Goal: Task Accomplishment & Management: Manage account settings

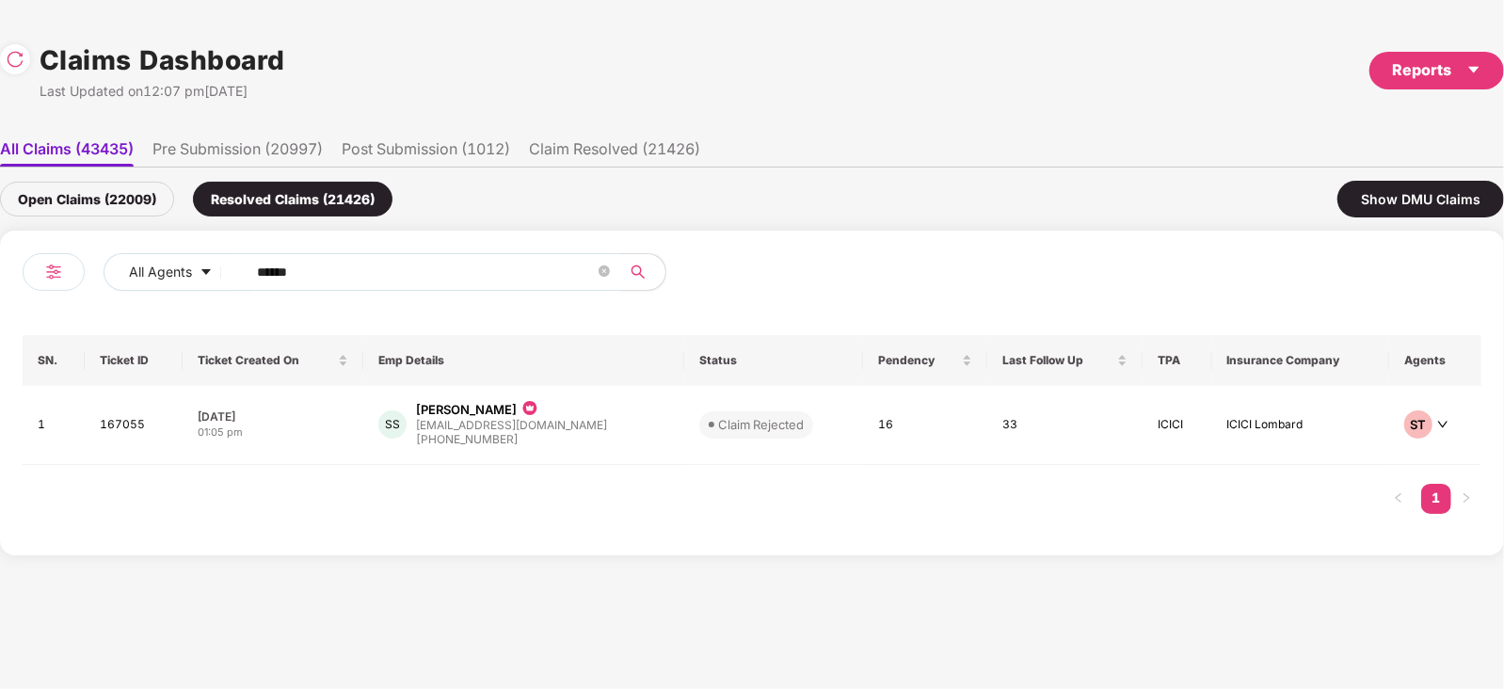
click at [471, 264] on input "******" at bounding box center [426, 272] width 338 height 28
paste input "text"
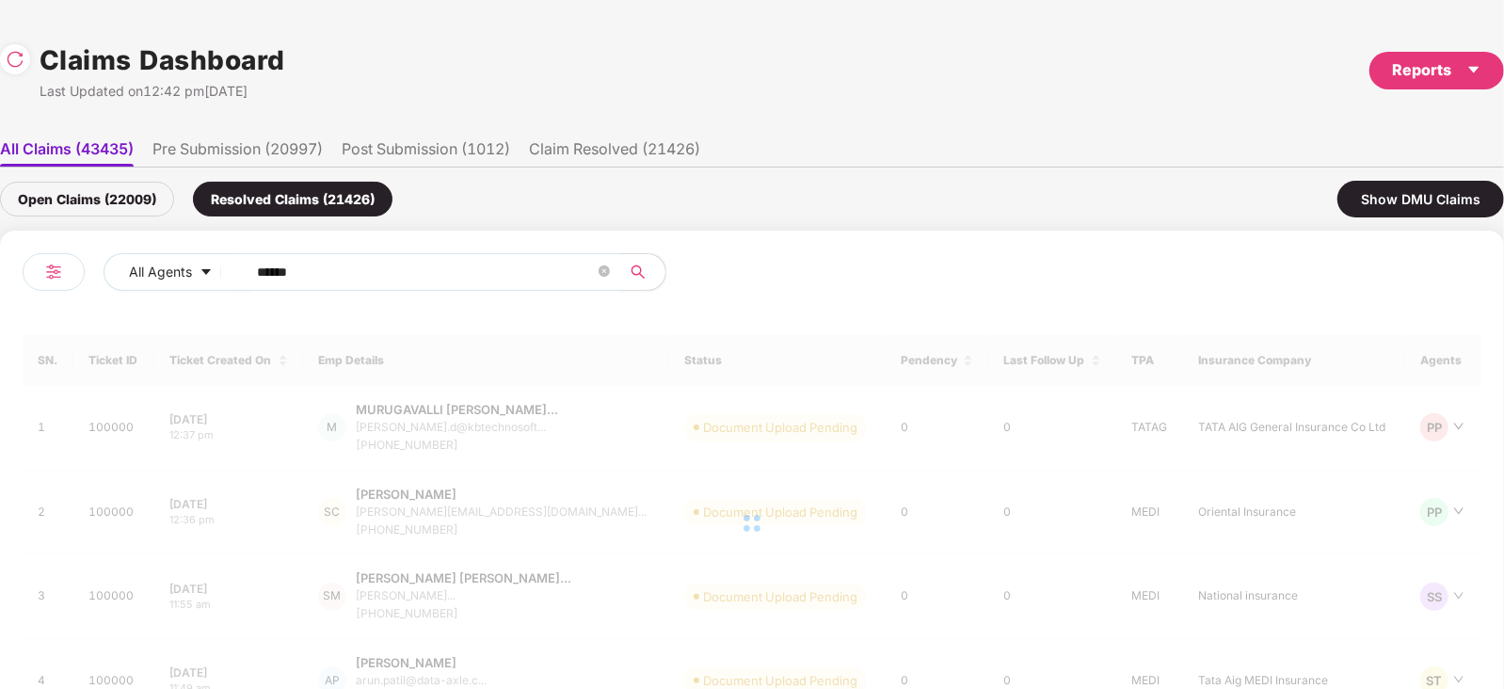
type input "******"
click at [104, 206] on div "Open Claims (22009)" at bounding box center [87, 199] width 174 height 35
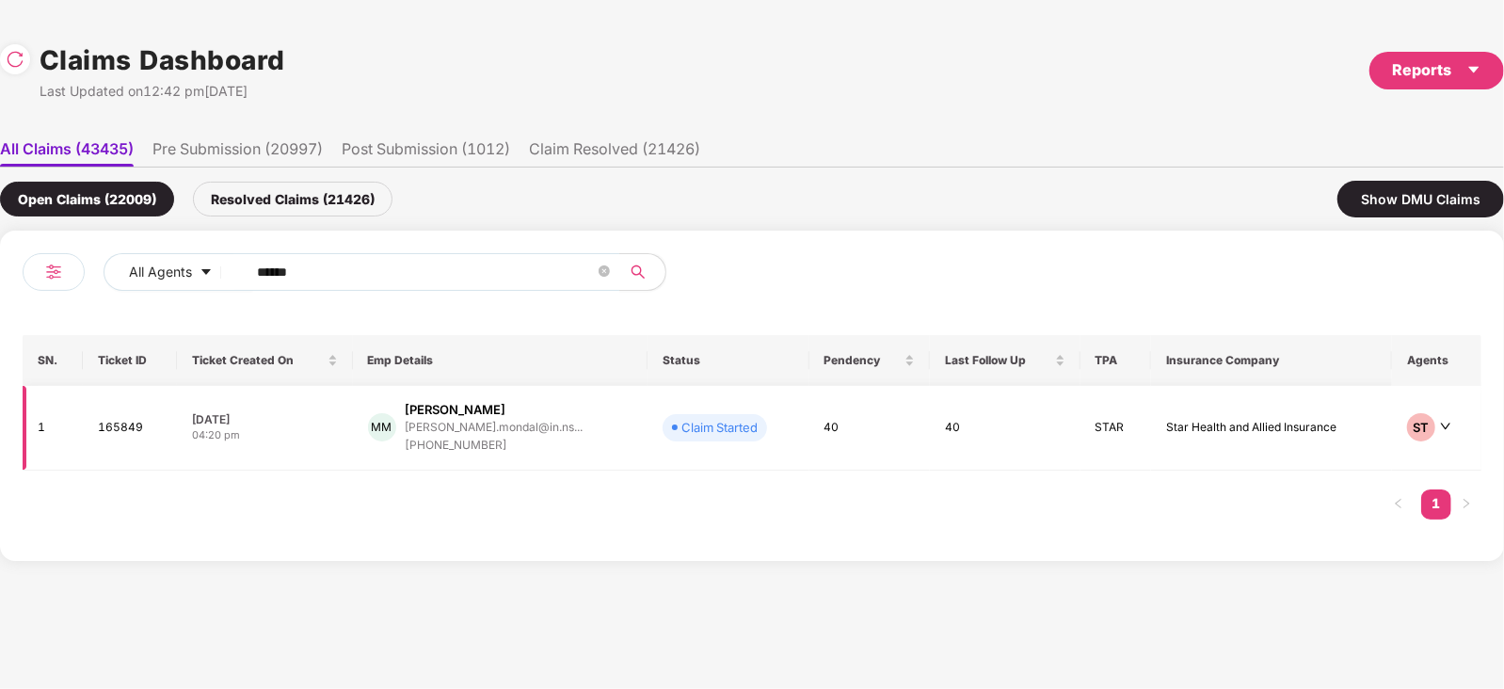
click at [613, 428] on td "MM [PERSON_NAME] [PERSON_NAME].mondal@in.ns... [PHONE_NUMBER]" at bounding box center [500, 428] width 295 height 85
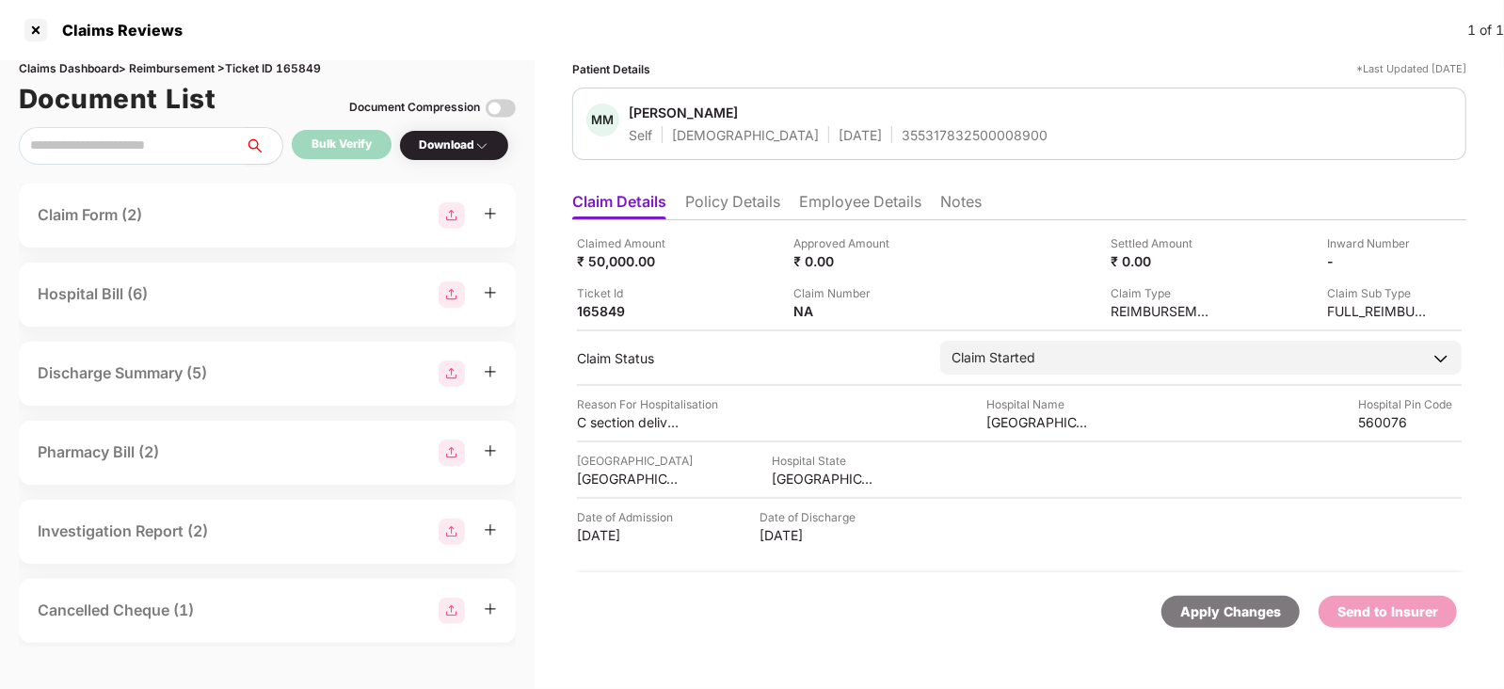
click at [737, 193] on li "Policy Details" at bounding box center [732, 205] width 95 height 27
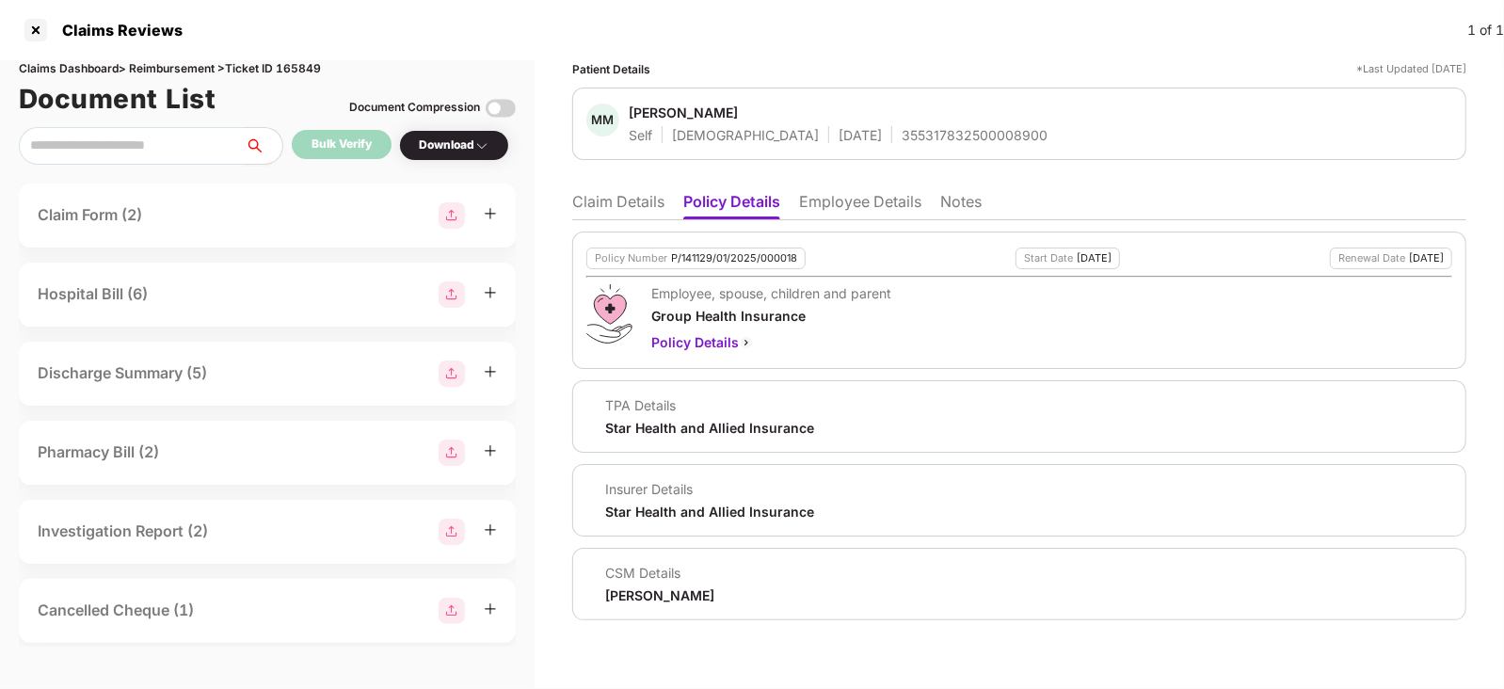
click at [631, 203] on li "Claim Details" at bounding box center [618, 205] width 92 height 27
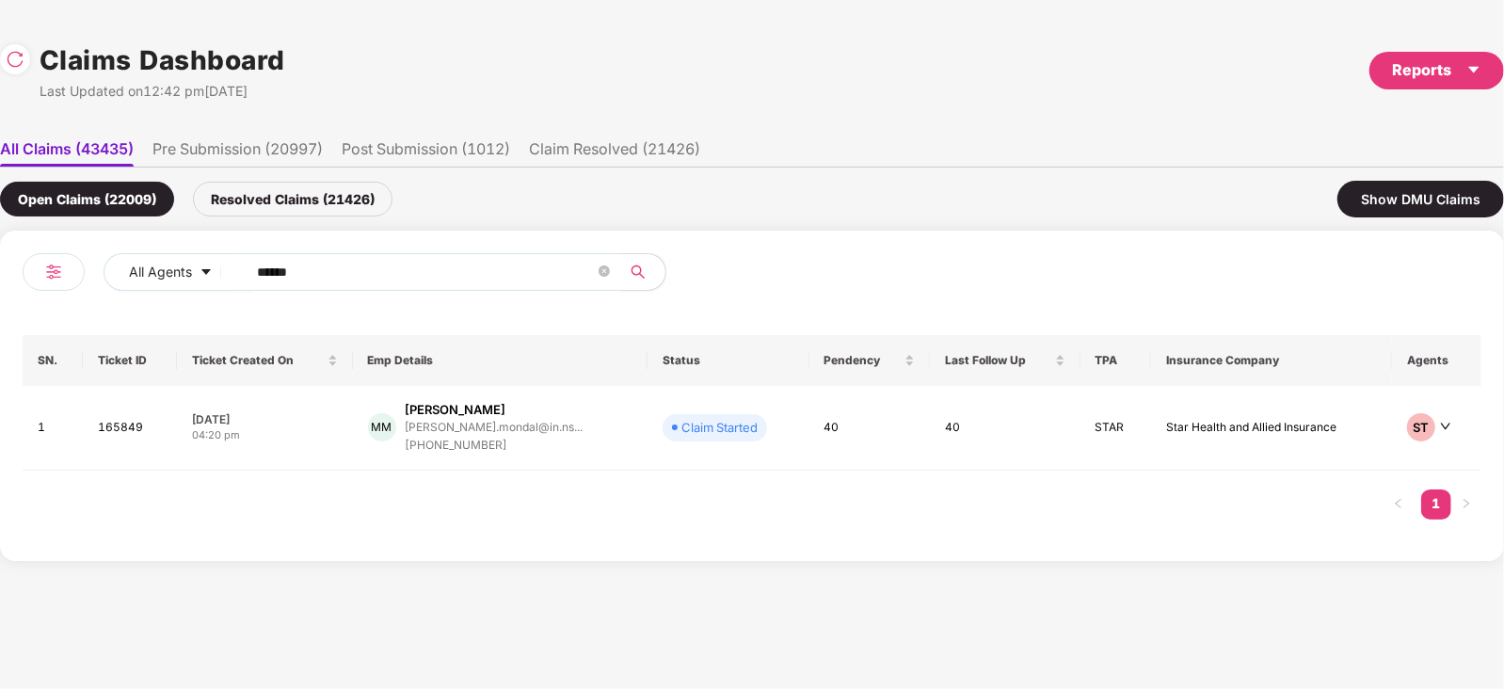
click at [412, 255] on span "******" at bounding box center [427, 272] width 386 height 38
click at [371, 284] on input "******" at bounding box center [426, 272] width 338 height 28
paste input "text"
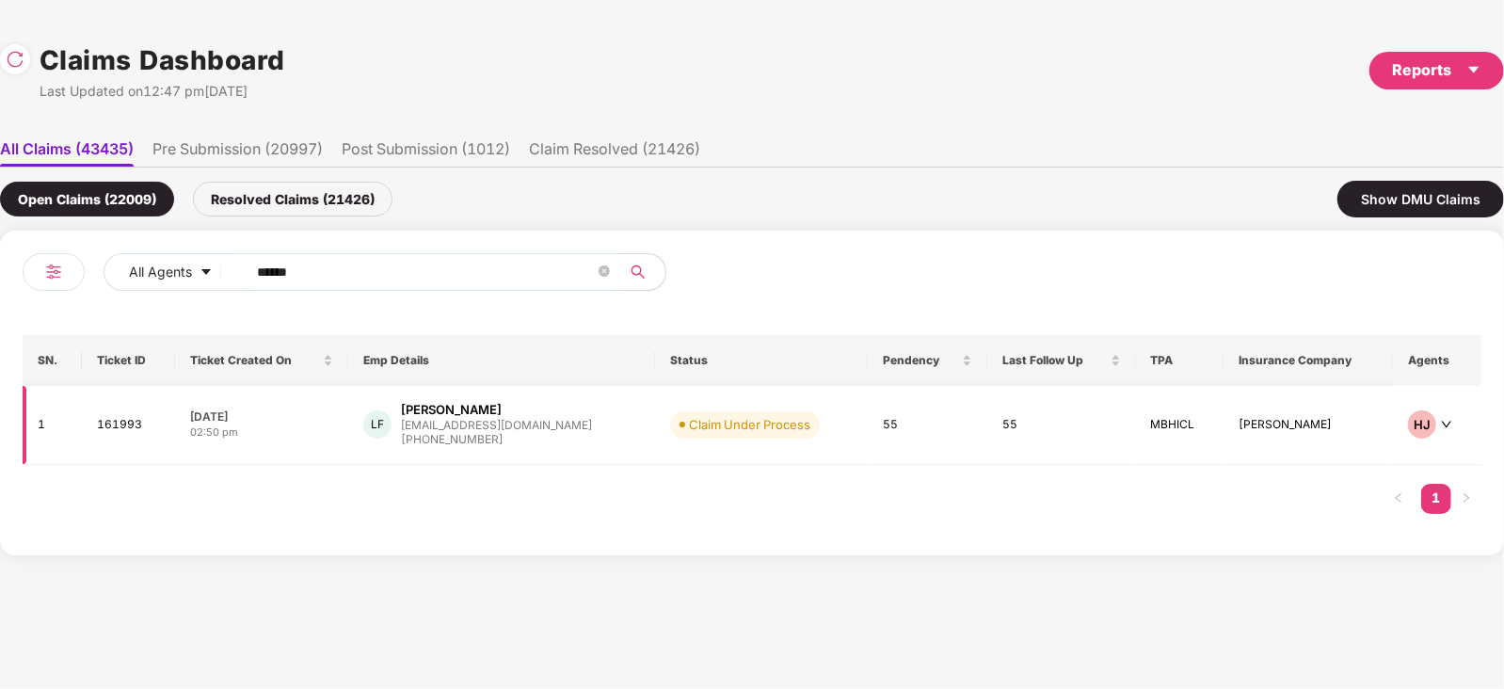
type input "******"
click at [544, 419] on div "LF [PERSON_NAME] [PERSON_NAME][EMAIL_ADDRESS][DOMAIN_NAME] [PHONE_NUMBER]" at bounding box center [501, 425] width 277 height 48
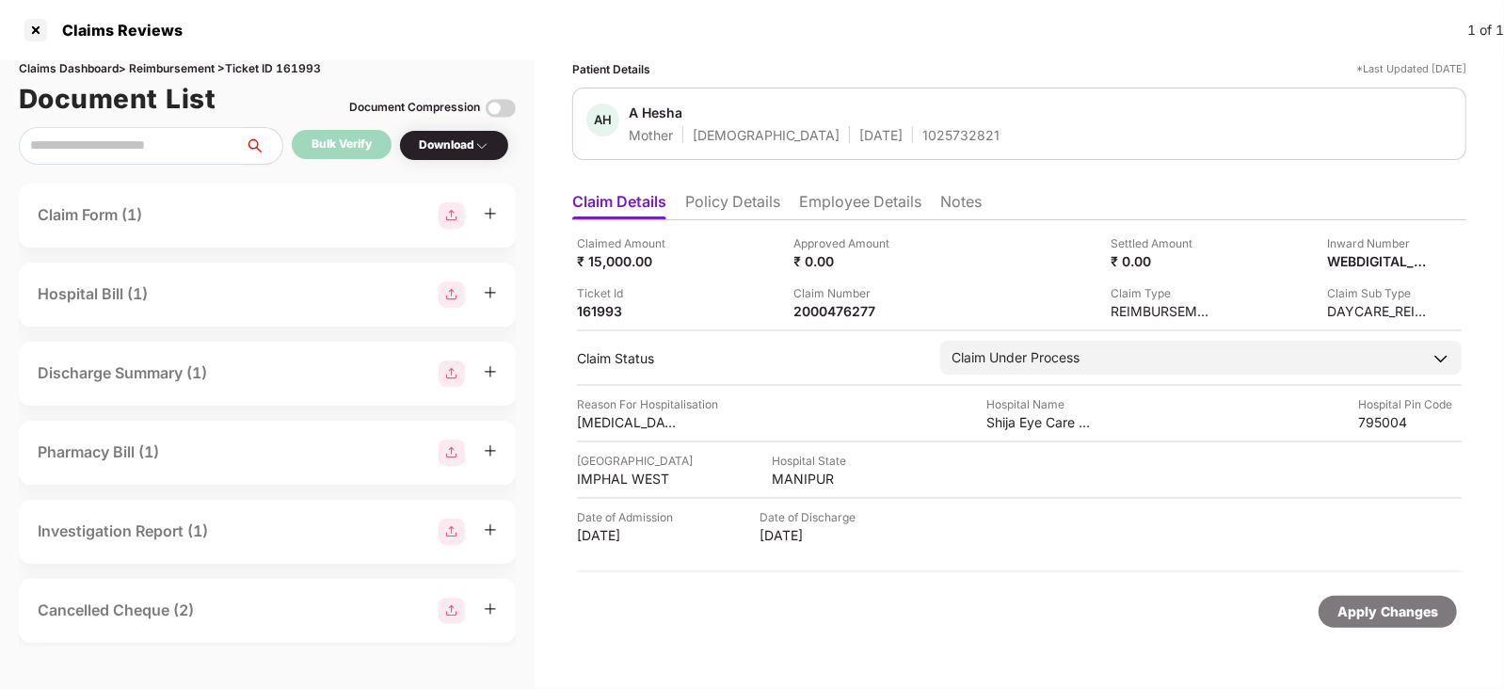
click at [922, 143] on div "1025732821" at bounding box center [960, 135] width 77 height 18
click at [757, 202] on li "Policy Details" at bounding box center [732, 205] width 95 height 27
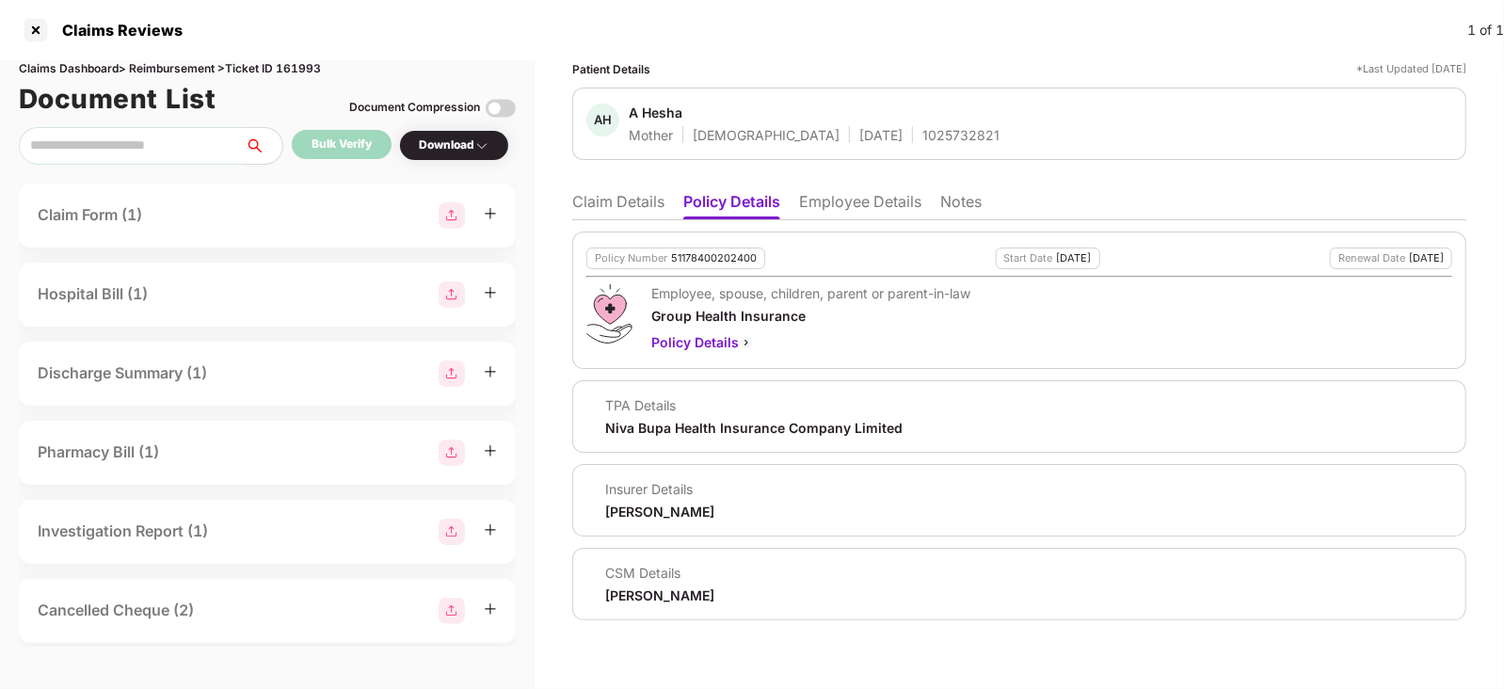
click at [714, 261] on div "51178400202400" at bounding box center [714, 258] width 86 height 12
copy div "51178400202400"
click at [601, 206] on li "Claim Details" at bounding box center [618, 205] width 92 height 27
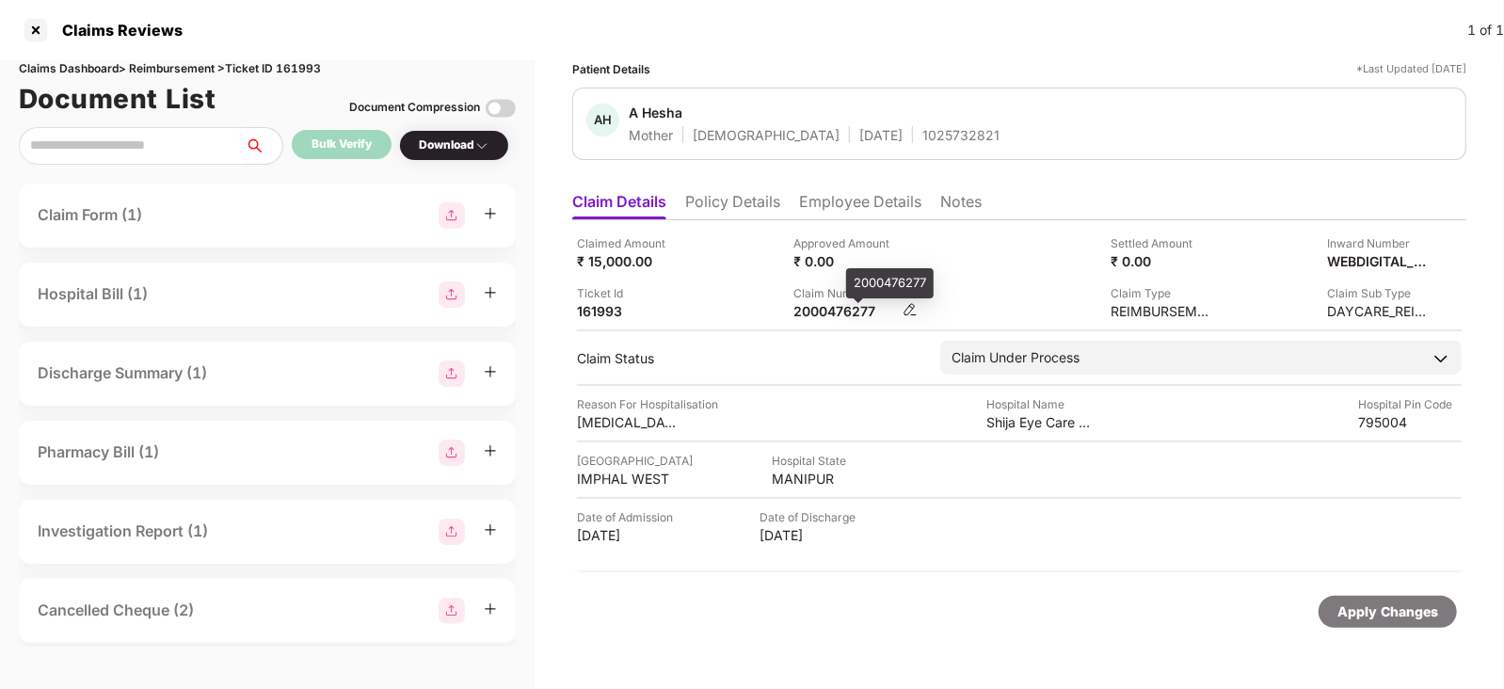
click at [817, 319] on div "2000476277" at bounding box center [846, 311] width 104 height 18
copy div "2000476277"
click at [875, 203] on li "Employee Details" at bounding box center [860, 205] width 122 height 27
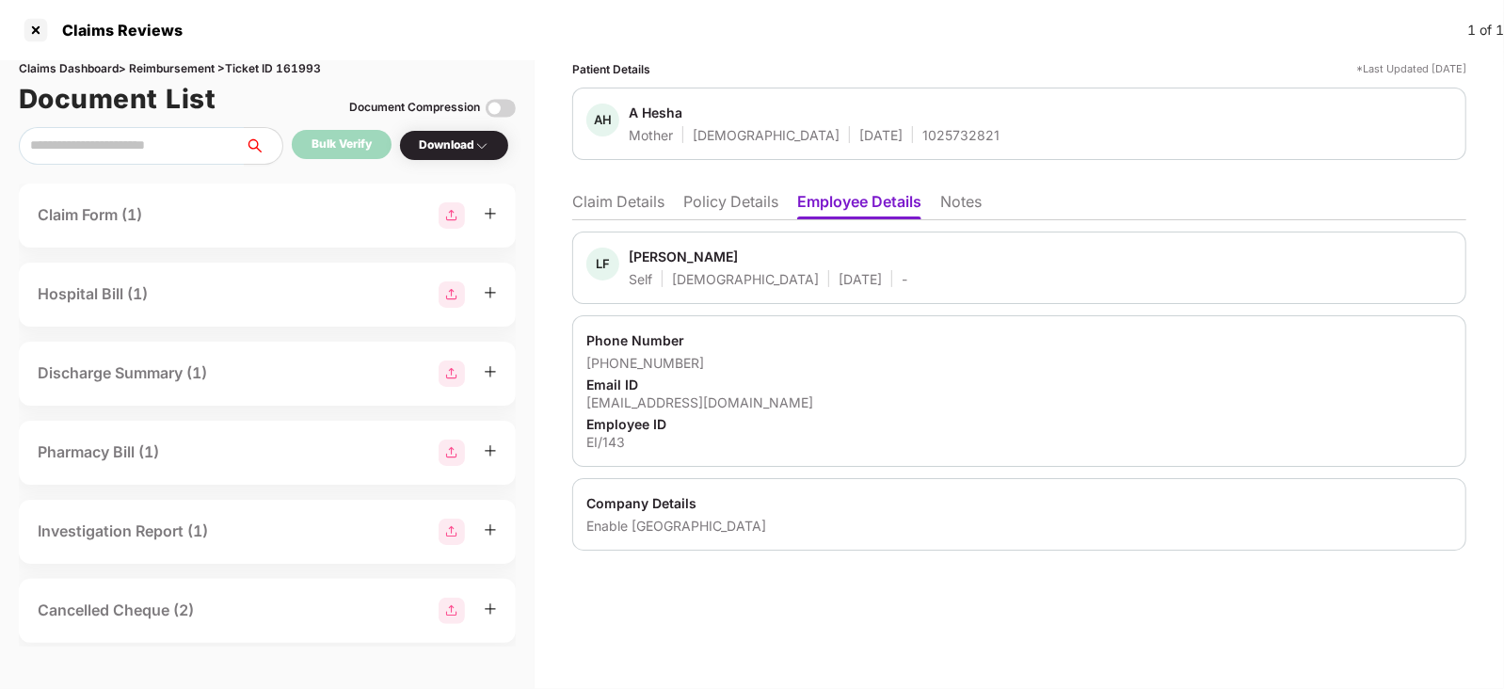
click at [881, 124] on span "A Hesha" at bounding box center [814, 115] width 371 height 23
drag, startPoint x: 881, startPoint y: 124, endPoint x: 883, endPoint y: 136, distance: 11.5
click at [883, 136] on div "A Hesha Mother [DEMOGRAPHIC_DATA] [DATE] 1025732821" at bounding box center [814, 124] width 371 height 40
click at [922, 136] on div "1025732821" at bounding box center [960, 135] width 77 height 18
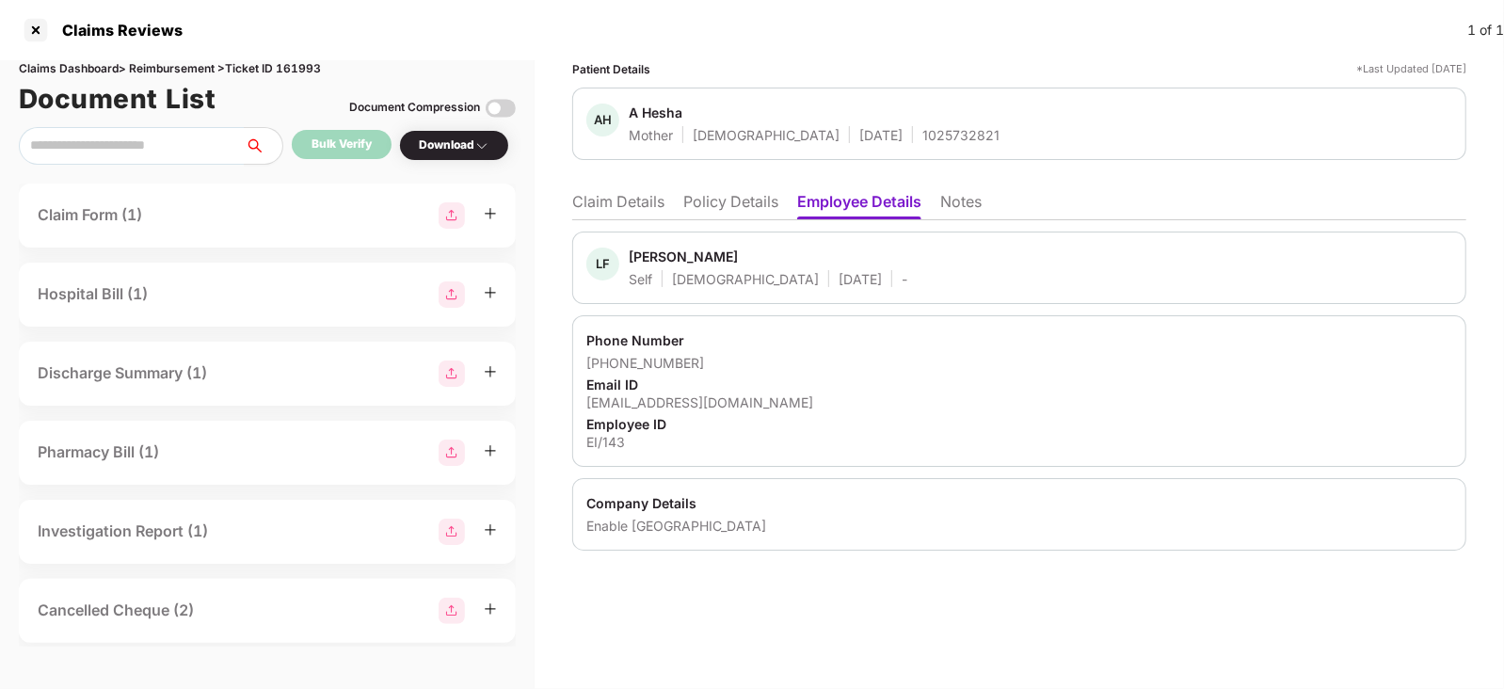
click at [713, 223] on div "LF [PERSON_NAME] Self [DEMOGRAPHIC_DATA] [DATE] - Phone Number [PHONE_NUMBER] E…" at bounding box center [1019, 385] width 894 height 330
click at [726, 213] on li "Policy Details" at bounding box center [730, 205] width 95 height 27
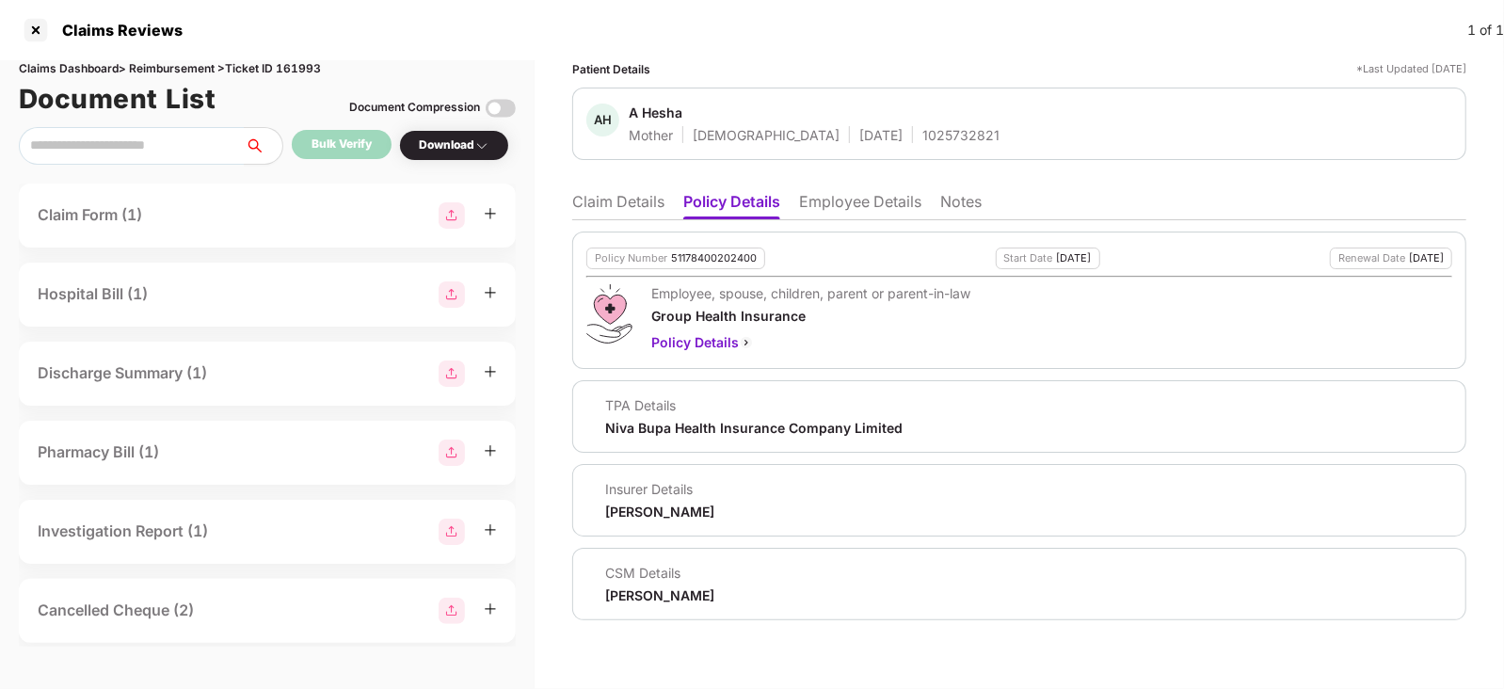
click at [725, 256] on div "51178400202400" at bounding box center [714, 258] width 86 height 12
copy div "51178400202400"
click at [617, 216] on li "Claim Details" at bounding box center [618, 205] width 92 height 27
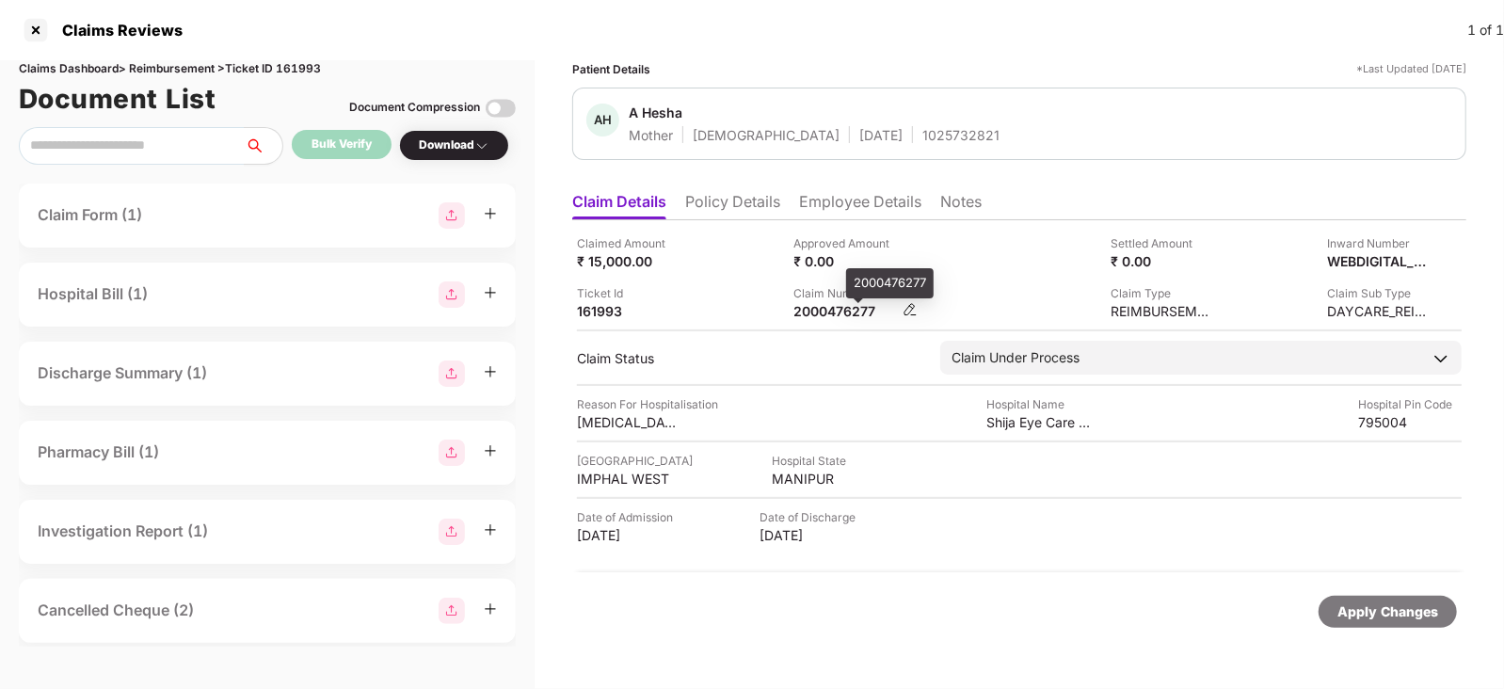
click at [841, 305] on div "2000476277" at bounding box center [846, 311] width 104 height 18
copy div "2000476277"
click at [841, 305] on div "2000476277" at bounding box center [846, 311] width 104 height 18
click at [805, 220] on div "Claimed Amount ₹ 15,000.00 Approved Amount ₹ 0.00 Settled Amount ₹ 0.00 Inward …" at bounding box center [1019, 396] width 894 height 352
click at [819, 204] on li "Employee Details" at bounding box center [860, 205] width 122 height 27
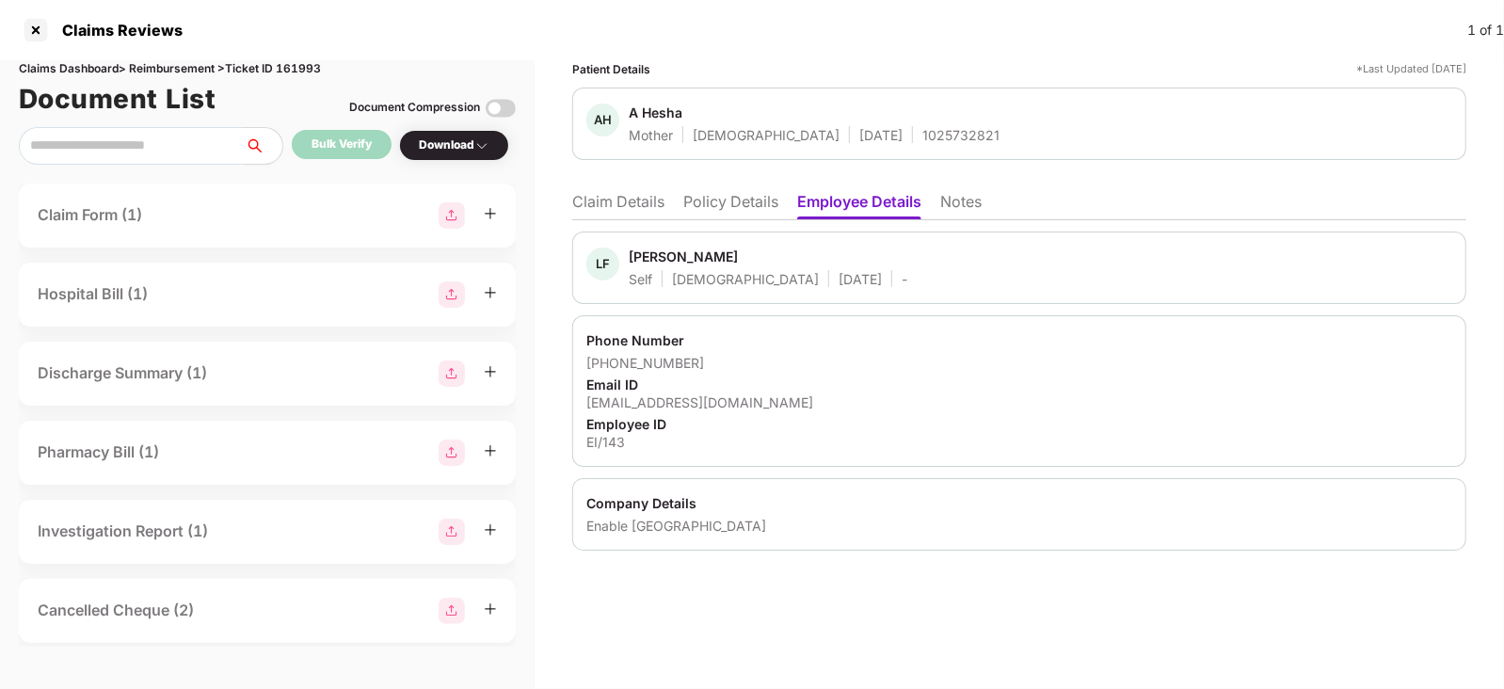
click at [650, 204] on li "Claim Details" at bounding box center [618, 205] width 92 height 27
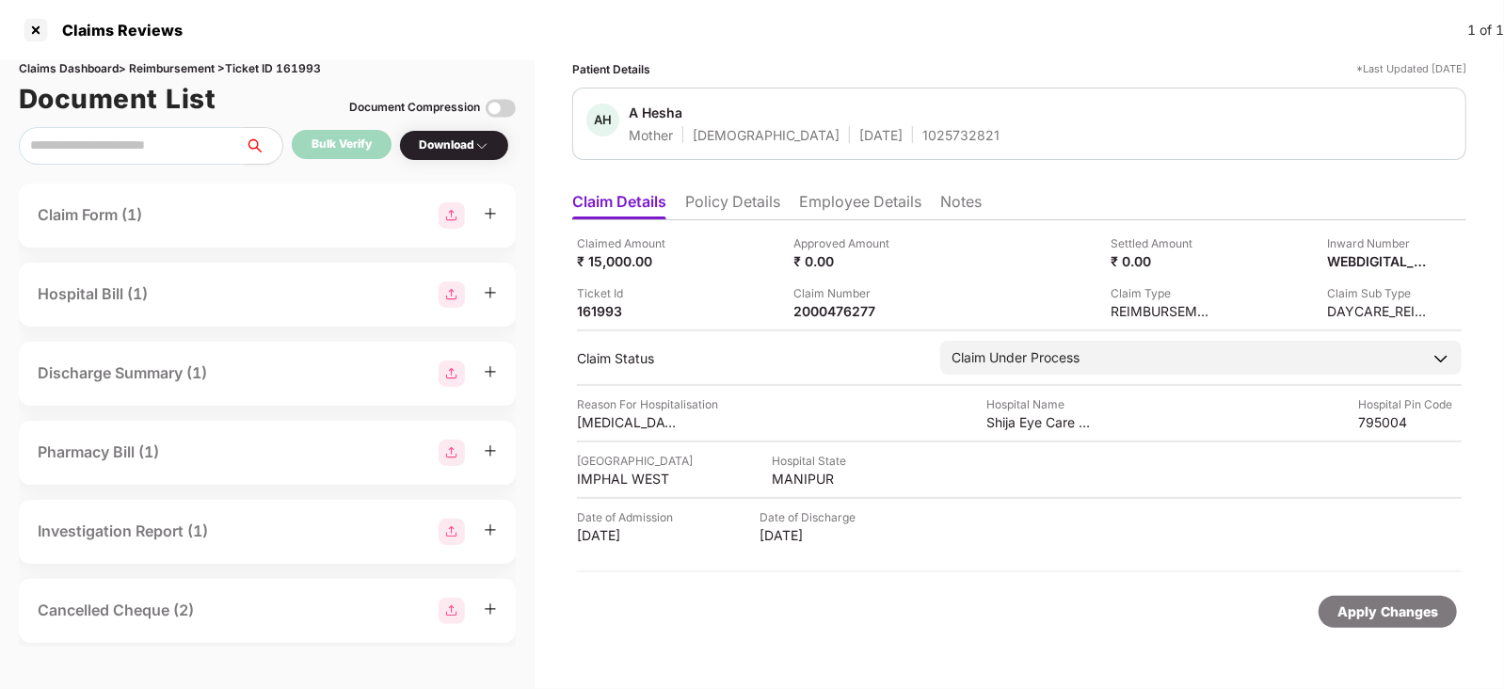
click at [810, 215] on li "Employee Details" at bounding box center [860, 205] width 122 height 27
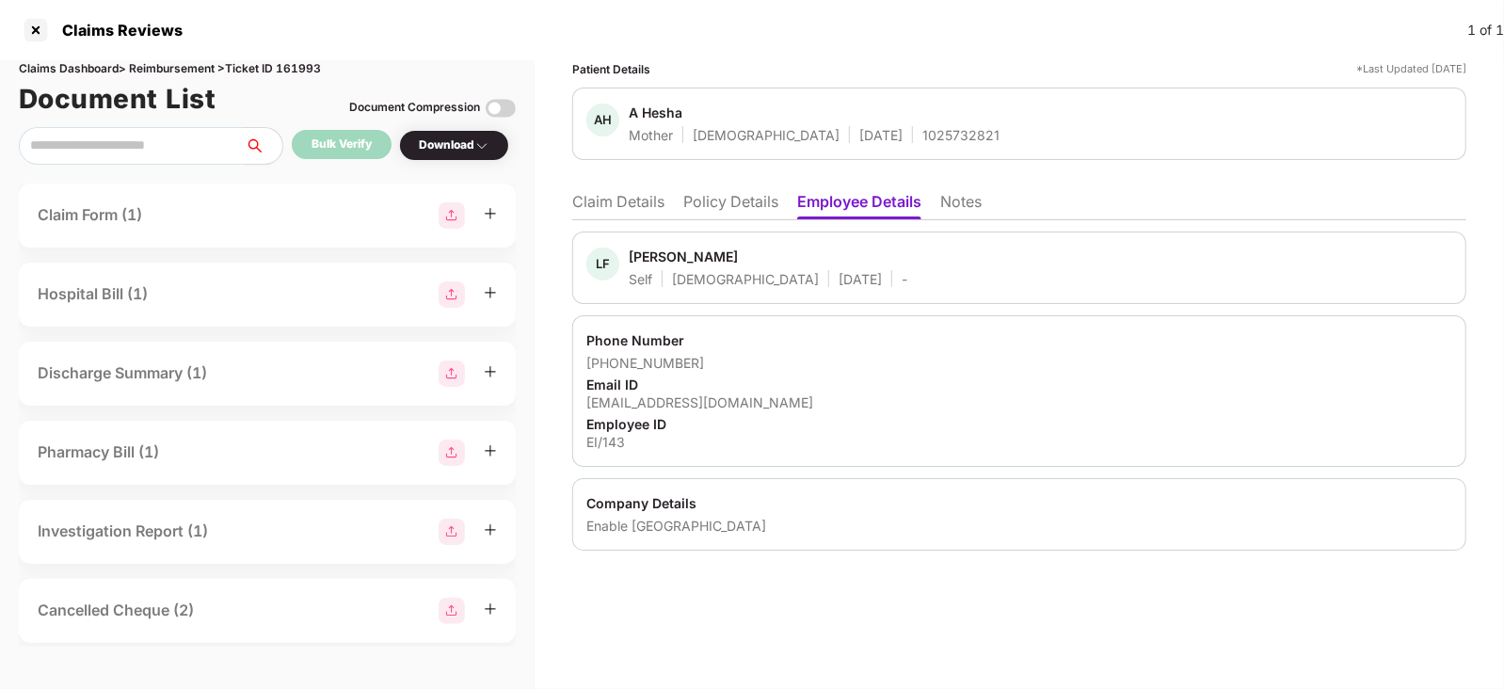
click at [622, 213] on li "Claim Details" at bounding box center [618, 205] width 92 height 27
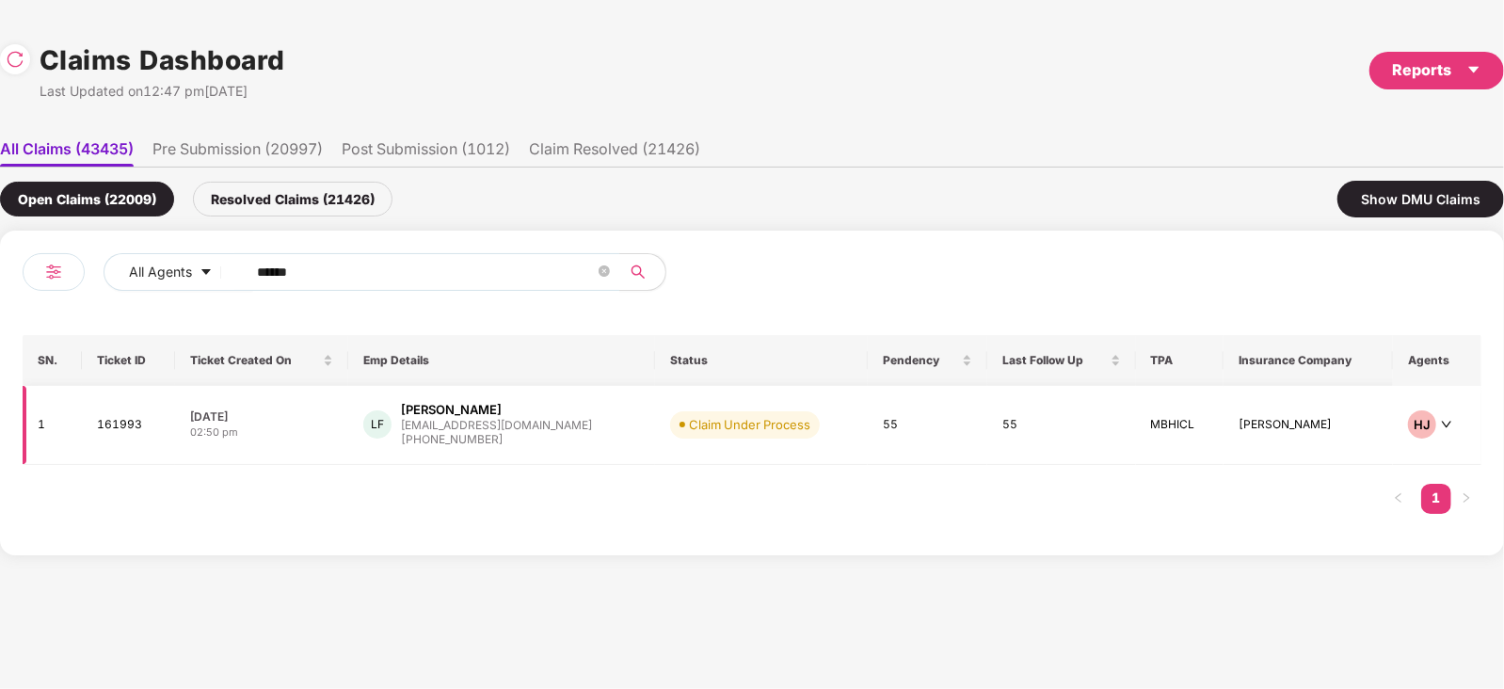
click at [585, 389] on td "LF [PERSON_NAME] [PERSON_NAME][EMAIL_ADDRESS][DOMAIN_NAME] [PHONE_NUMBER]" at bounding box center [501, 425] width 307 height 79
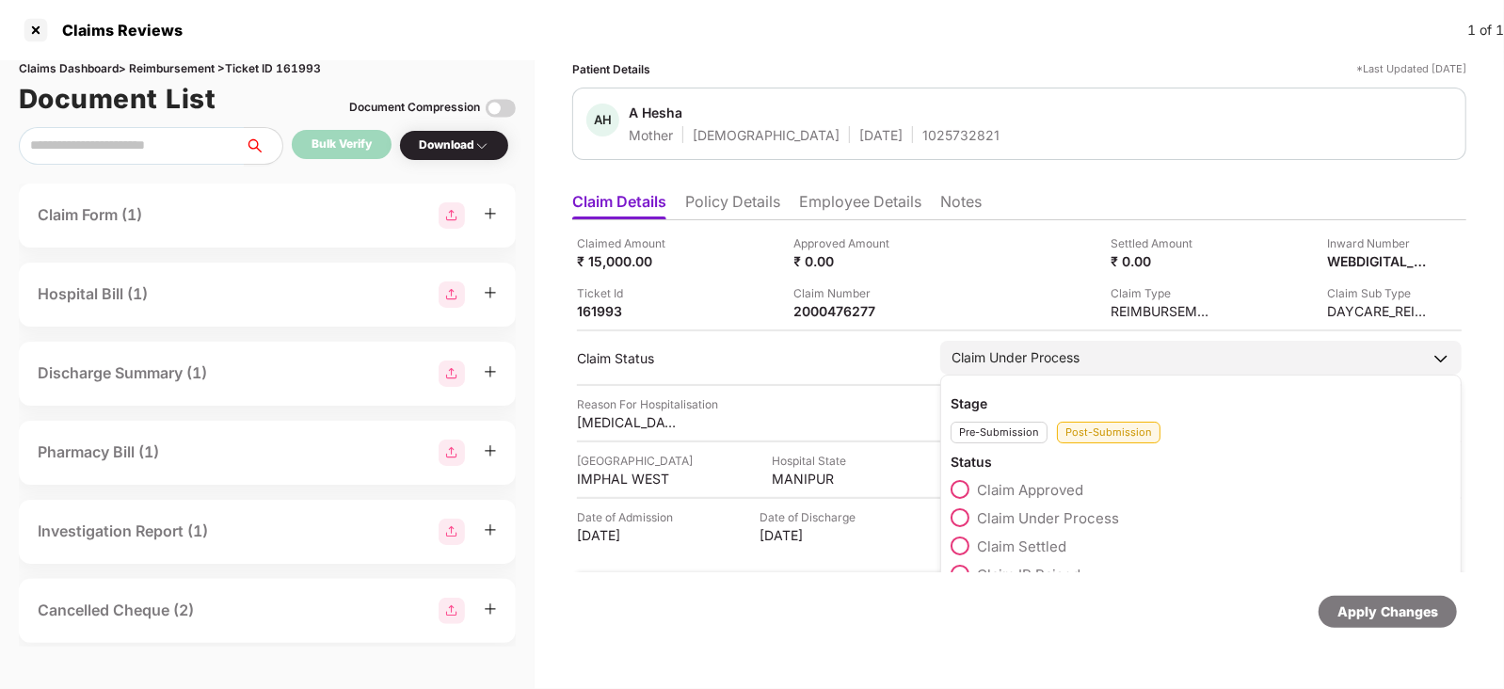
scroll to position [87, 0]
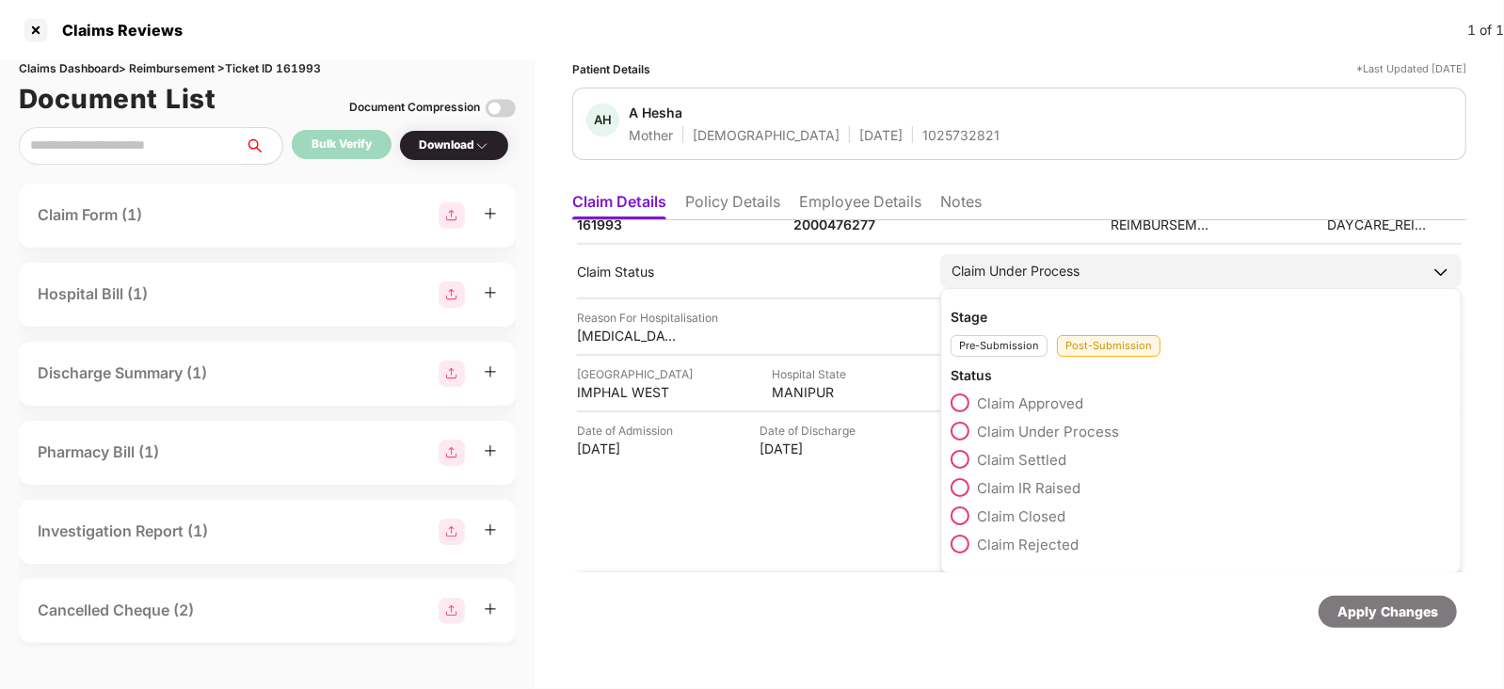
click at [1030, 479] on span "Claim IR Raised" at bounding box center [1029, 488] width 104 height 18
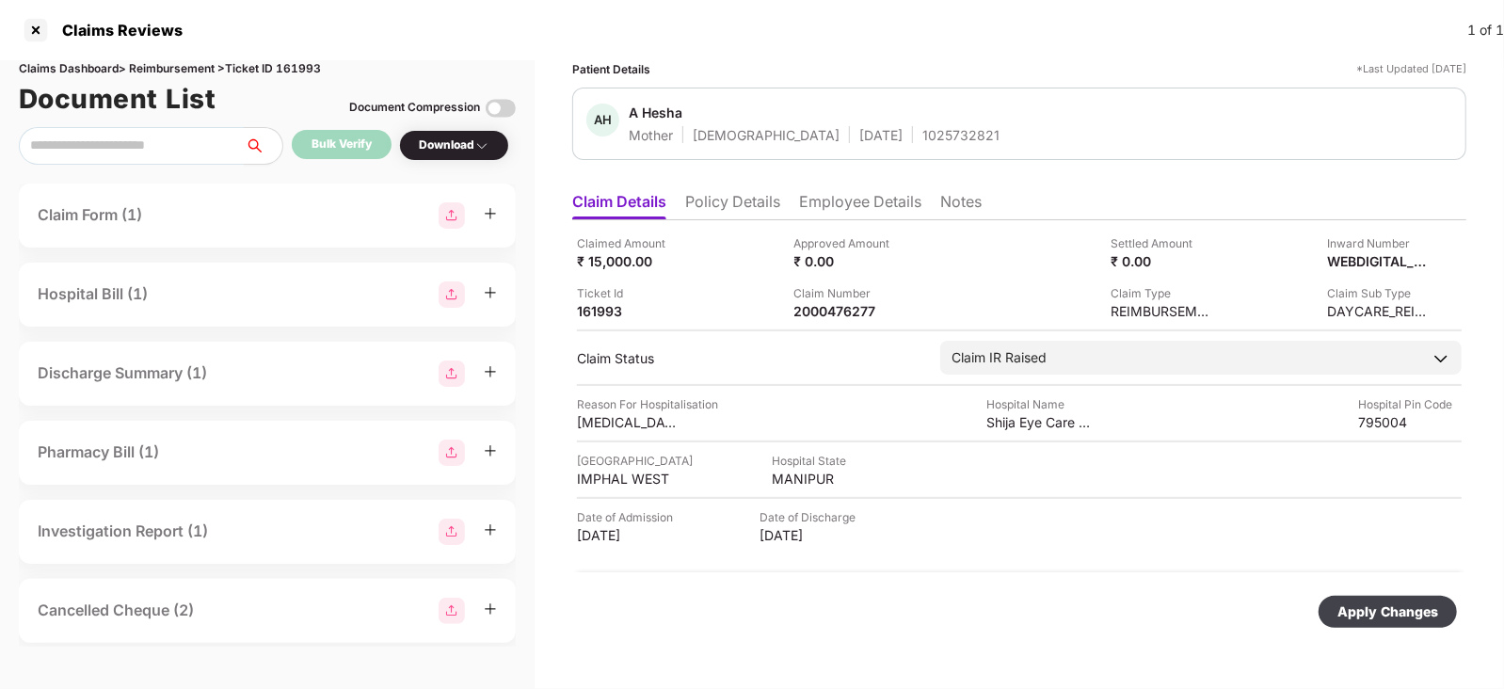
scroll to position [0, 0]
click at [1360, 620] on div "Apply Changes" at bounding box center [1388, 611] width 101 height 21
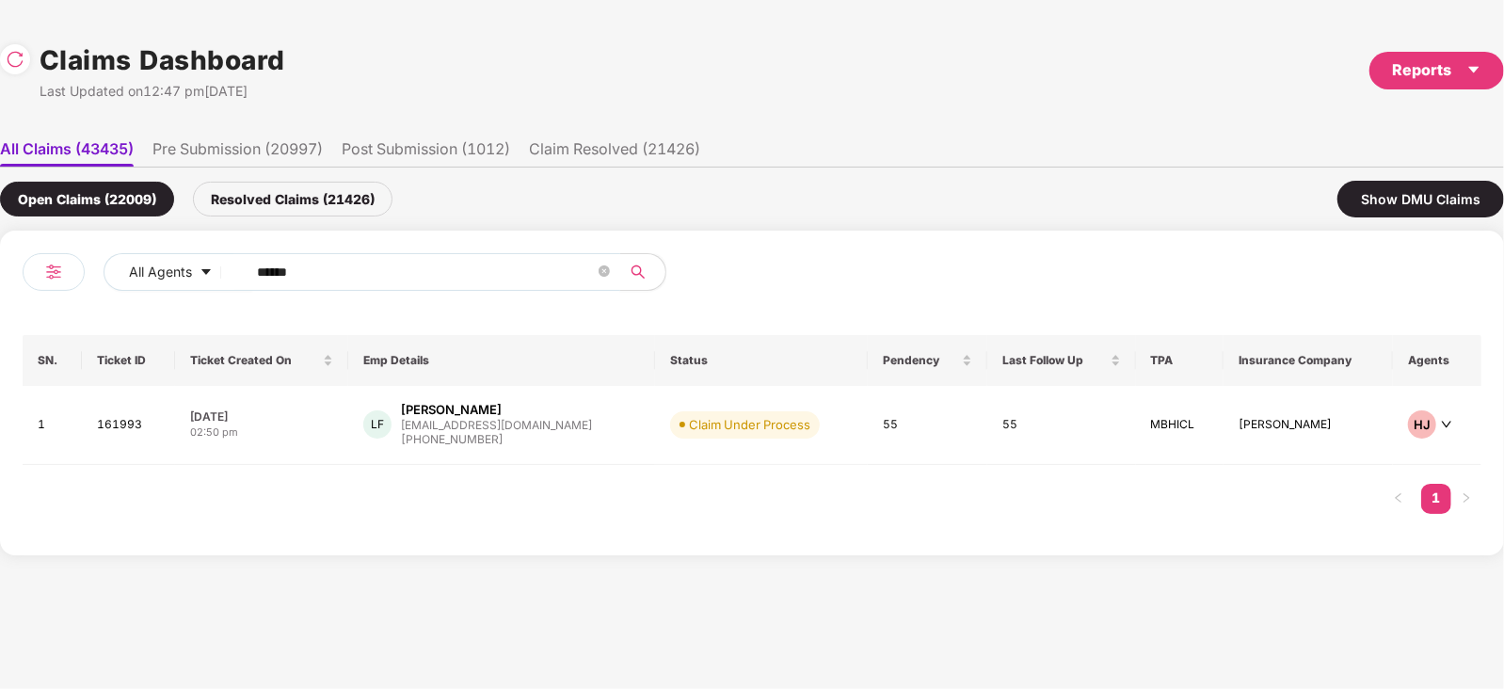
click at [405, 280] on input "******" at bounding box center [426, 272] width 338 height 28
paste input "text"
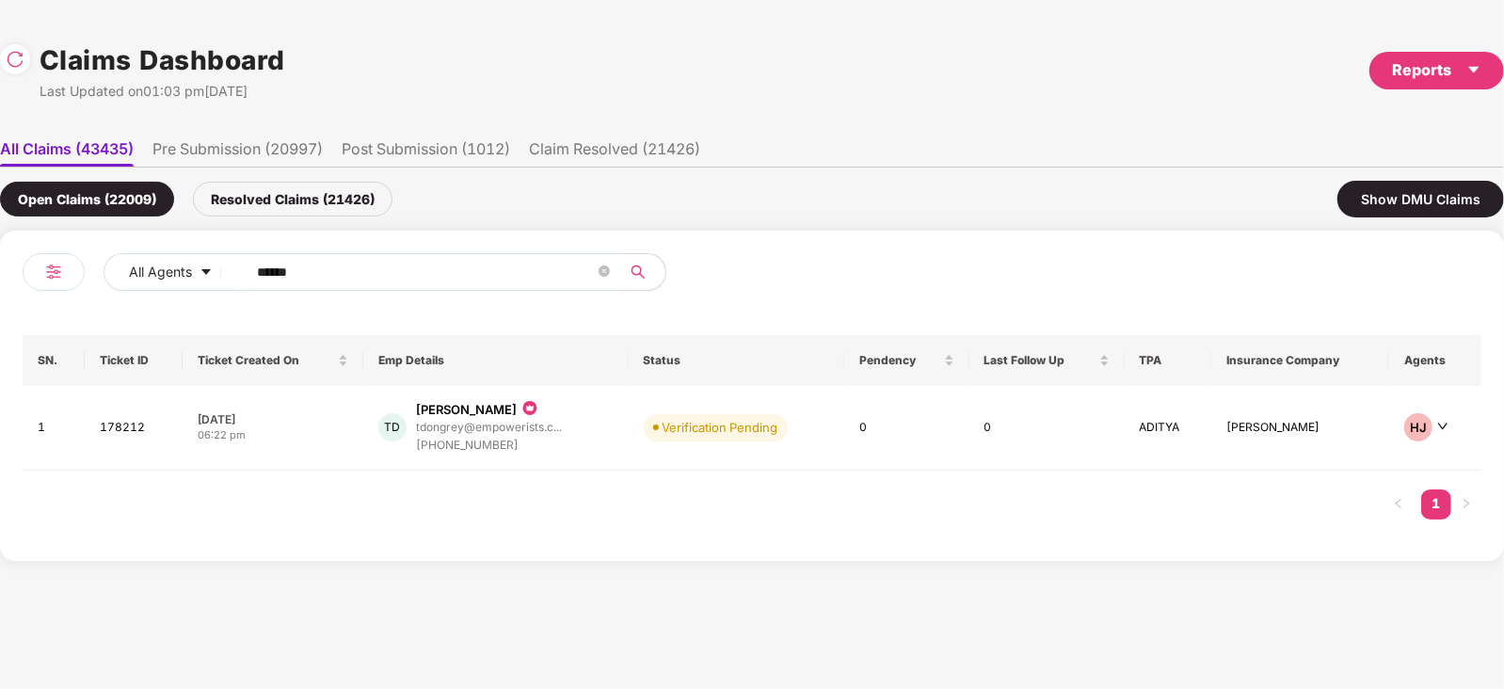
type input "******"
click at [600, 423] on div "TD [PERSON_NAME] tdongrey@empowerists.c... [PHONE_NUMBER]" at bounding box center [495, 428] width 234 height 54
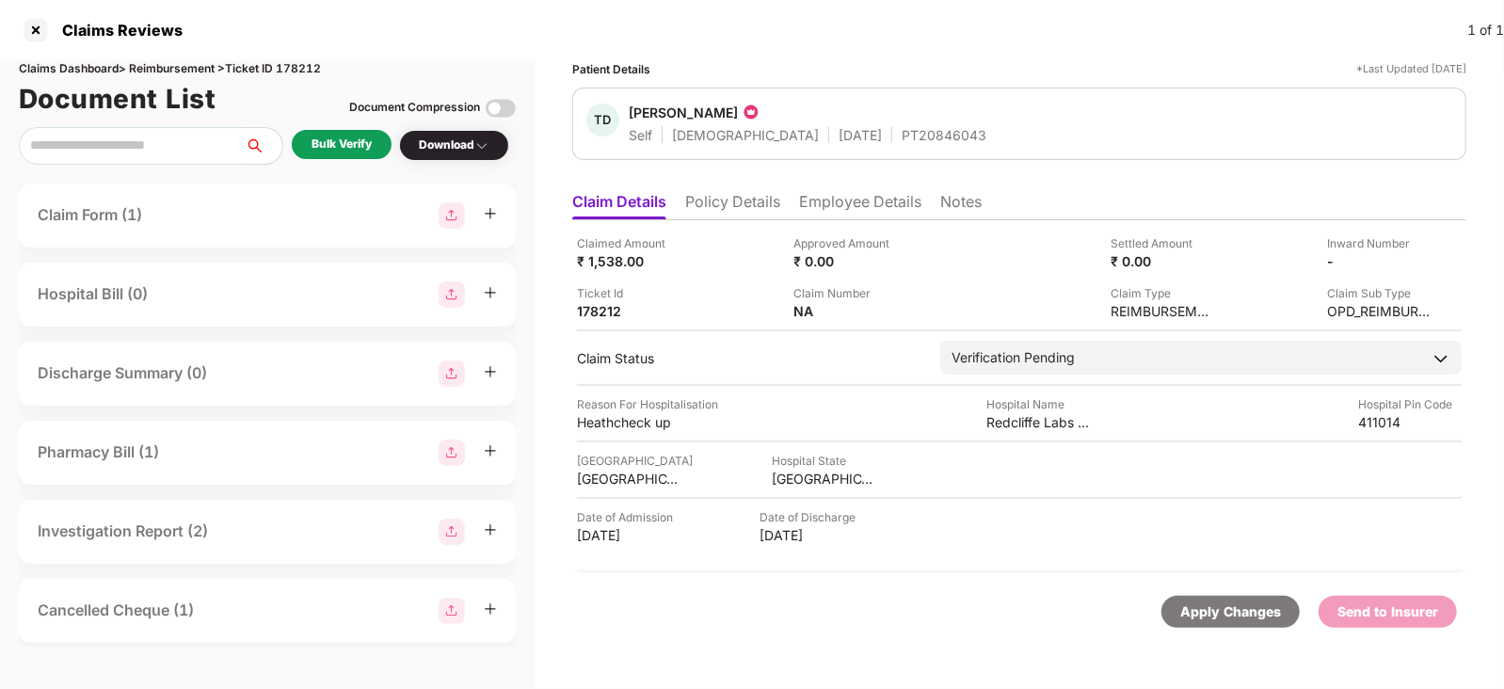
click at [334, 136] on div "Bulk Verify" at bounding box center [342, 145] width 60 height 18
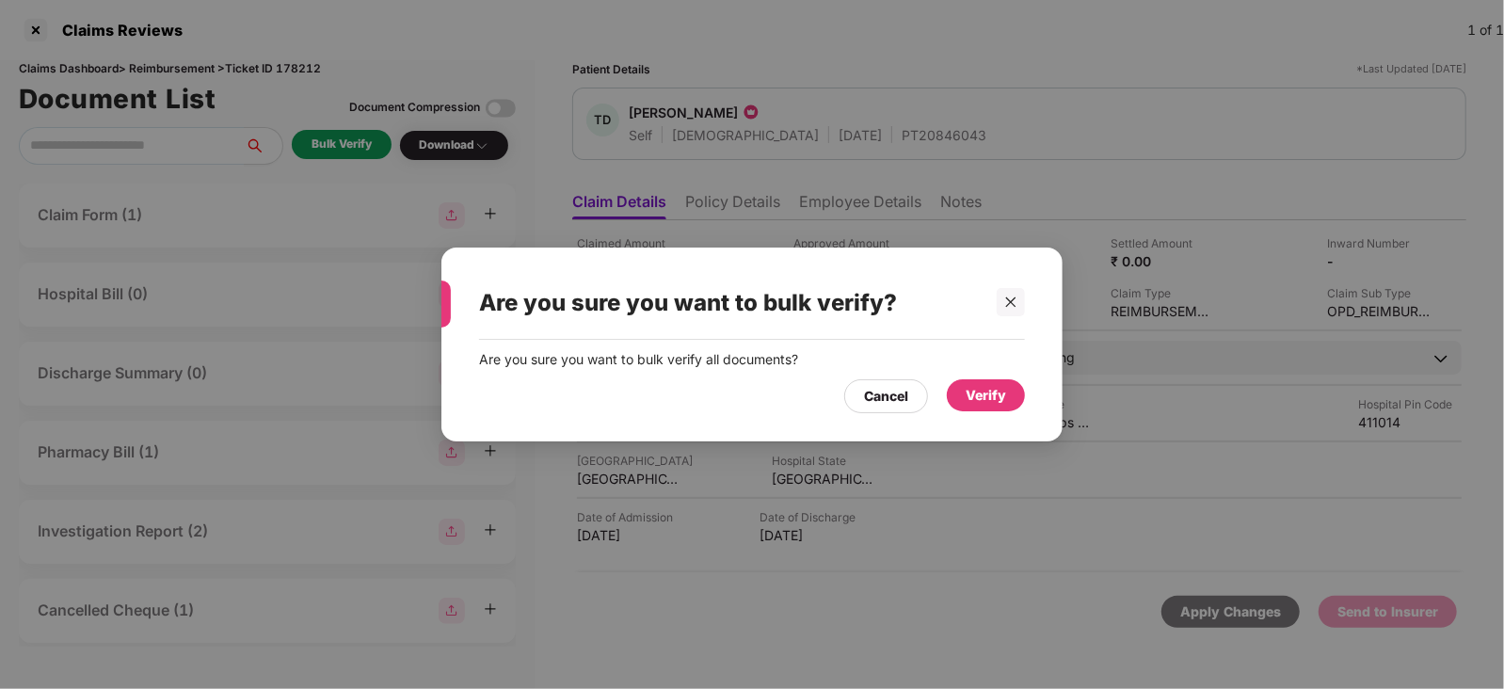
click at [970, 397] on div "Verify" at bounding box center [986, 395] width 40 height 21
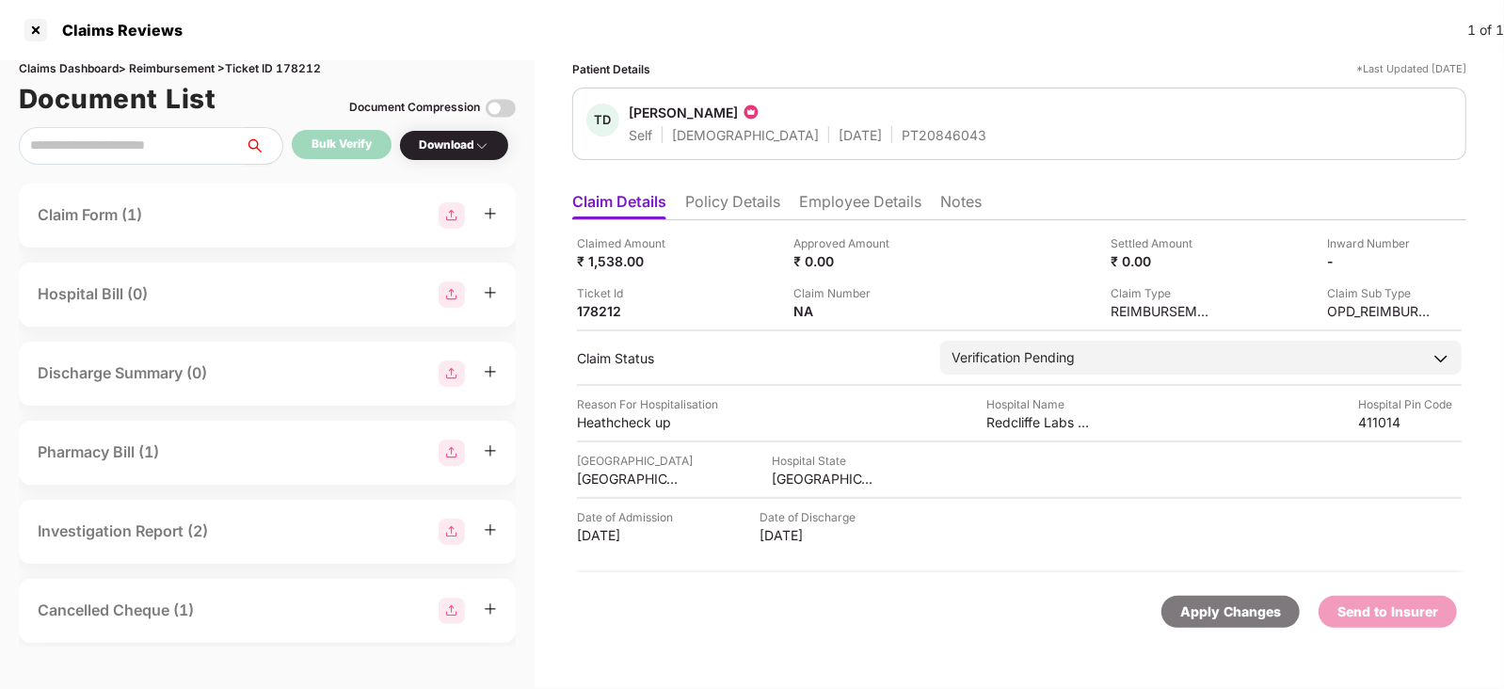
click at [716, 192] on li "Policy Details" at bounding box center [732, 205] width 95 height 27
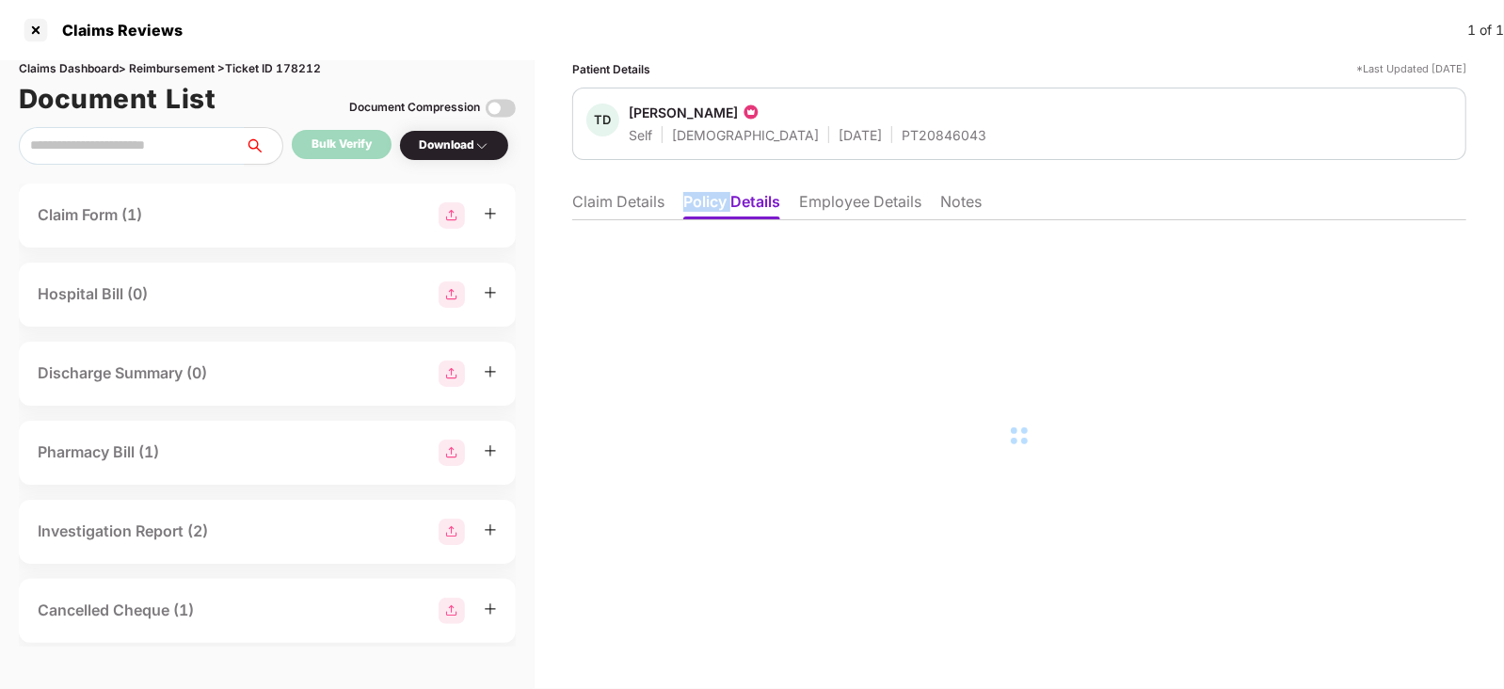
click at [716, 192] on li "Policy Details" at bounding box center [731, 205] width 97 height 27
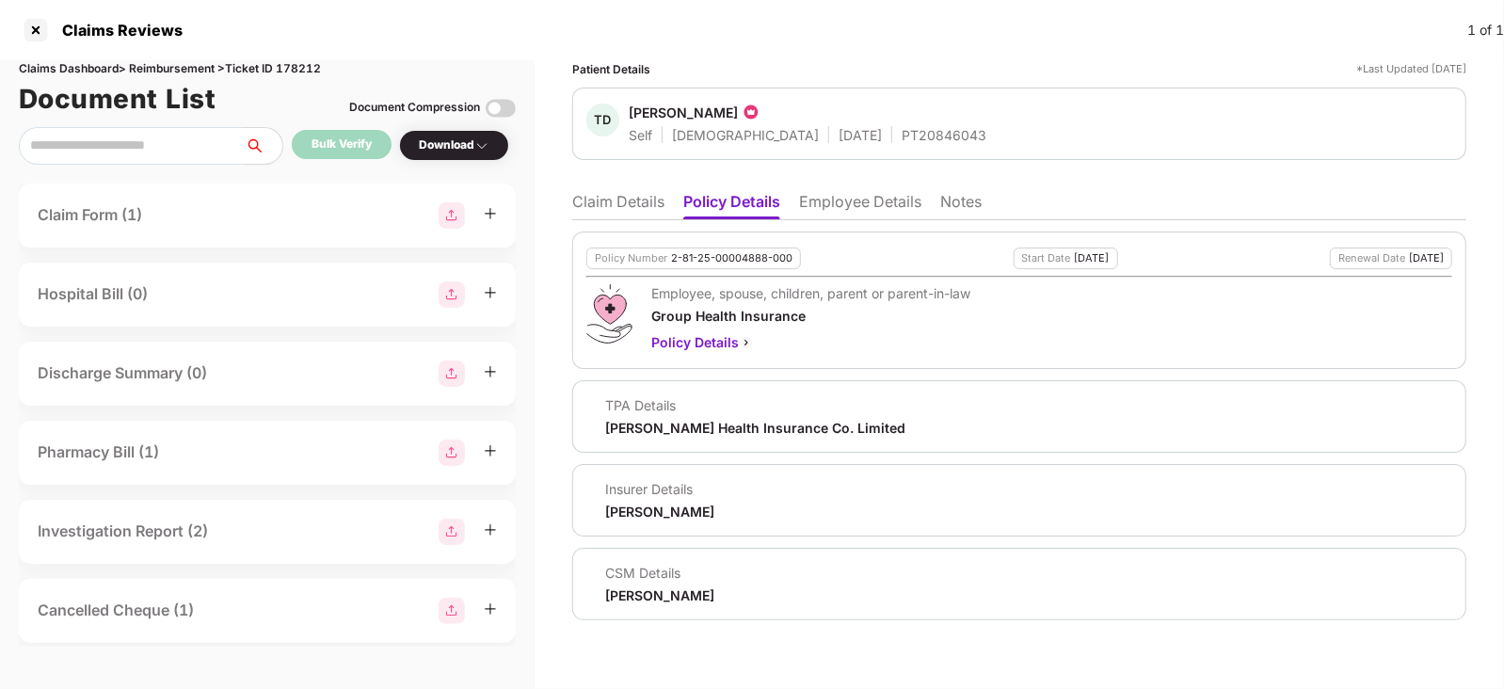
click at [616, 194] on li "Claim Details" at bounding box center [618, 205] width 92 height 27
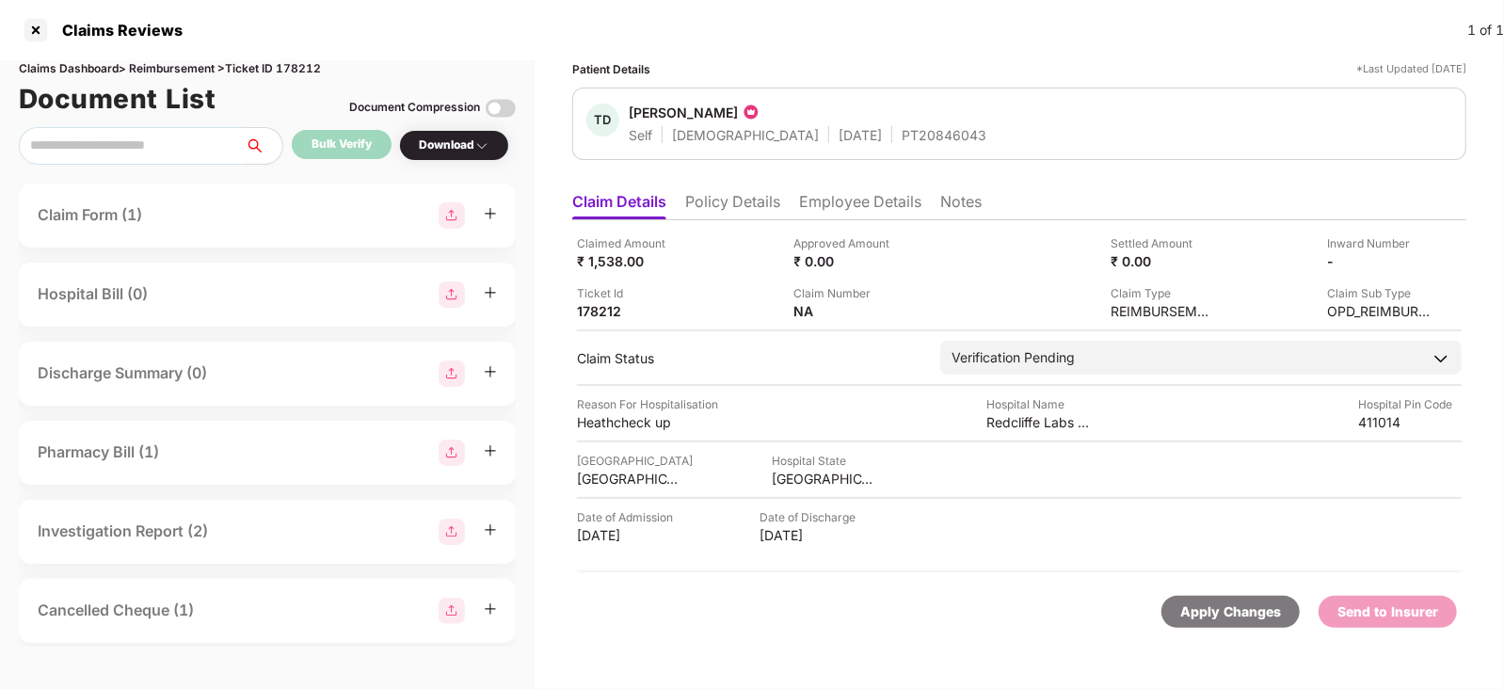
click at [825, 196] on li "Employee Details" at bounding box center [860, 205] width 122 height 27
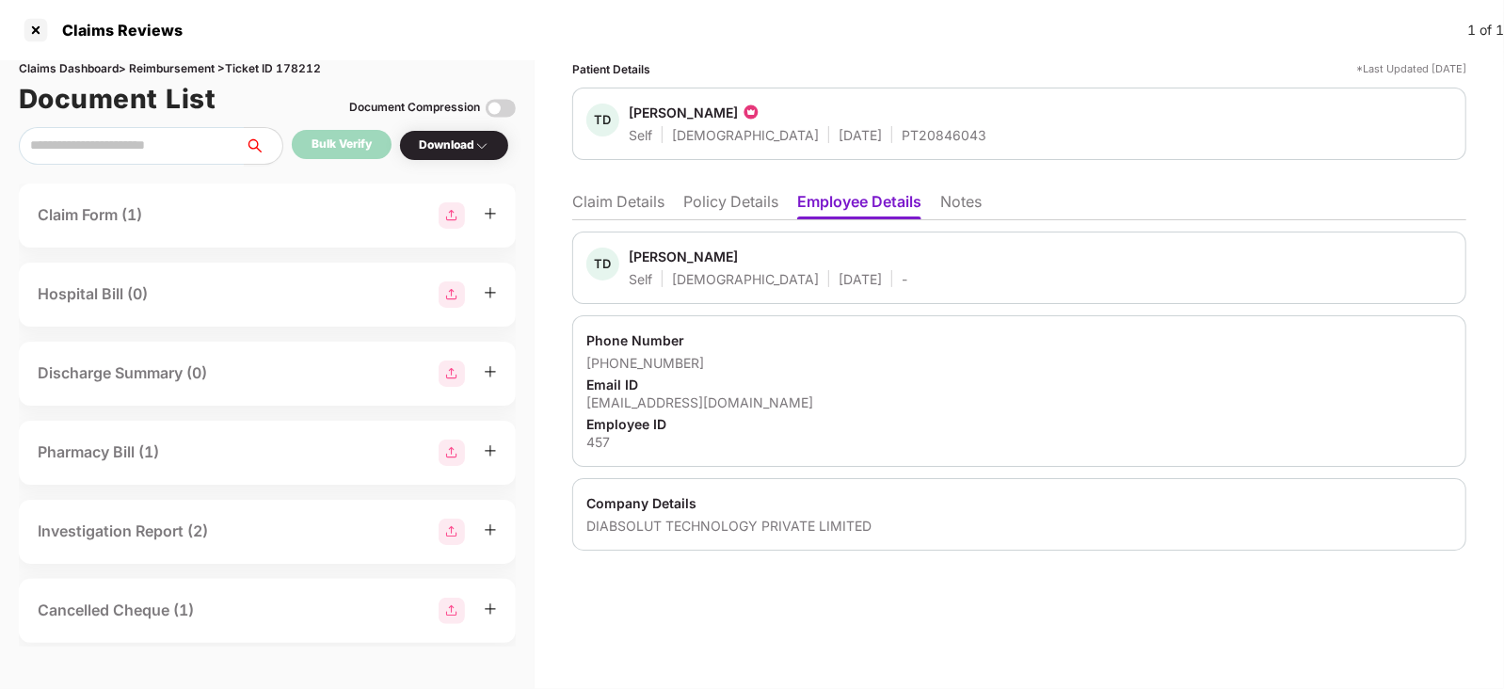
click at [615, 512] on div "Company Details DIABSOLUT TECHNOLOGY PRIVATE LIMITED" at bounding box center [1019, 514] width 894 height 72
copy div "DIABSOLUT"
click at [599, 438] on div "457" at bounding box center [1019, 442] width 866 height 18
copy div "457"
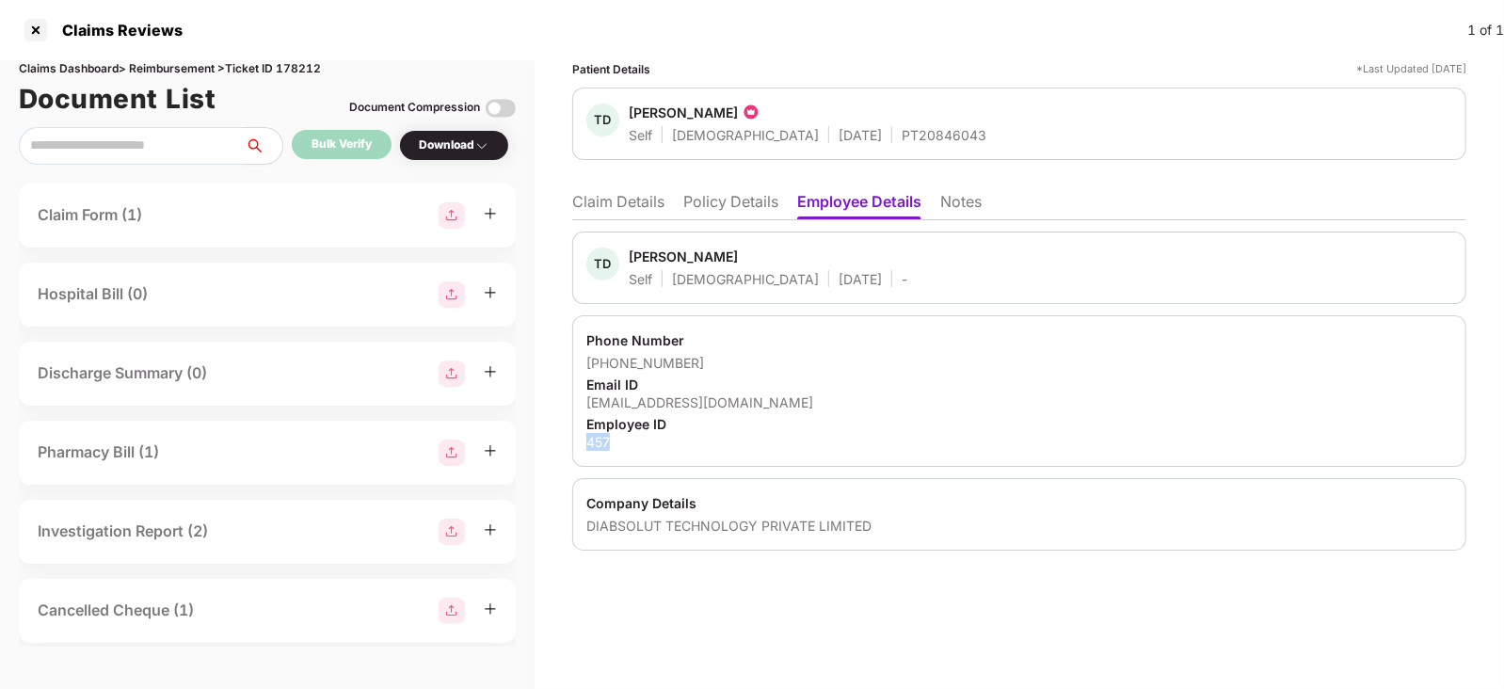
click at [599, 438] on div "457" at bounding box center [1019, 442] width 866 height 18
click at [617, 210] on li "Claim Details" at bounding box center [618, 205] width 92 height 27
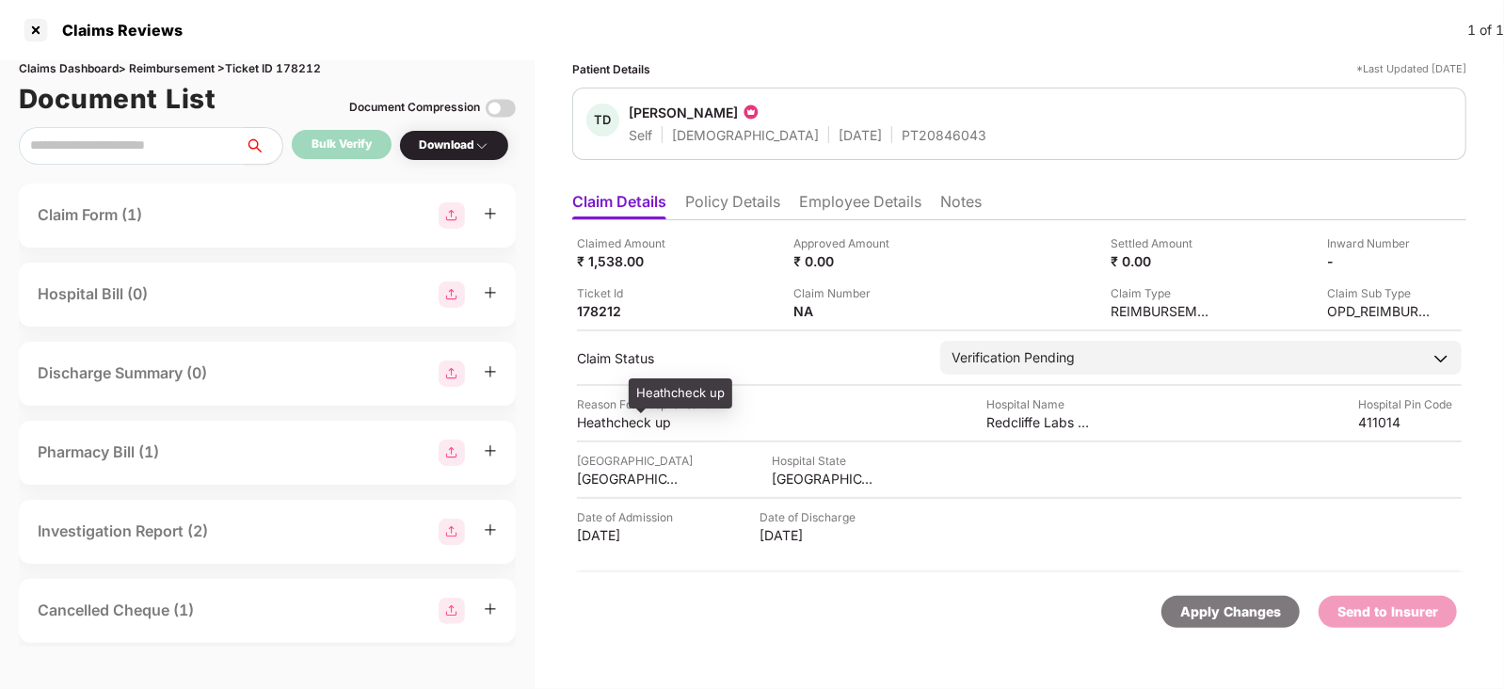
click at [666, 388] on div "Heathcheck up" at bounding box center [681, 393] width 104 height 30
copy div "Heathcheck up"
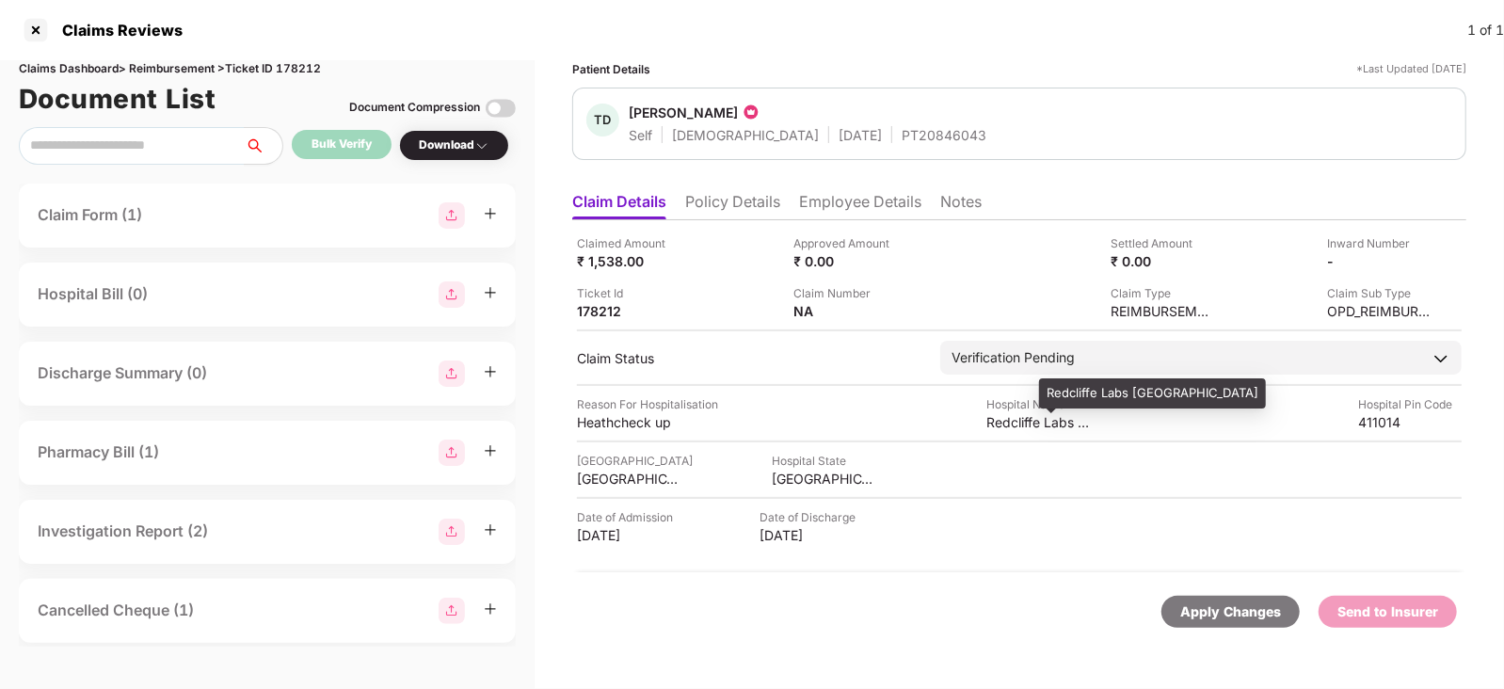
click at [1058, 397] on div "Redcliffe Labs [GEOGRAPHIC_DATA]" at bounding box center [1152, 393] width 227 height 30
copy div "Redcliffe Labs [GEOGRAPHIC_DATA]"
click at [490, 106] on img at bounding box center [501, 108] width 30 height 30
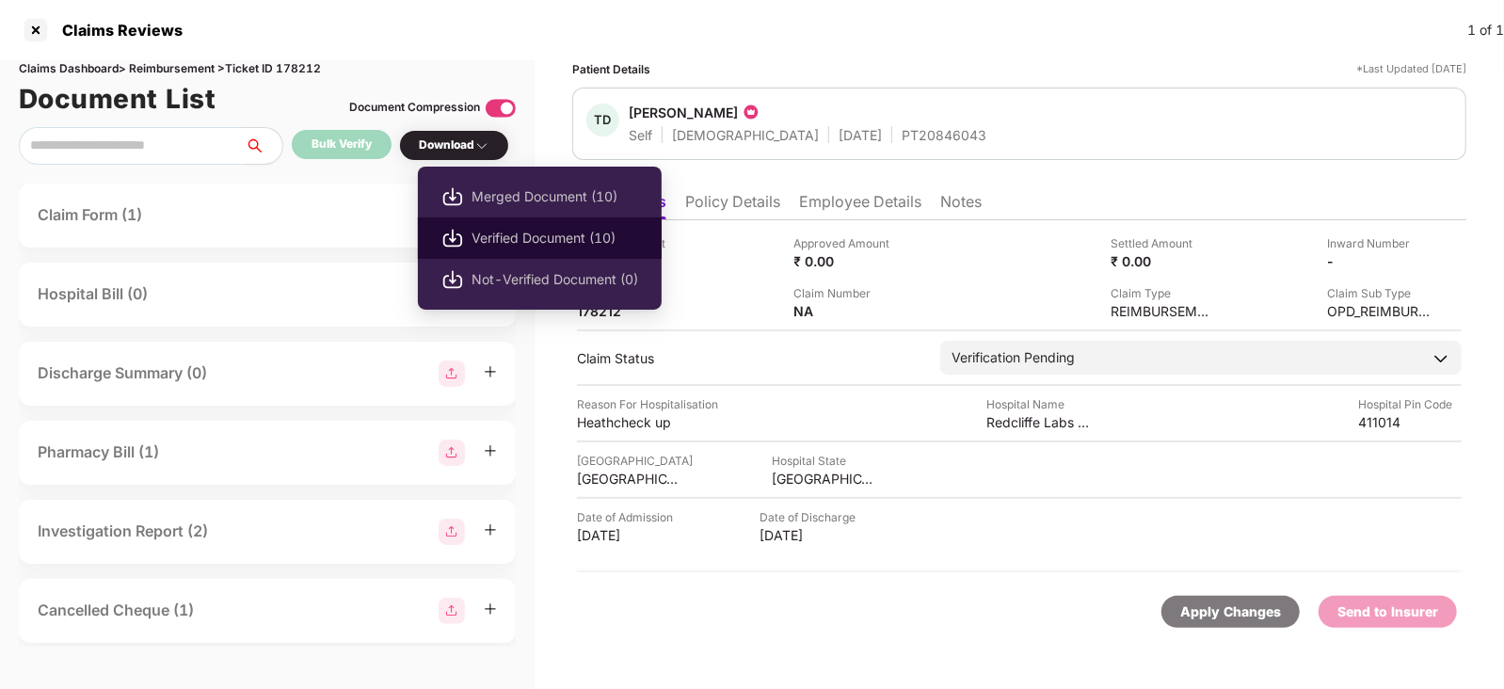
click at [528, 249] on li "Verified Document (10)" at bounding box center [540, 237] width 244 height 41
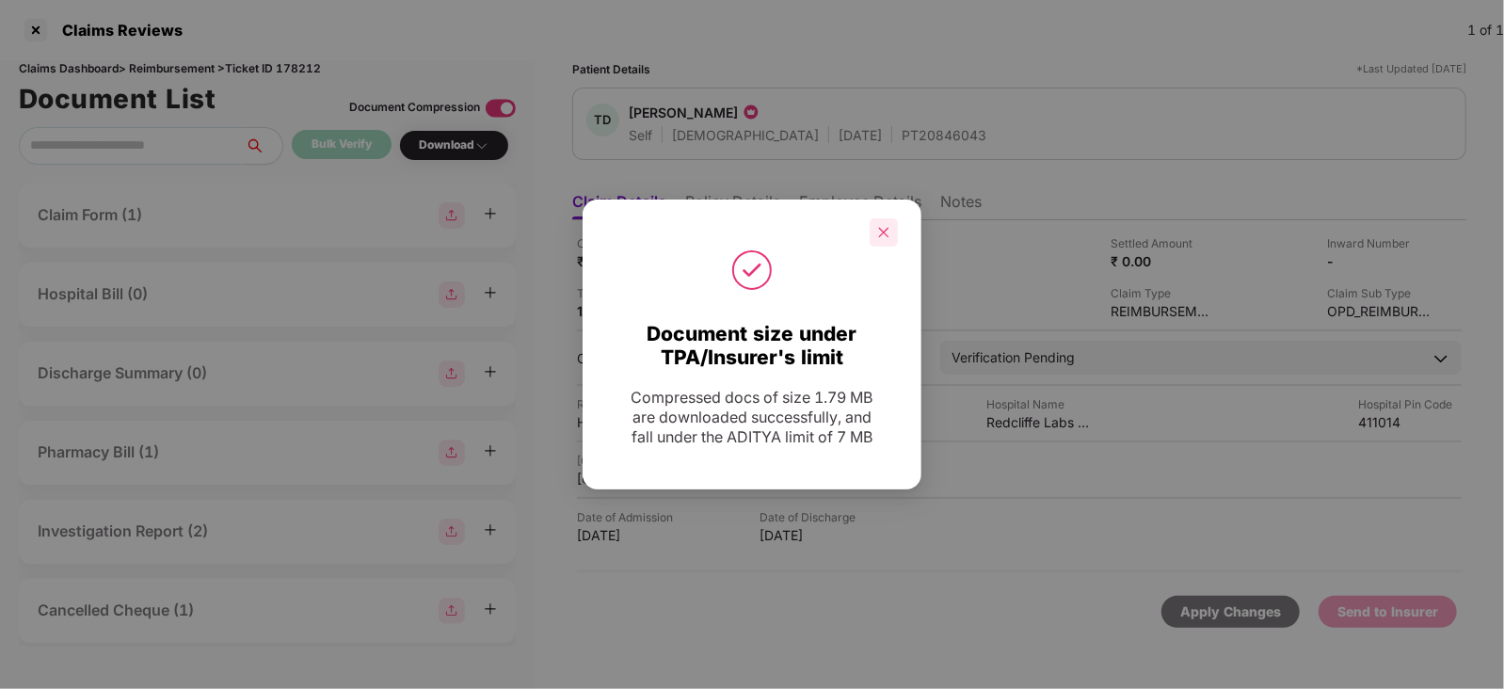
click at [882, 243] on div at bounding box center [884, 232] width 28 height 28
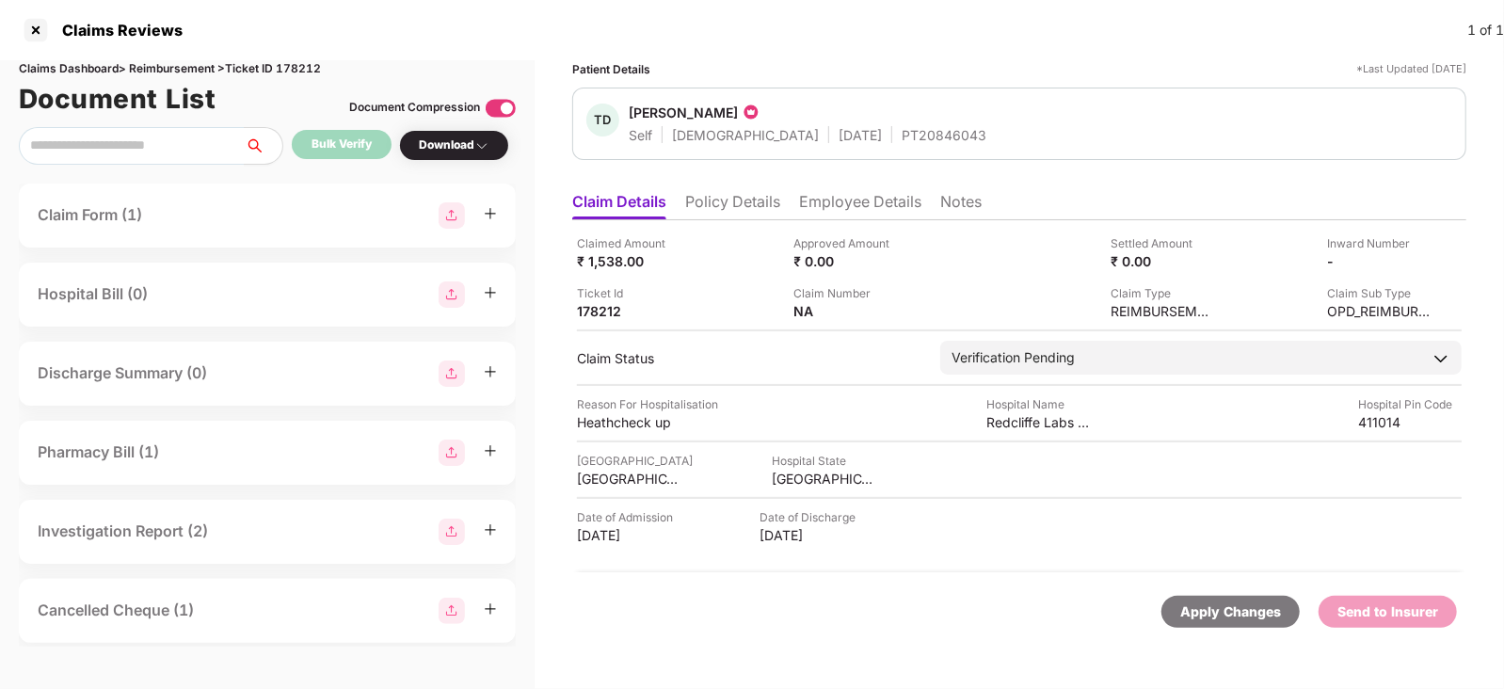
click at [905, 305] on div "Claim Number NA" at bounding box center [895, 302] width 203 height 36
click at [913, 311] on img at bounding box center [910, 309] width 15 height 15
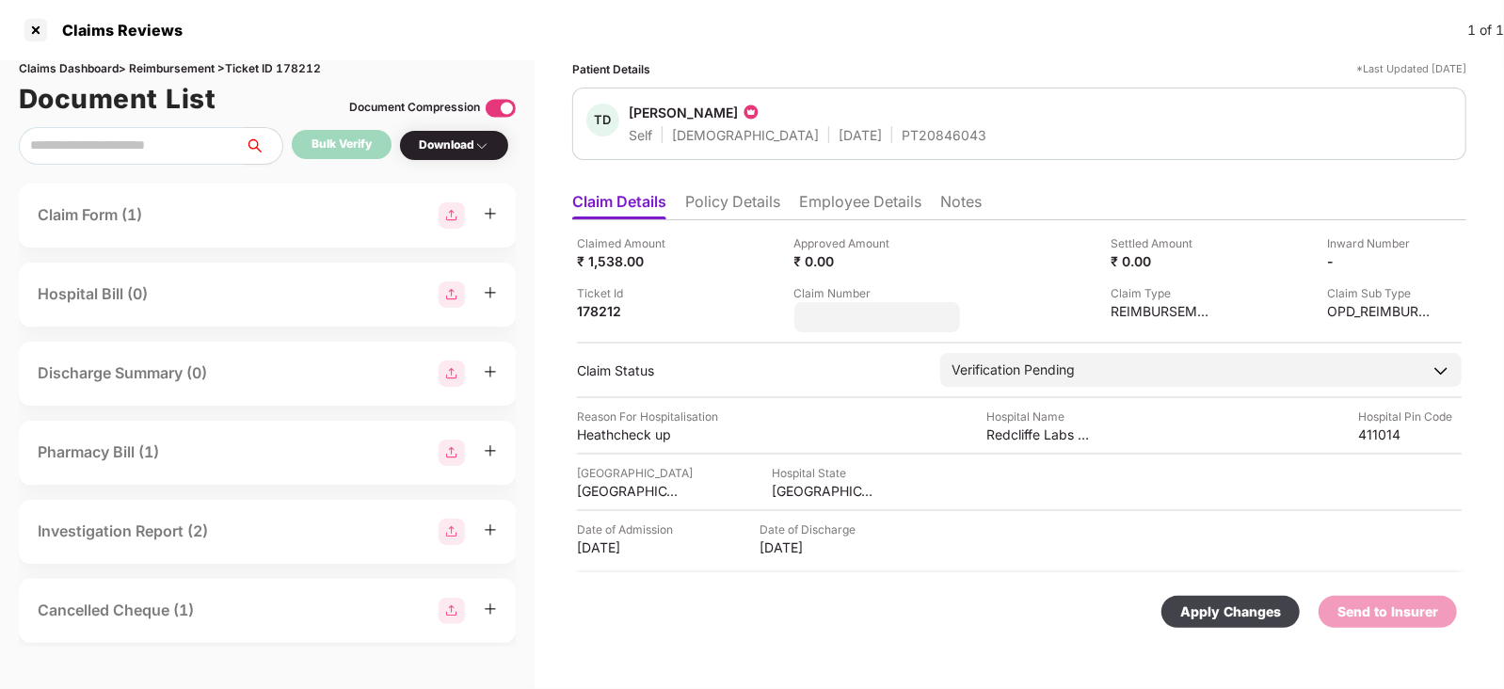
type input "**********"
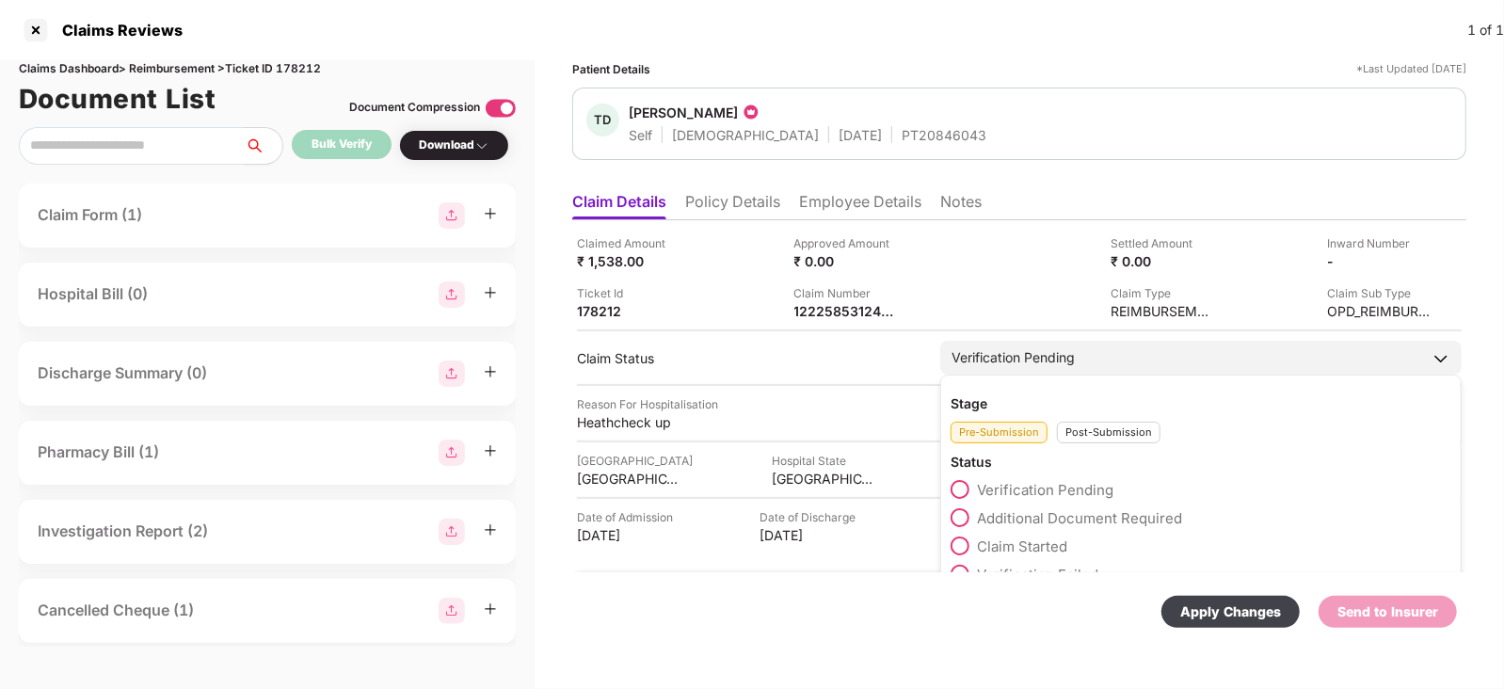
click at [1091, 442] on div "Stage Pre-Submission Post-Submission Status Verification Pending Additional Doc…" at bounding box center [1200, 489] width 521 height 229
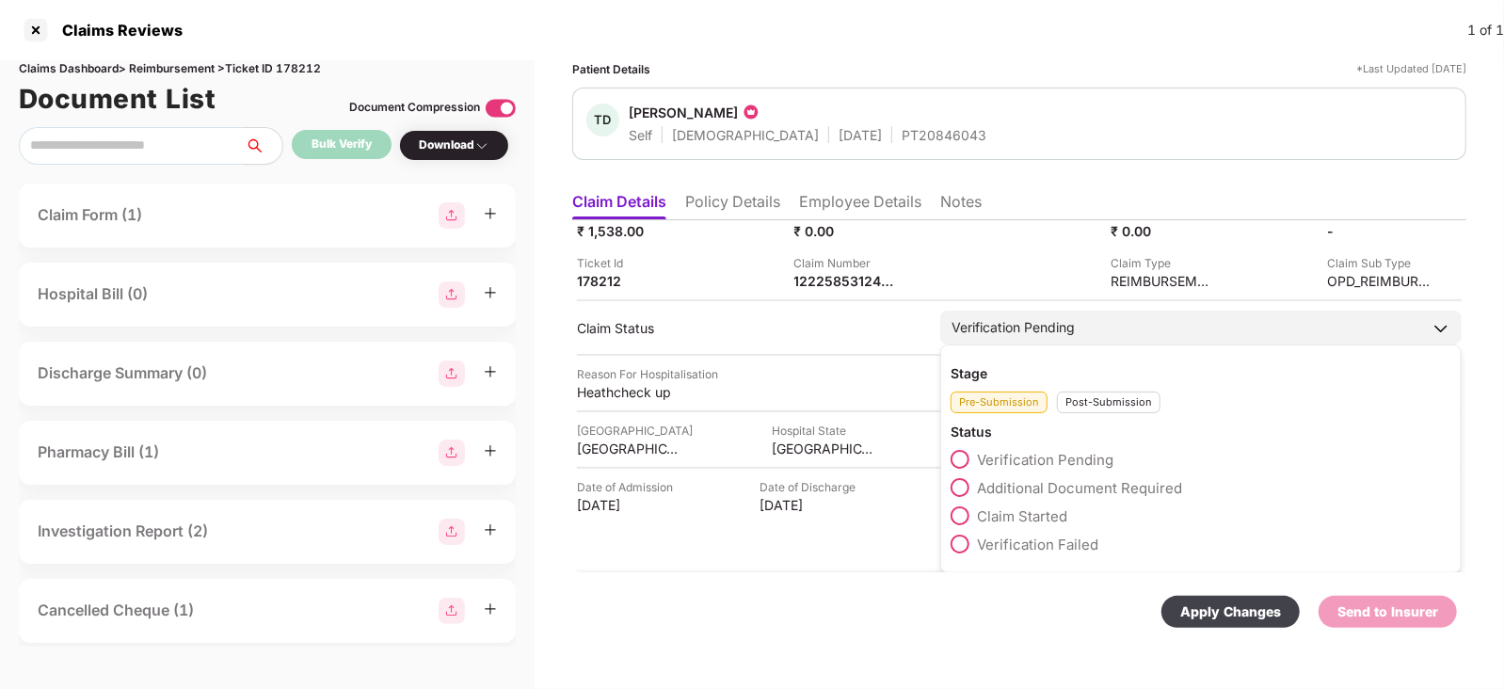
click at [1114, 401] on div "Post-Submission" at bounding box center [1109, 403] width 104 height 22
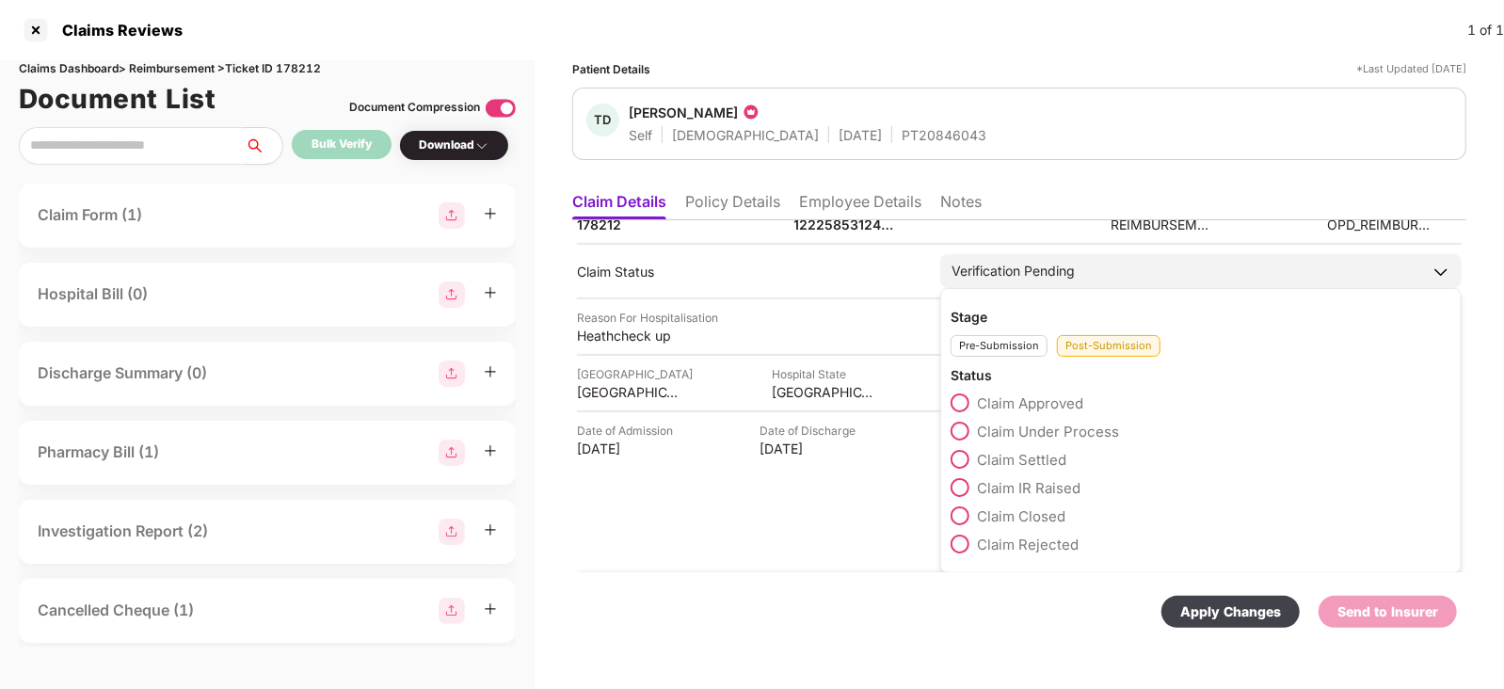
click at [1044, 430] on span "Claim Under Process" at bounding box center [1048, 432] width 142 height 18
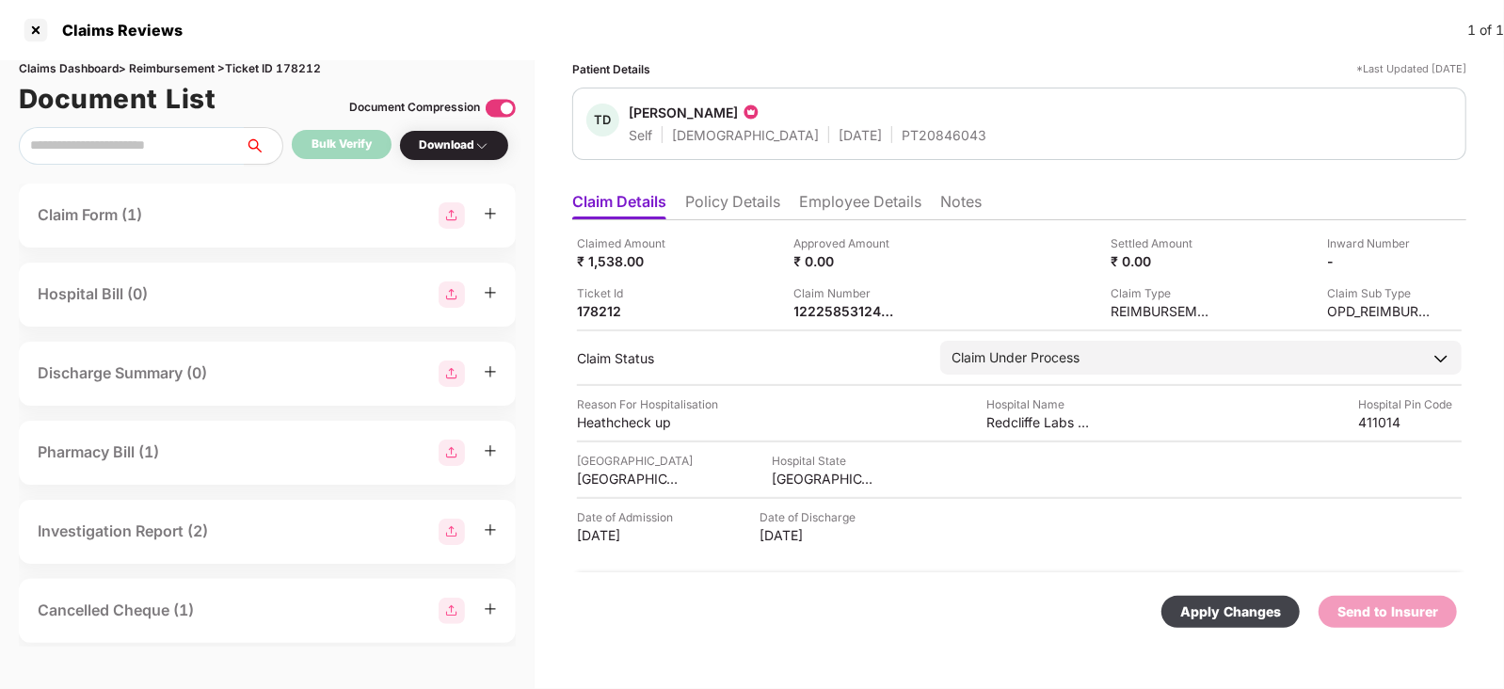
scroll to position [0, 0]
click at [1191, 601] on div "Apply Changes" at bounding box center [1230, 611] width 101 height 21
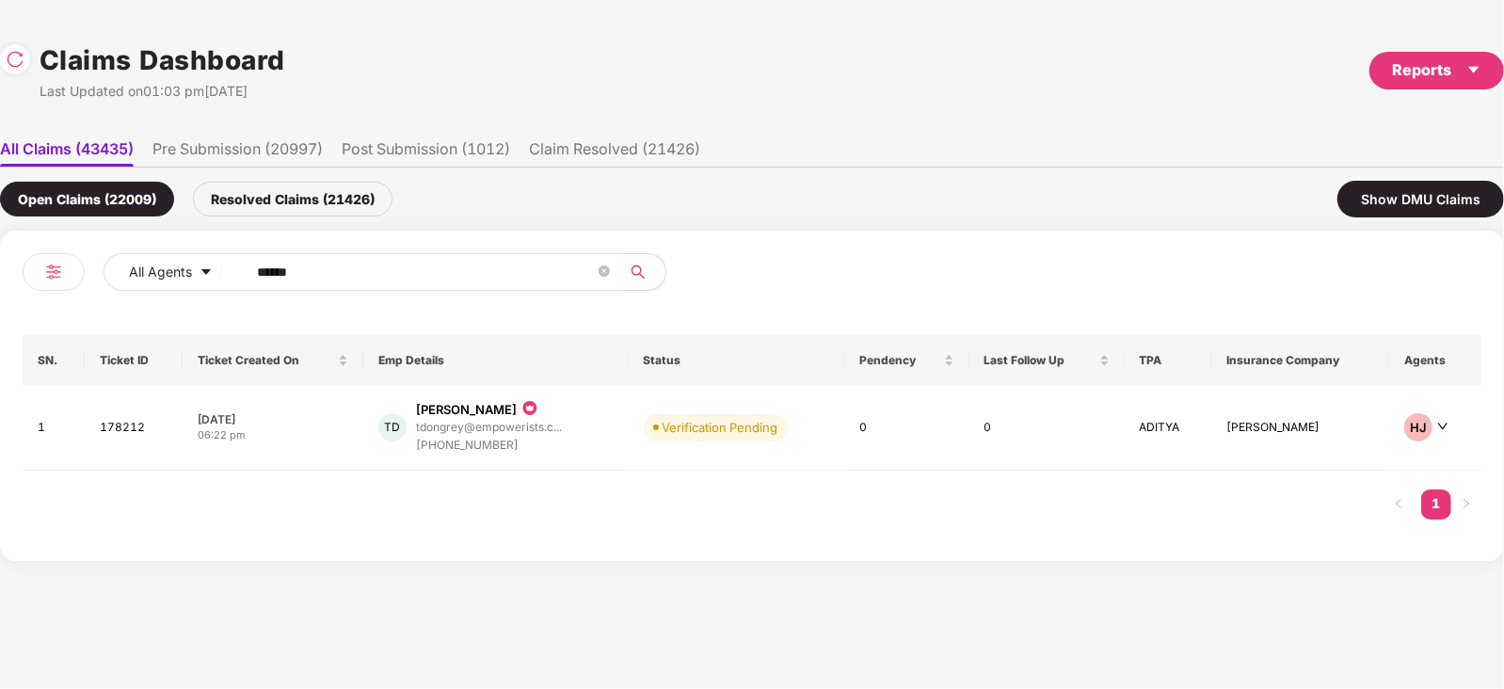
click at [462, 258] on input "******" at bounding box center [426, 272] width 338 height 28
paste input "text"
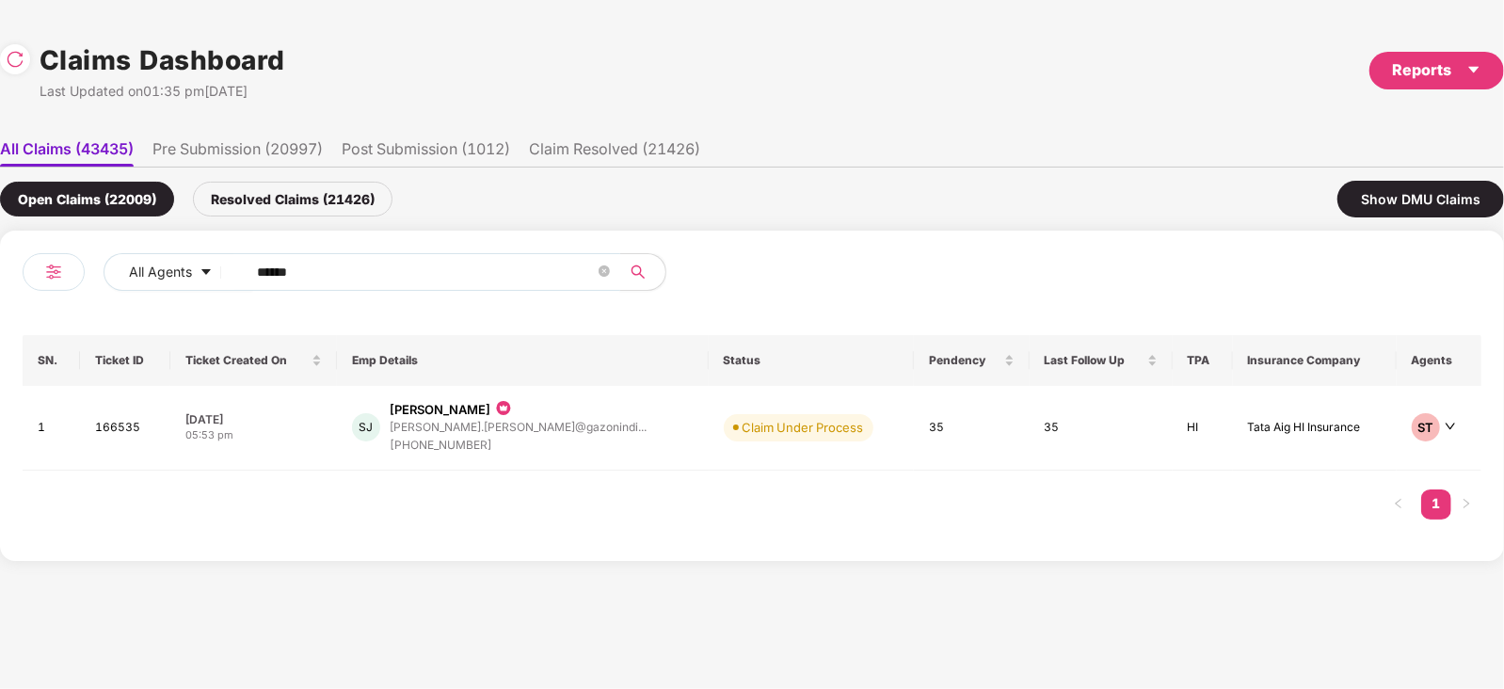
type input "******"
click at [631, 401] on div "SJ [PERSON_NAME] [PERSON_NAME].[PERSON_NAME]@gazonindi... [PHONE_NUMBER]" at bounding box center [523, 428] width 342 height 54
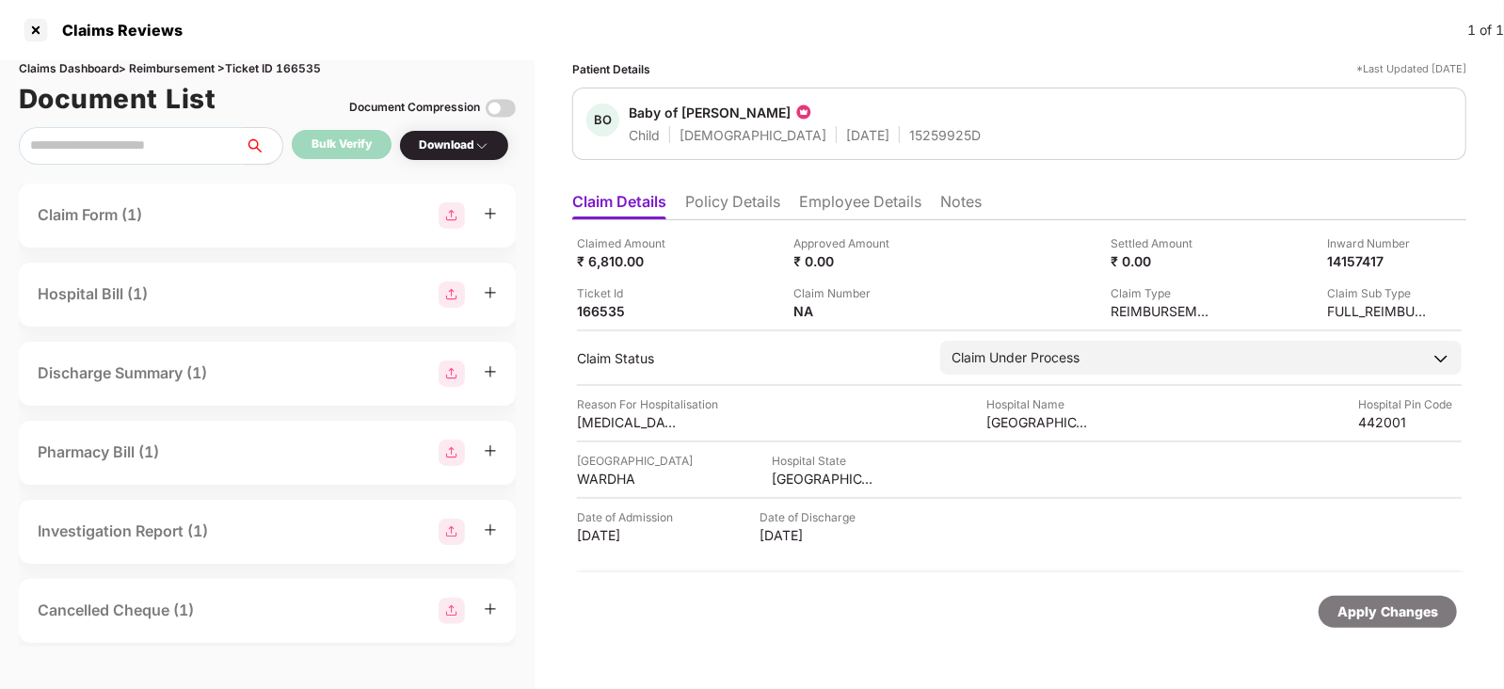
click at [744, 210] on li "Policy Details" at bounding box center [732, 205] width 95 height 27
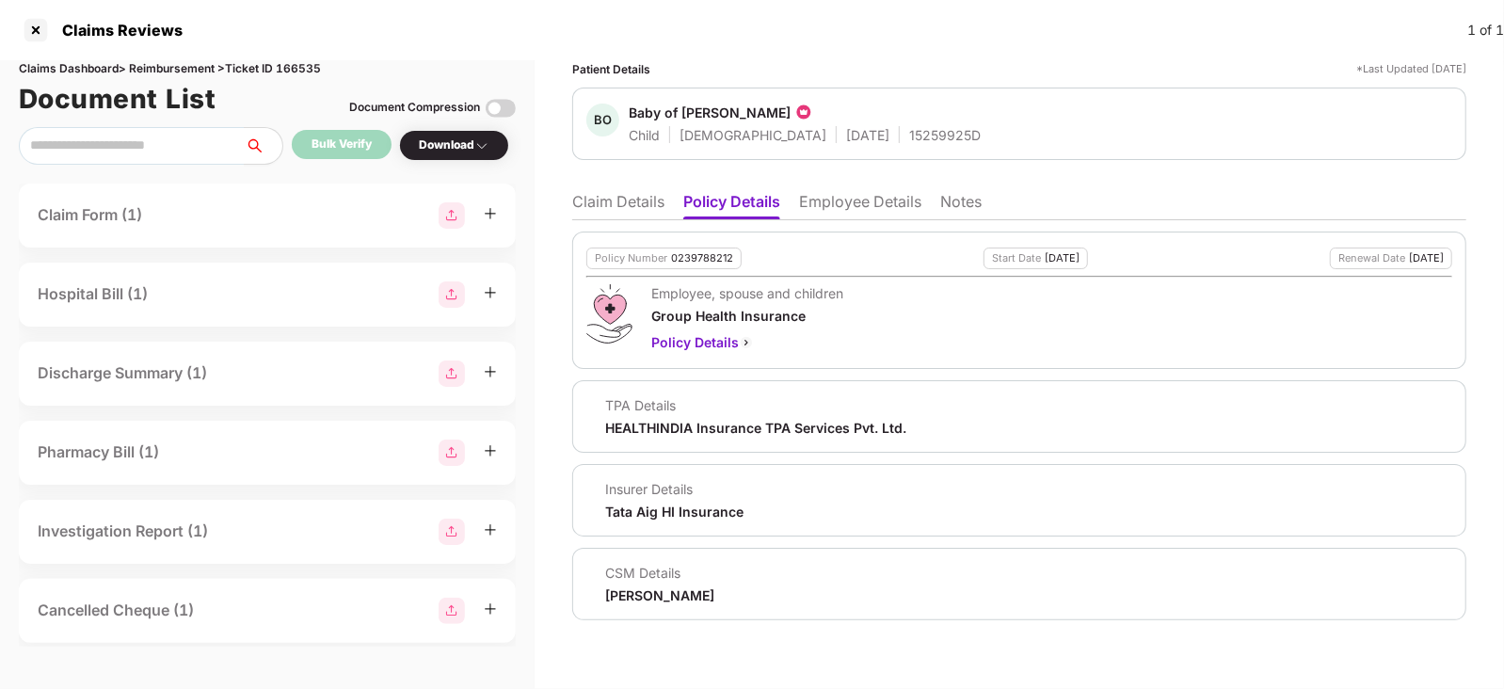
click at [619, 199] on li "Claim Details" at bounding box center [618, 205] width 92 height 27
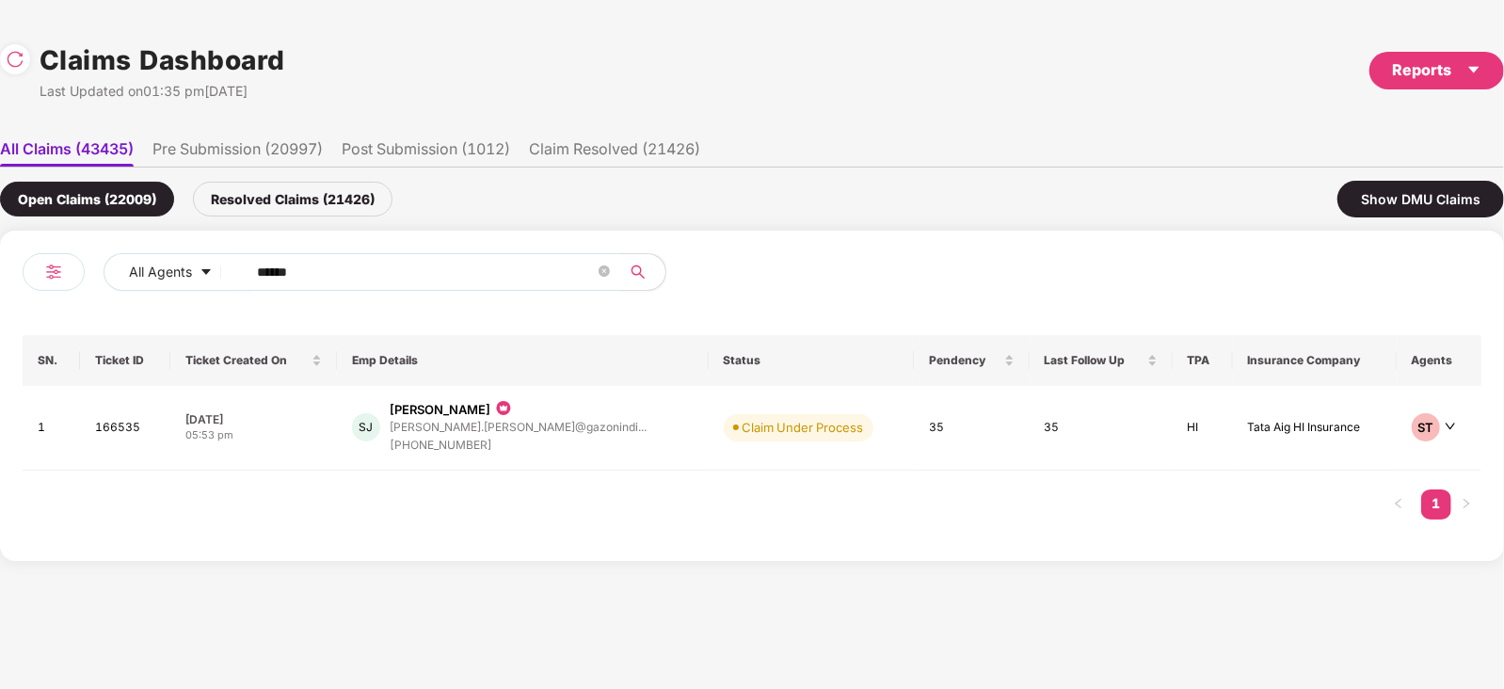
click at [348, 271] on input "******" at bounding box center [426, 272] width 338 height 28
paste input "text"
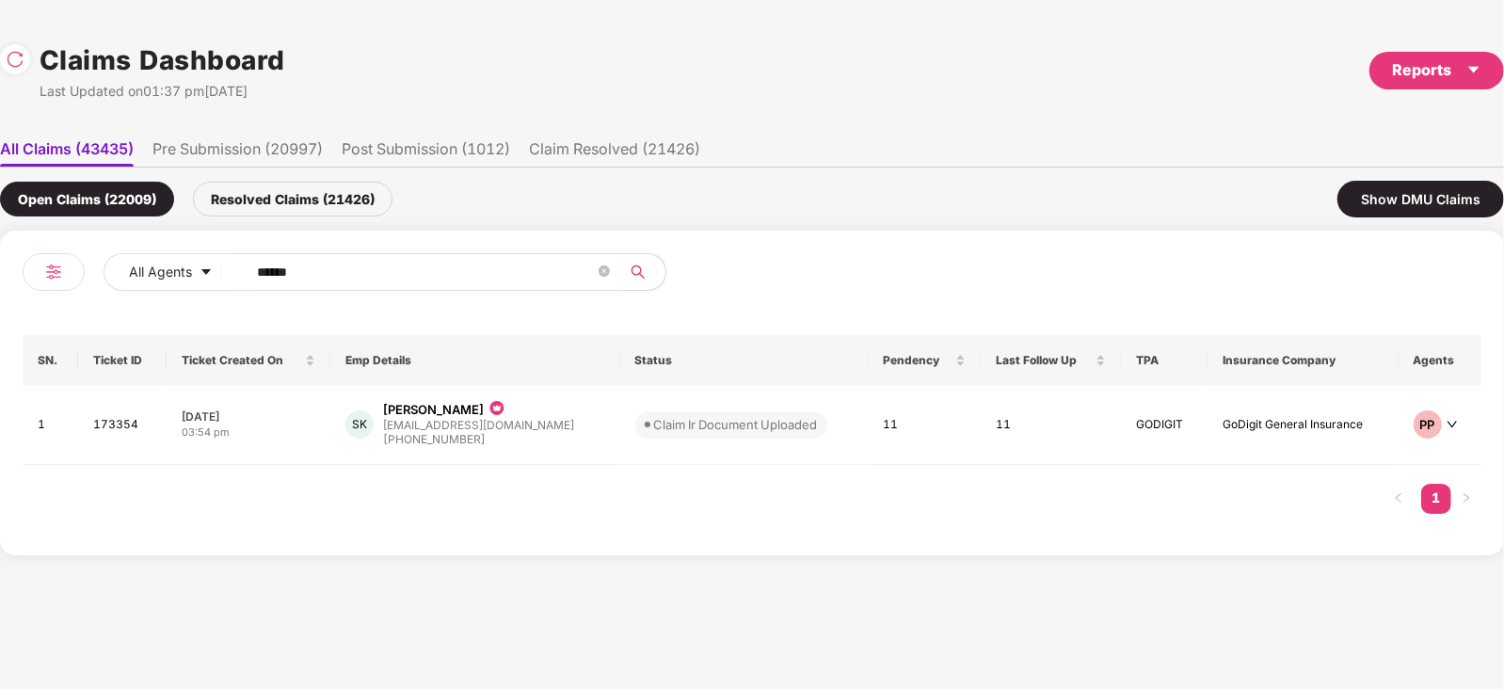
type input "******"
click at [635, 430] on span "Claim Ir Document Uploaded" at bounding box center [731, 424] width 192 height 26
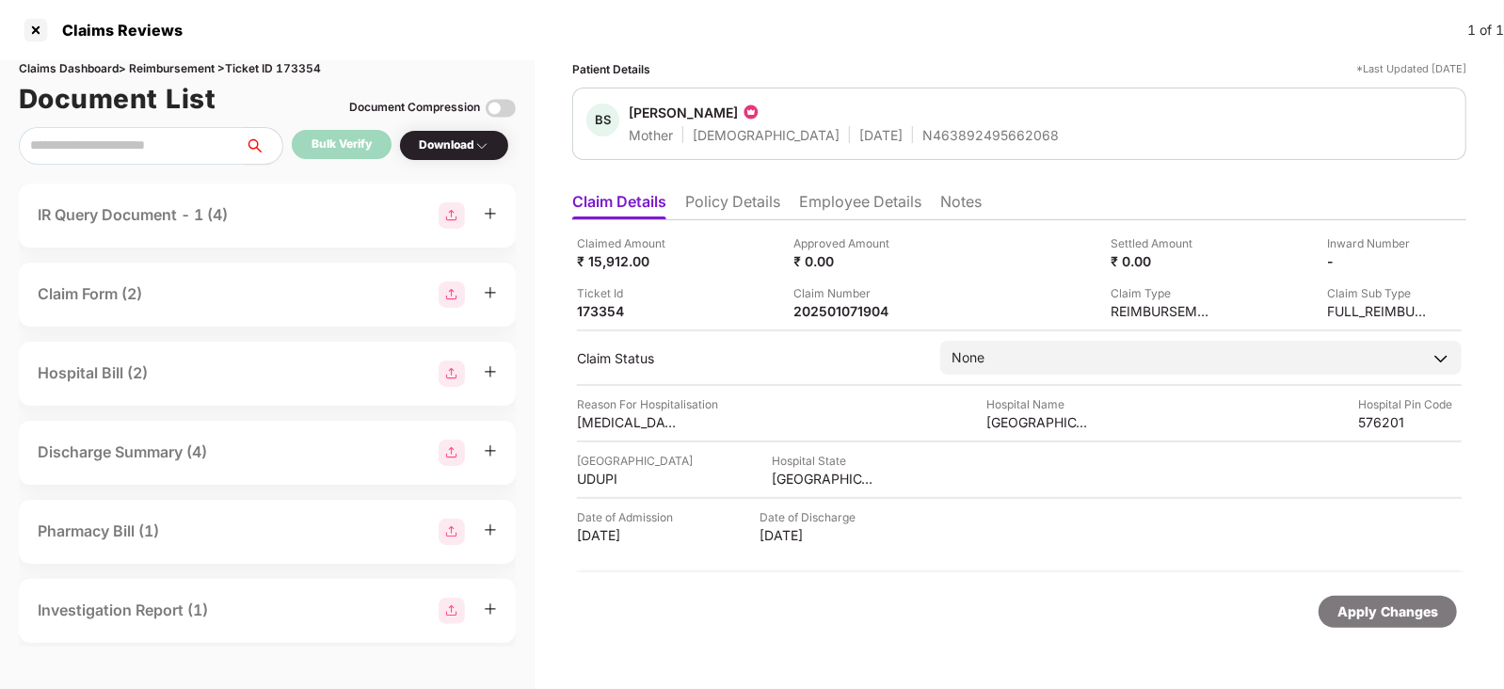
click at [255, 207] on div "IR Query Document - 1 (4)" at bounding box center [267, 215] width 459 height 26
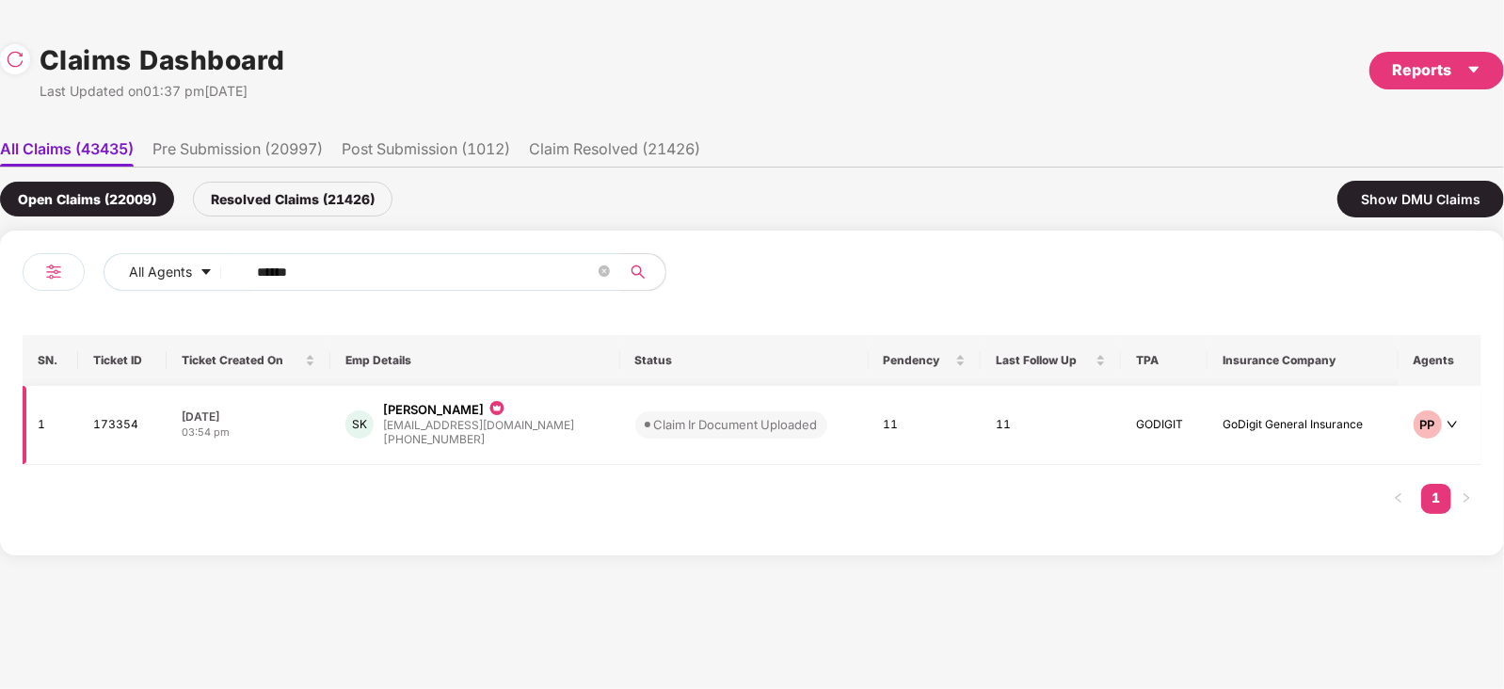
click at [522, 433] on div "[PHONE_NUMBER]" at bounding box center [478, 440] width 191 height 18
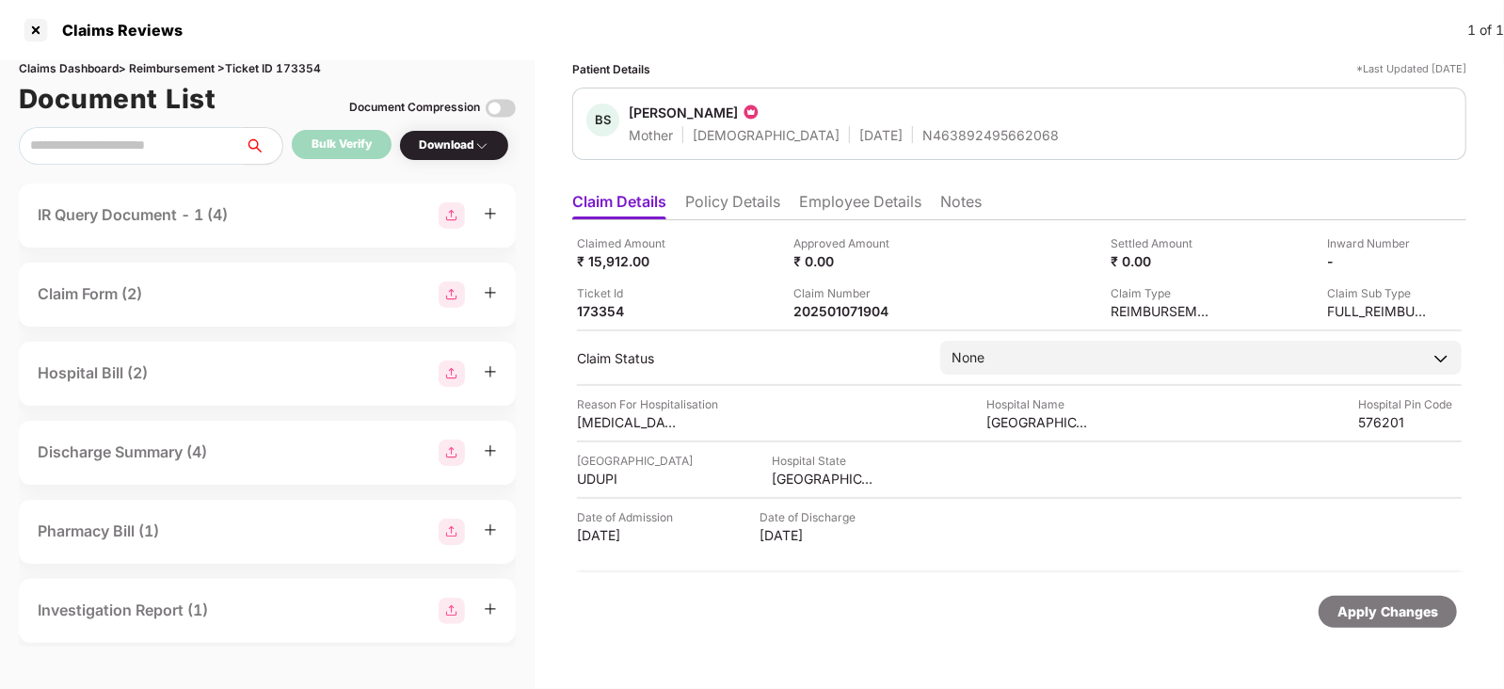
click at [271, 202] on div "IR Query Document - 1 (4)" at bounding box center [267, 215] width 459 height 26
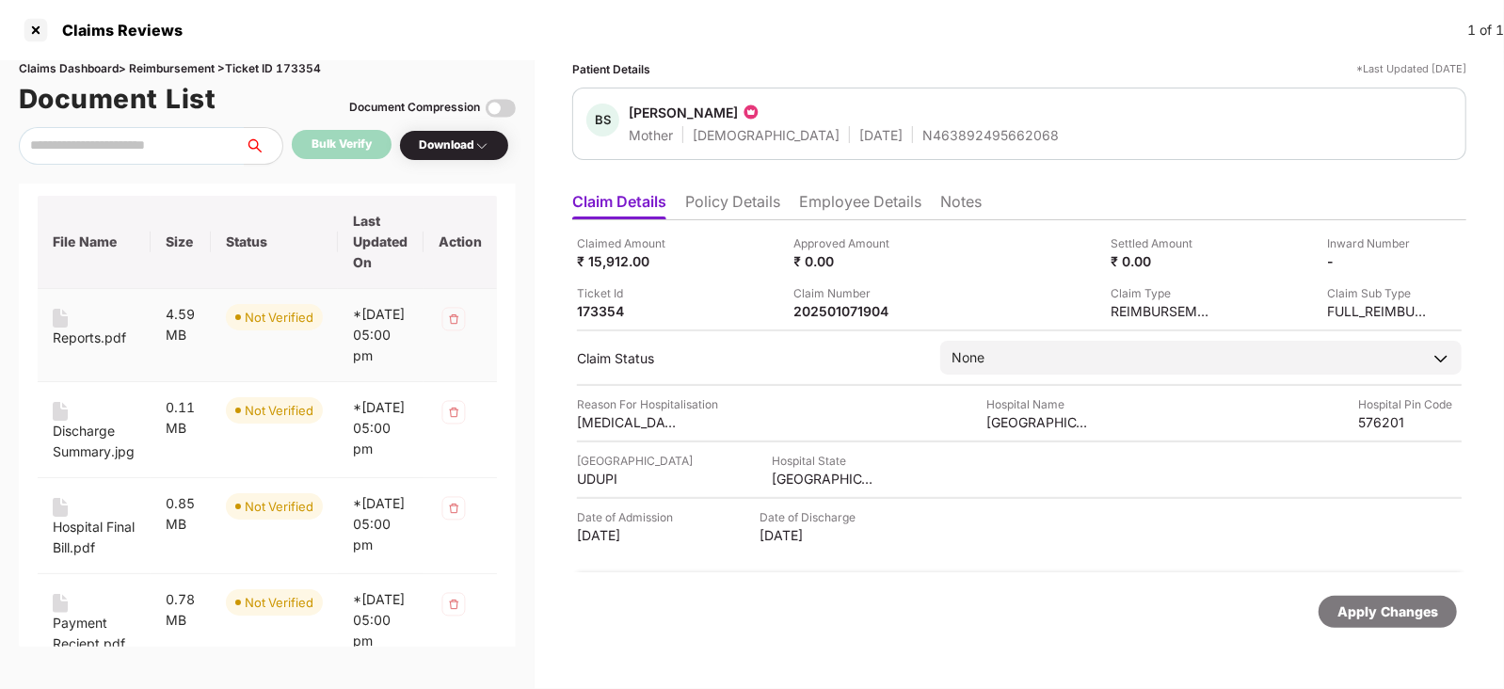
scroll to position [58, 0]
click at [80, 333] on div "Reports.pdf" at bounding box center [89, 335] width 73 height 21
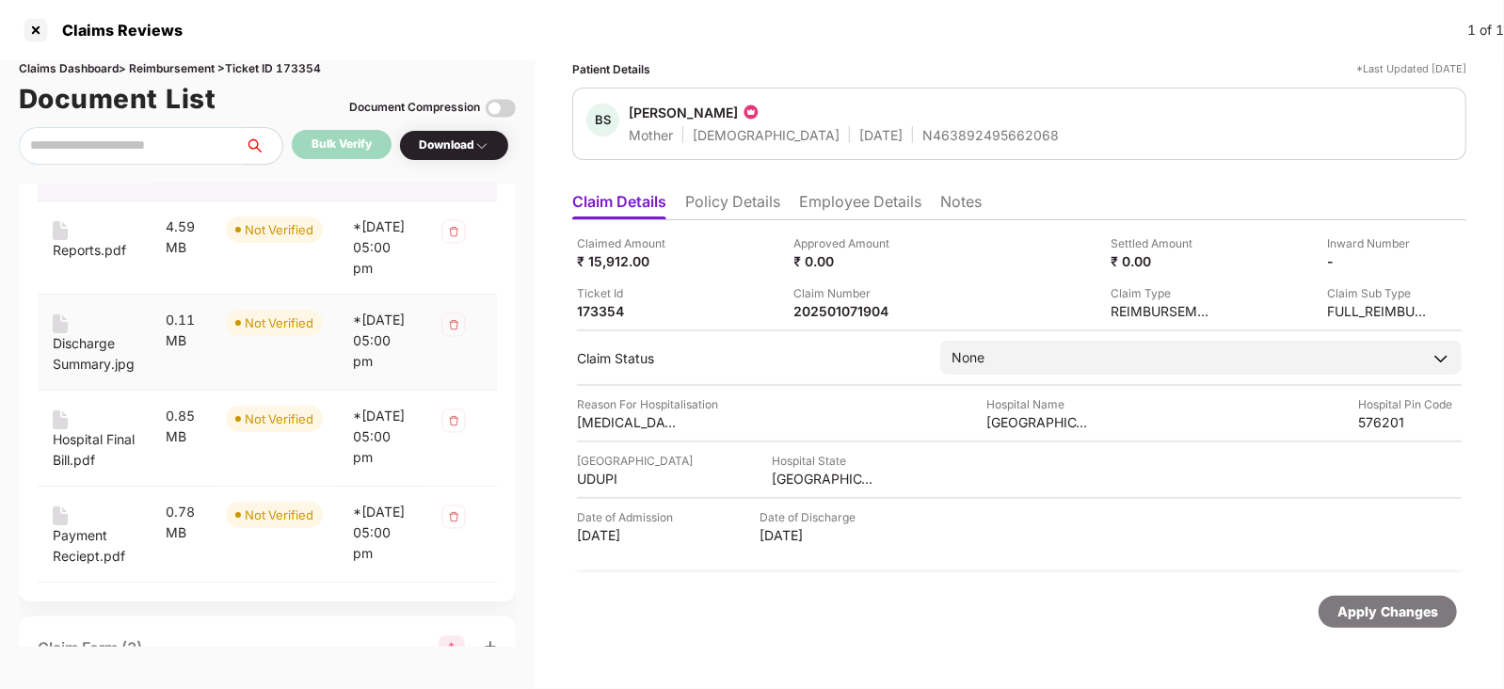
click at [86, 369] on div "Discharge Summary.jpg" at bounding box center [94, 353] width 83 height 41
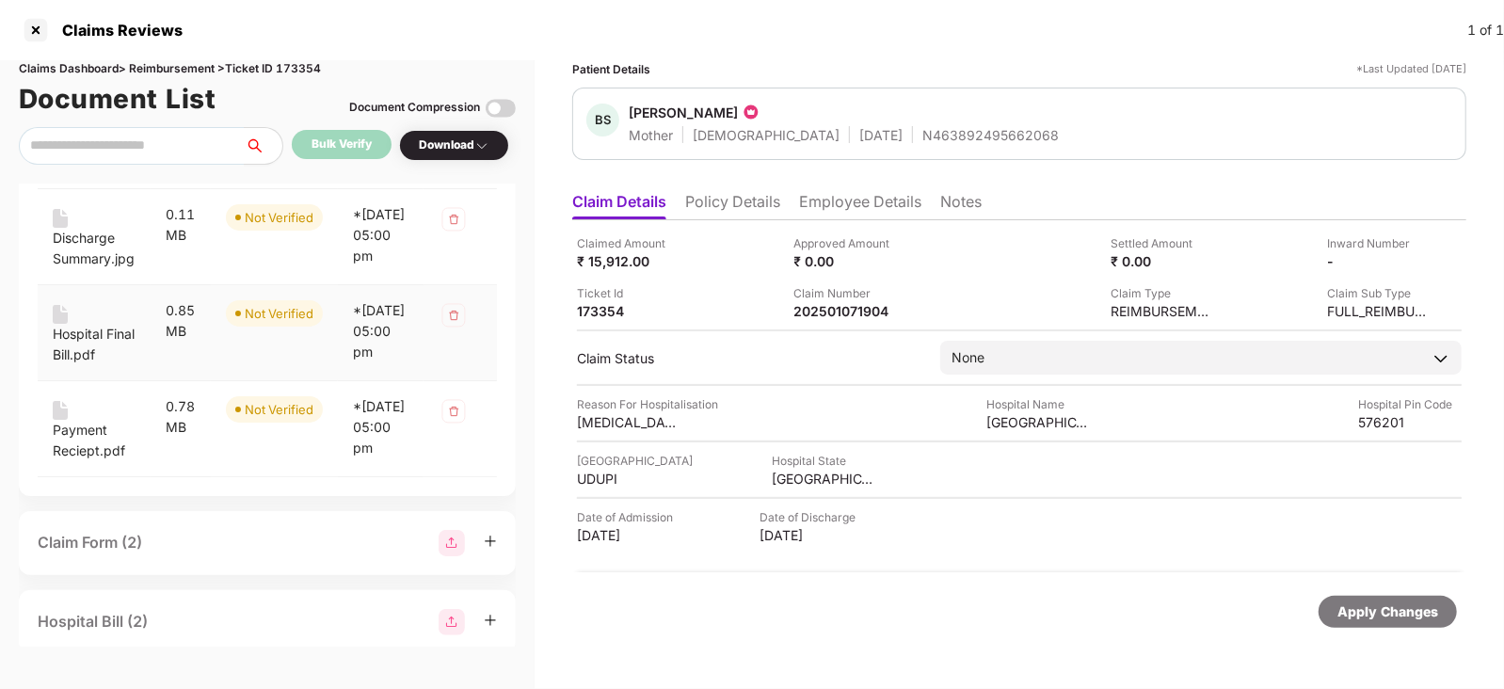
scroll to position [249, 0]
click at [75, 364] on div "Hospital Final Bill.pdf" at bounding box center [94, 343] width 83 height 41
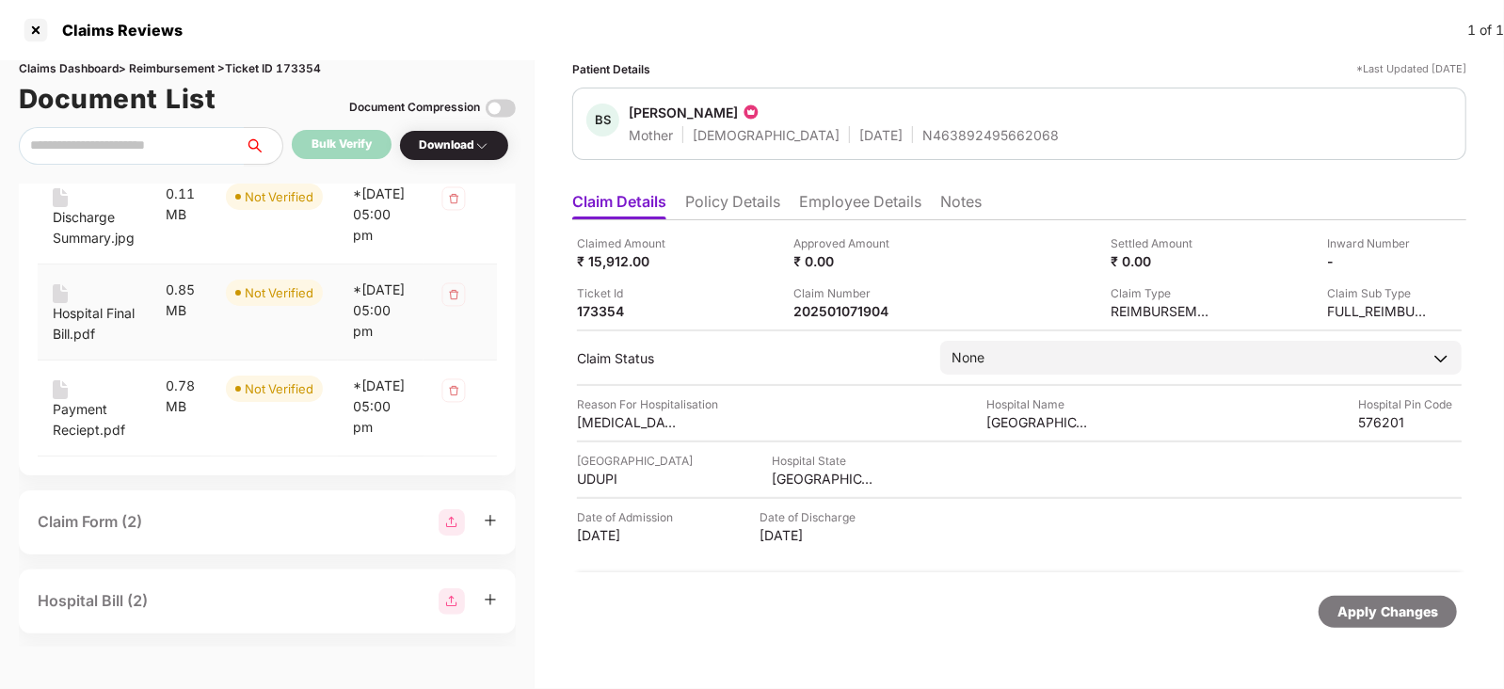
scroll to position [305, 0]
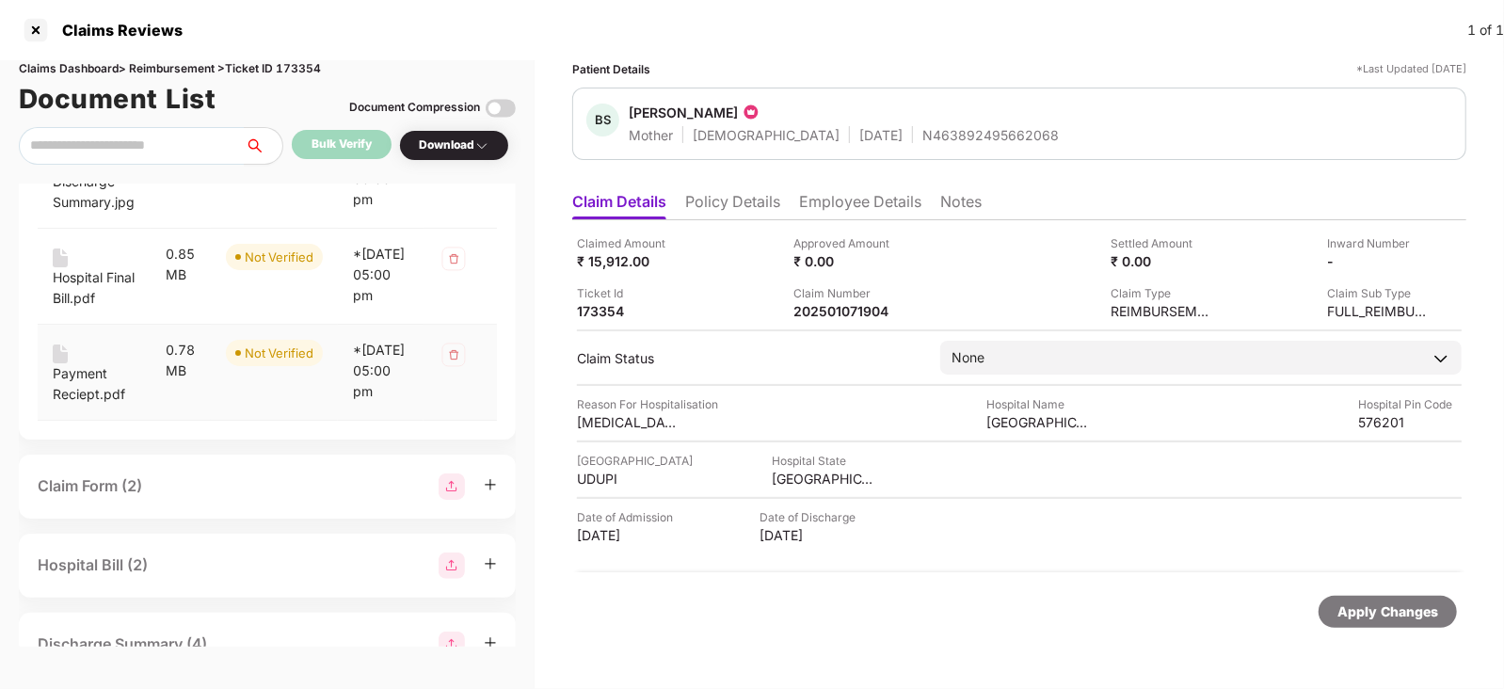
click at [63, 405] on div "Payment Reciept.pdf" at bounding box center [94, 383] width 83 height 41
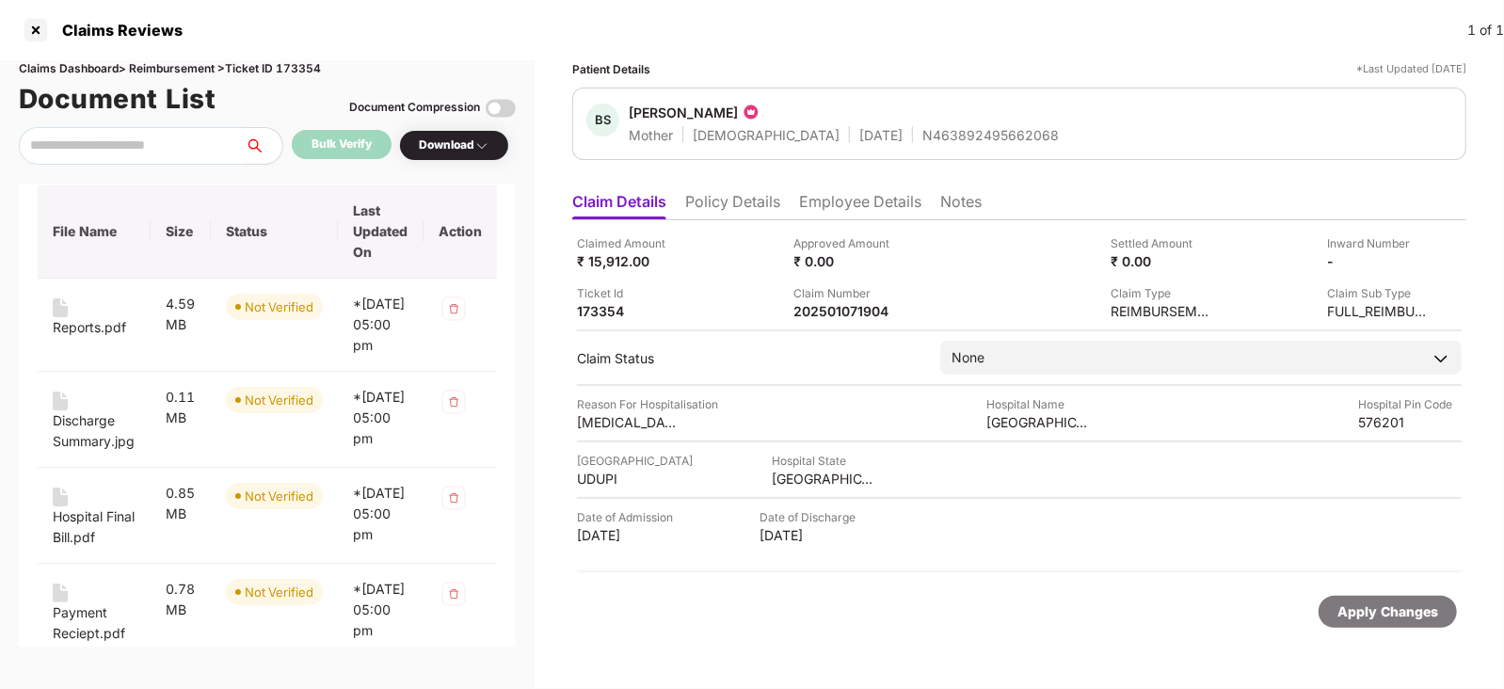
scroll to position [0, 0]
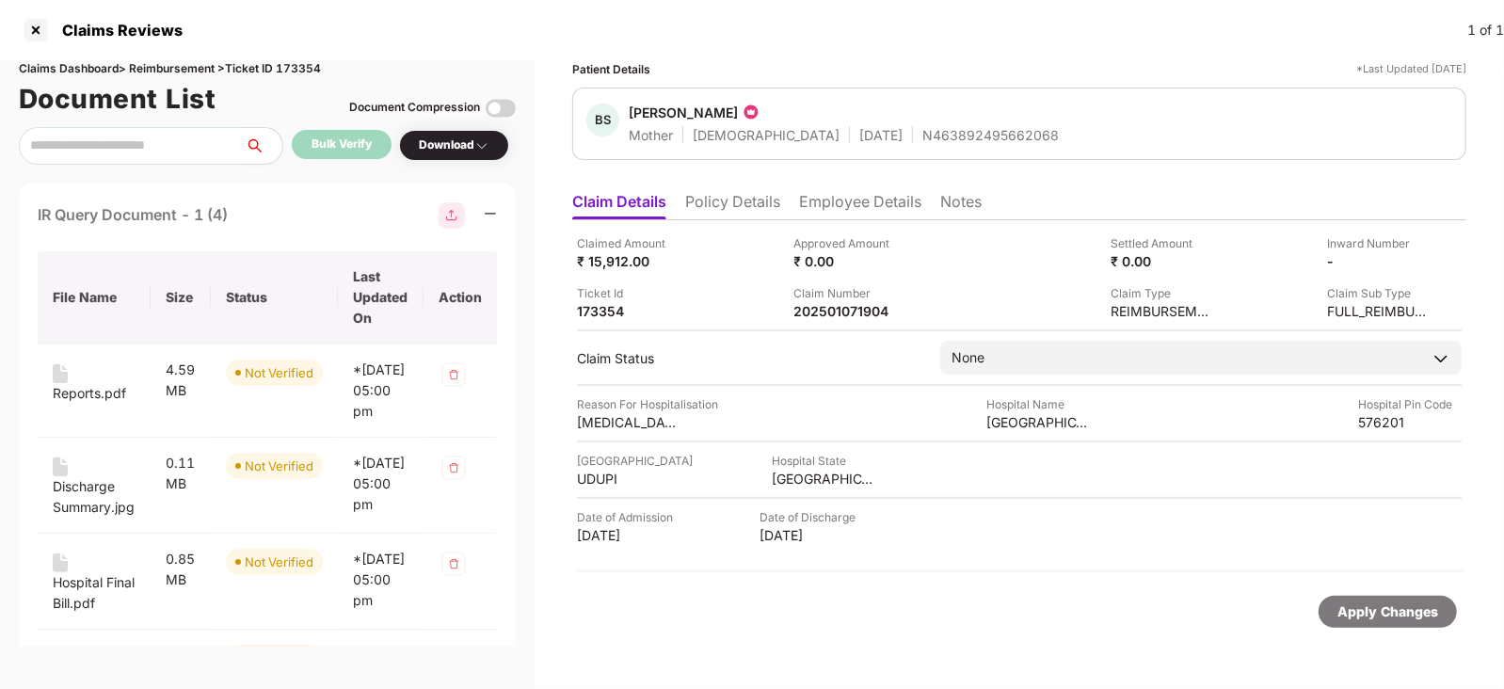
click at [218, 203] on div "IR Query Document - 1 (4)" at bounding box center [133, 215] width 190 height 24
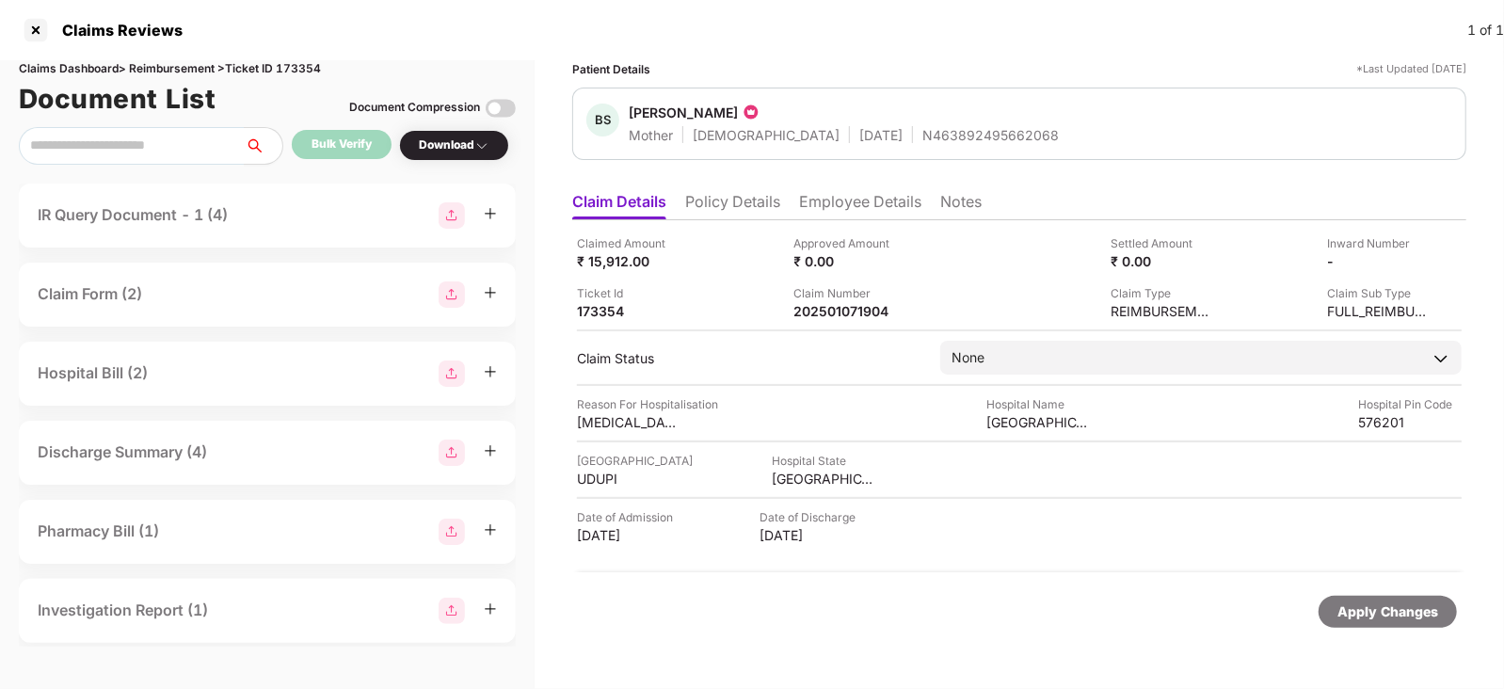
click at [245, 207] on div "IR Query Document - 1 (4)" at bounding box center [267, 215] width 459 height 26
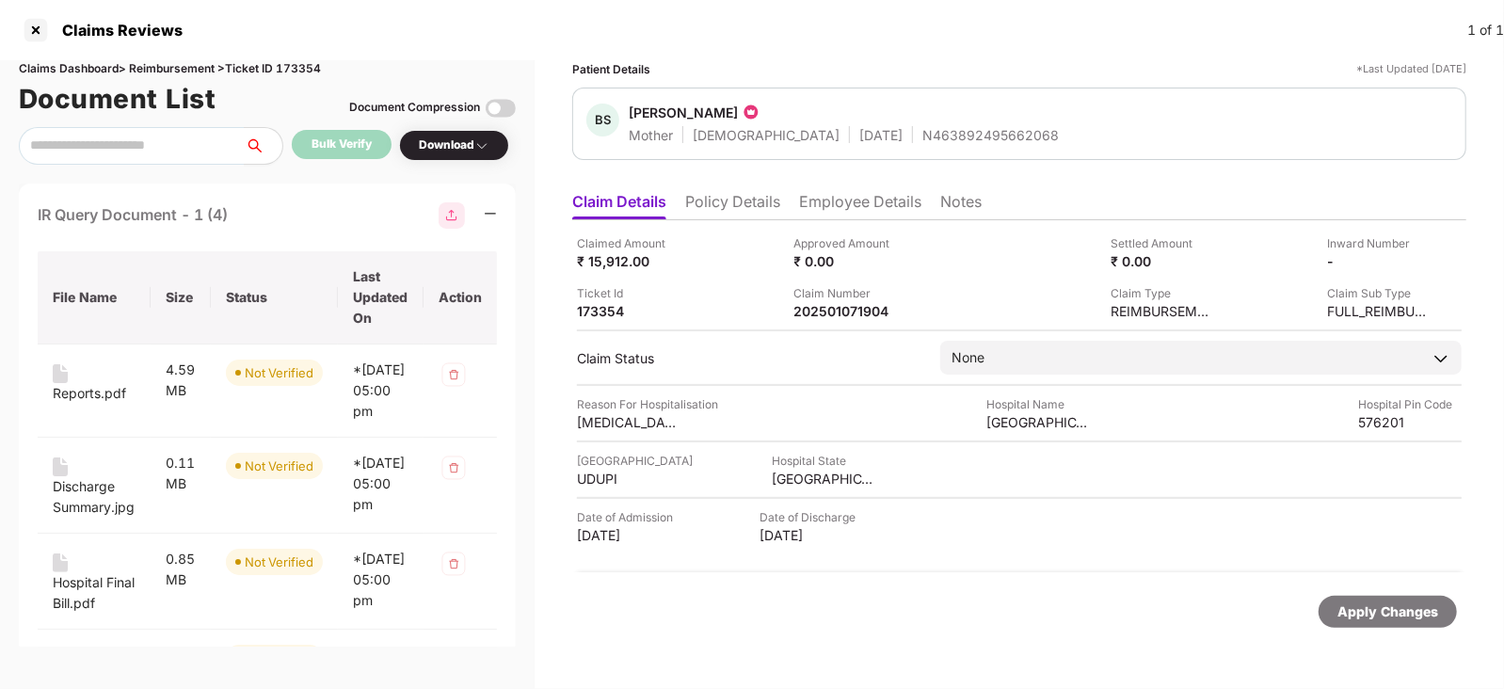
click at [245, 207] on div "IR Query Document - 1 (4)" at bounding box center [267, 215] width 459 height 26
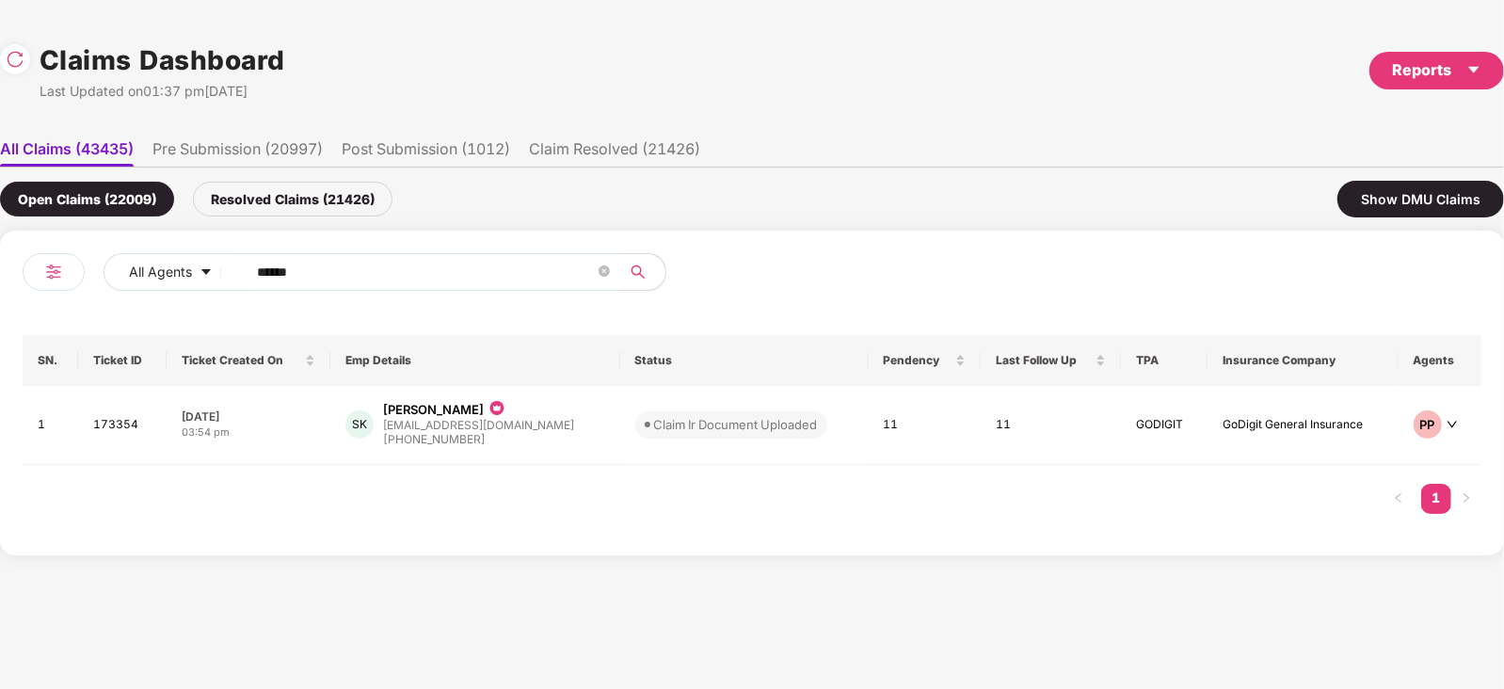
click at [412, 284] on input "******" at bounding box center [426, 272] width 338 height 28
paste input "text"
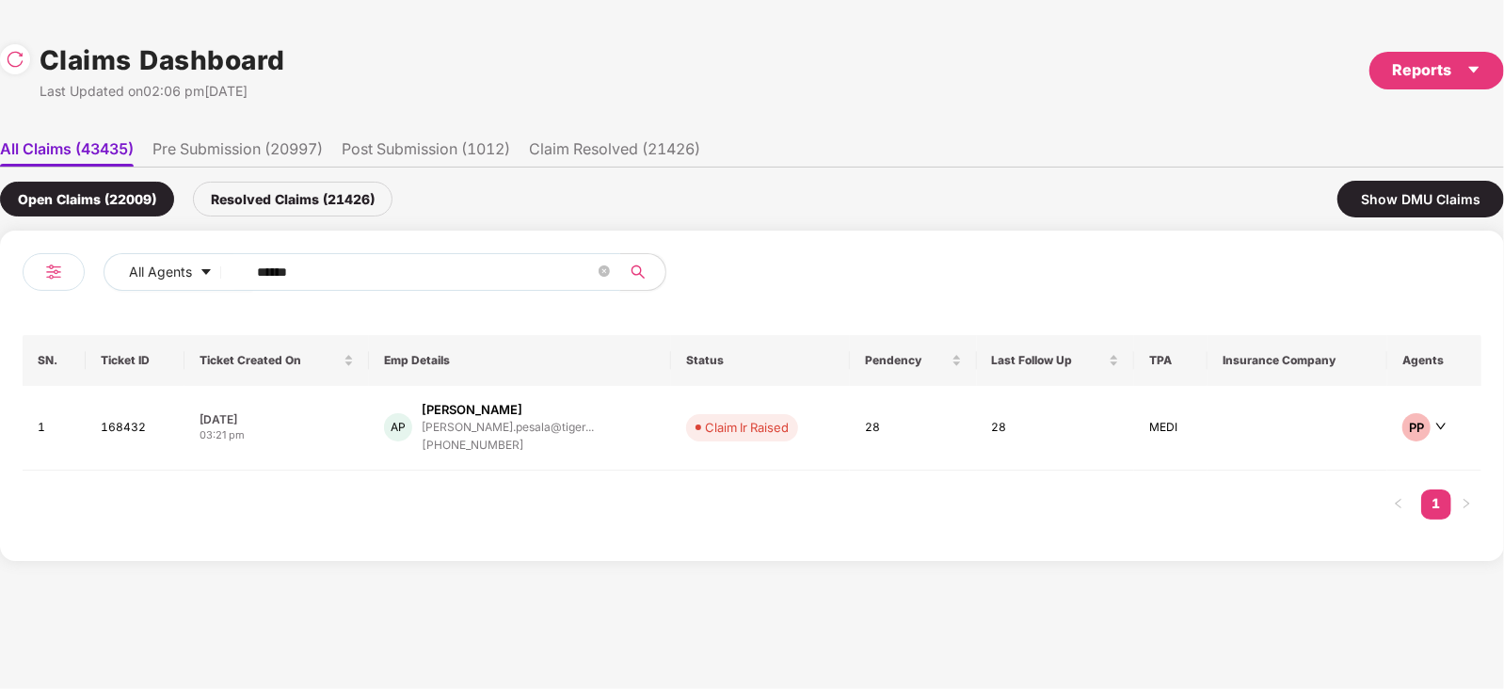
type input "******"
click at [631, 441] on div "AP [PERSON_NAME] [PERSON_NAME].pesala@tiger... [PHONE_NUMBER]" at bounding box center [520, 428] width 272 height 54
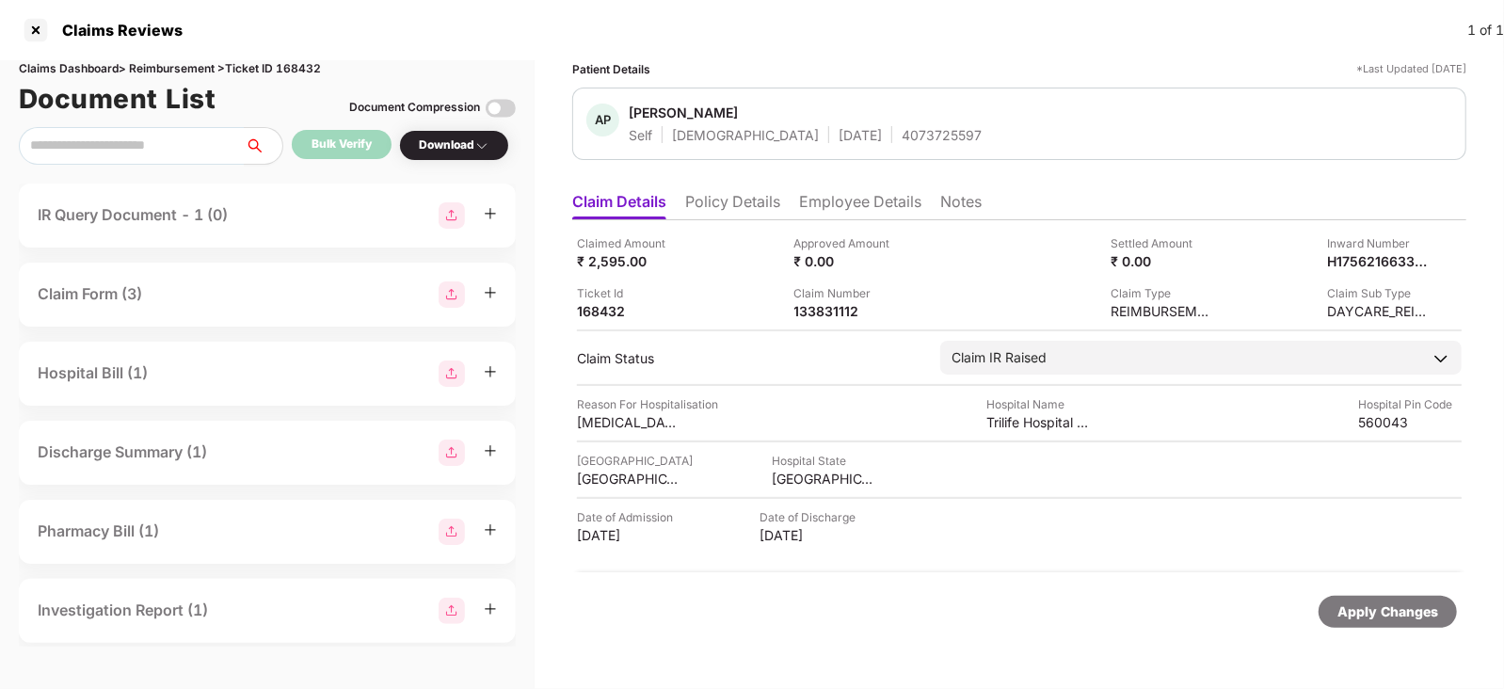
click at [270, 219] on div "IR Query Document - 1 (0)" at bounding box center [267, 215] width 459 height 26
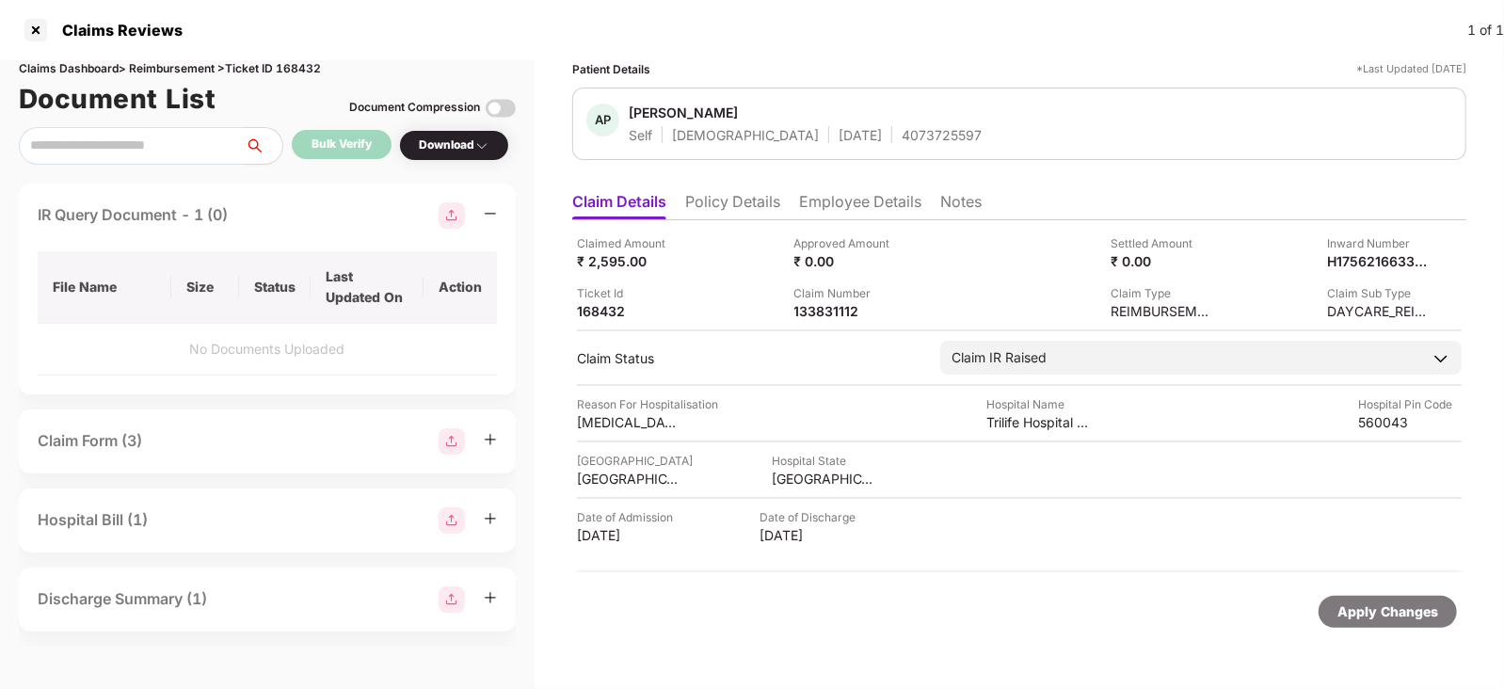
click at [266, 206] on div "IR Query Document - 1 (0)" at bounding box center [267, 215] width 459 height 26
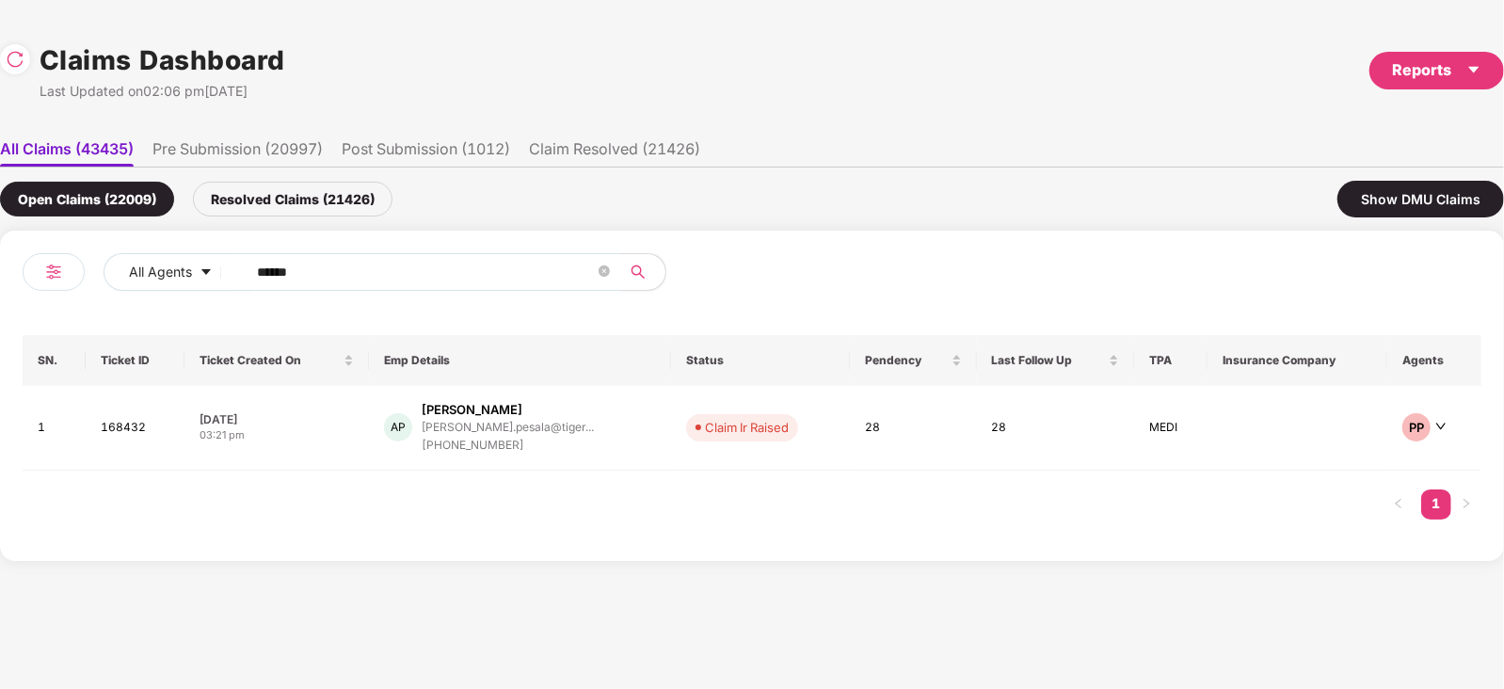
click at [402, 280] on input "******" at bounding box center [426, 272] width 338 height 28
paste input "text"
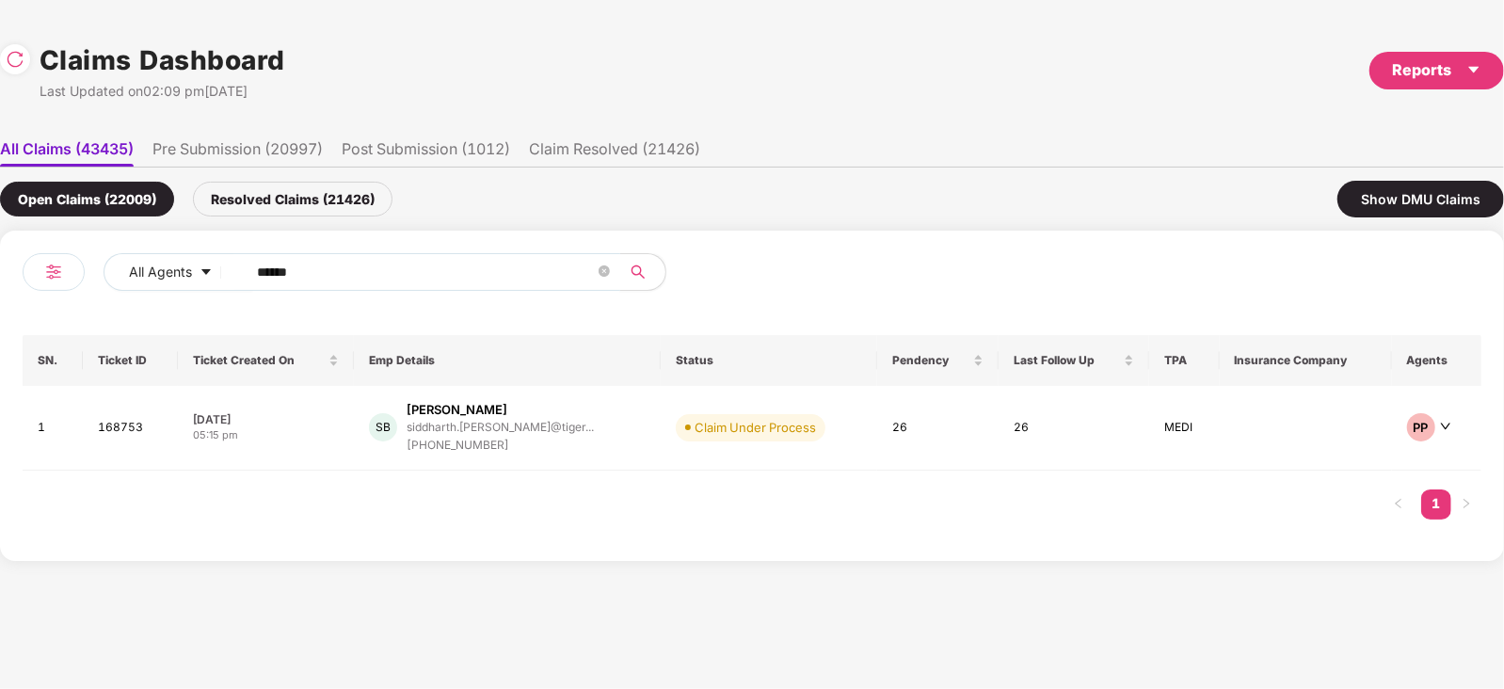
type input "******"
click at [537, 437] on div "[PHONE_NUMBER]" at bounding box center [500, 446] width 187 height 18
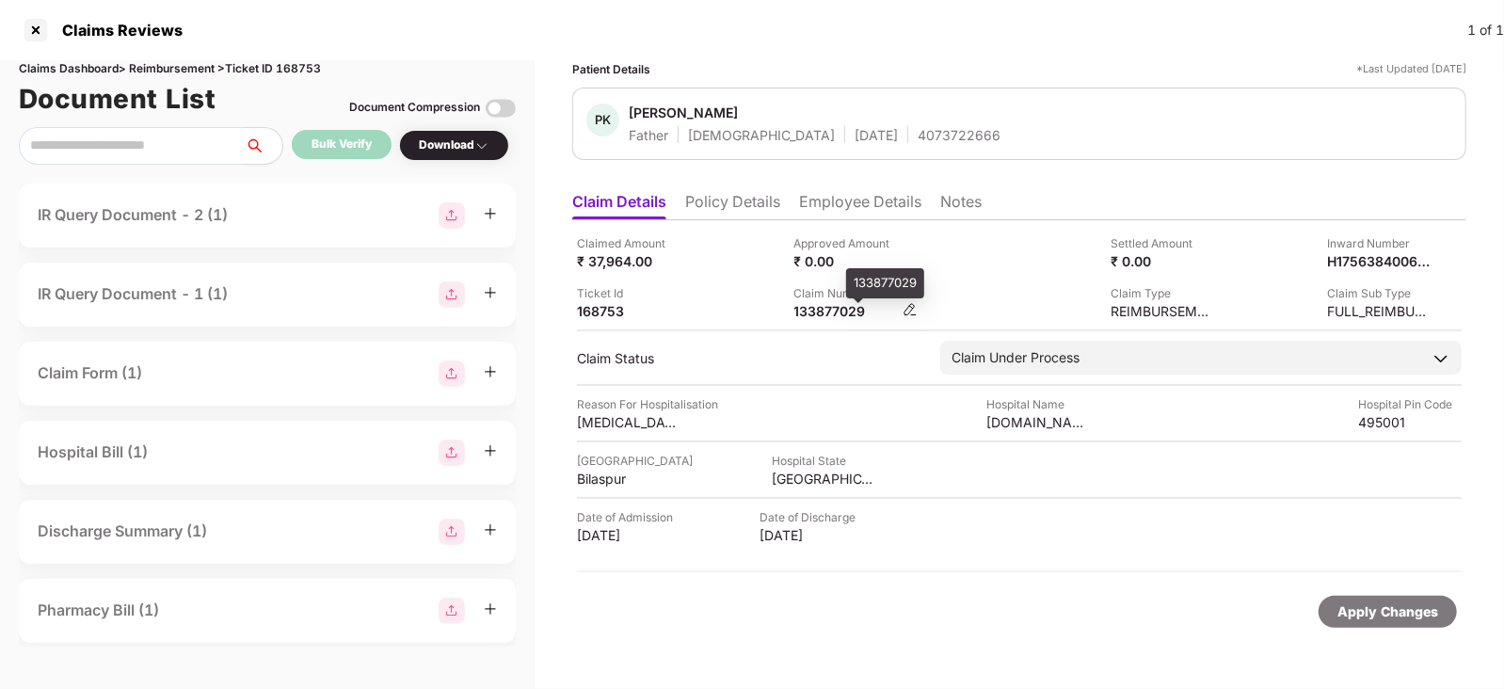
click at [848, 316] on div "133877029" at bounding box center [846, 311] width 104 height 18
copy div "133877029"
click at [848, 316] on div "133877029" at bounding box center [846, 311] width 104 height 18
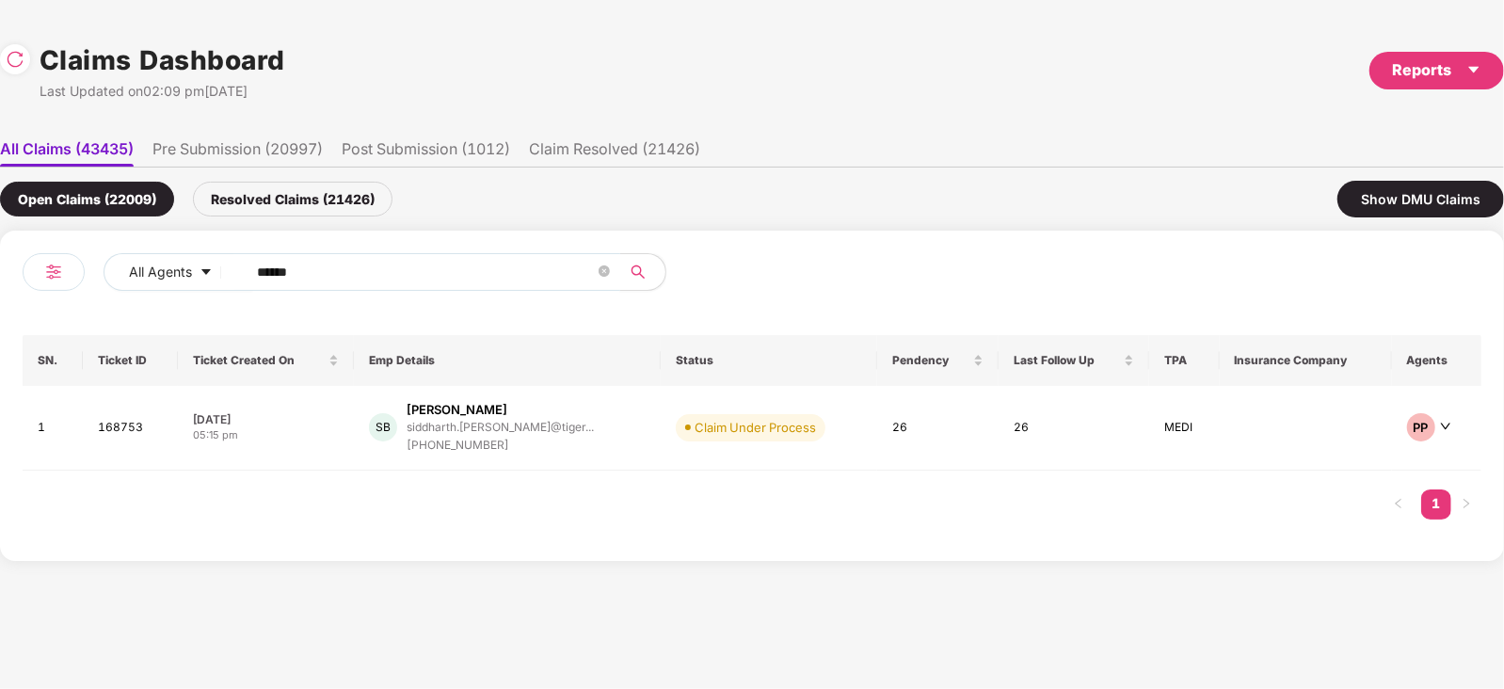
click at [343, 280] on input "******" at bounding box center [426, 272] width 338 height 28
paste input "text"
type input "******"
click at [619, 434] on td "RM [PERSON_NAME] Ma... [DOMAIN_NAME][PERSON_NAME]... [PHONE_NUMBER]" at bounding box center [486, 428] width 281 height 85
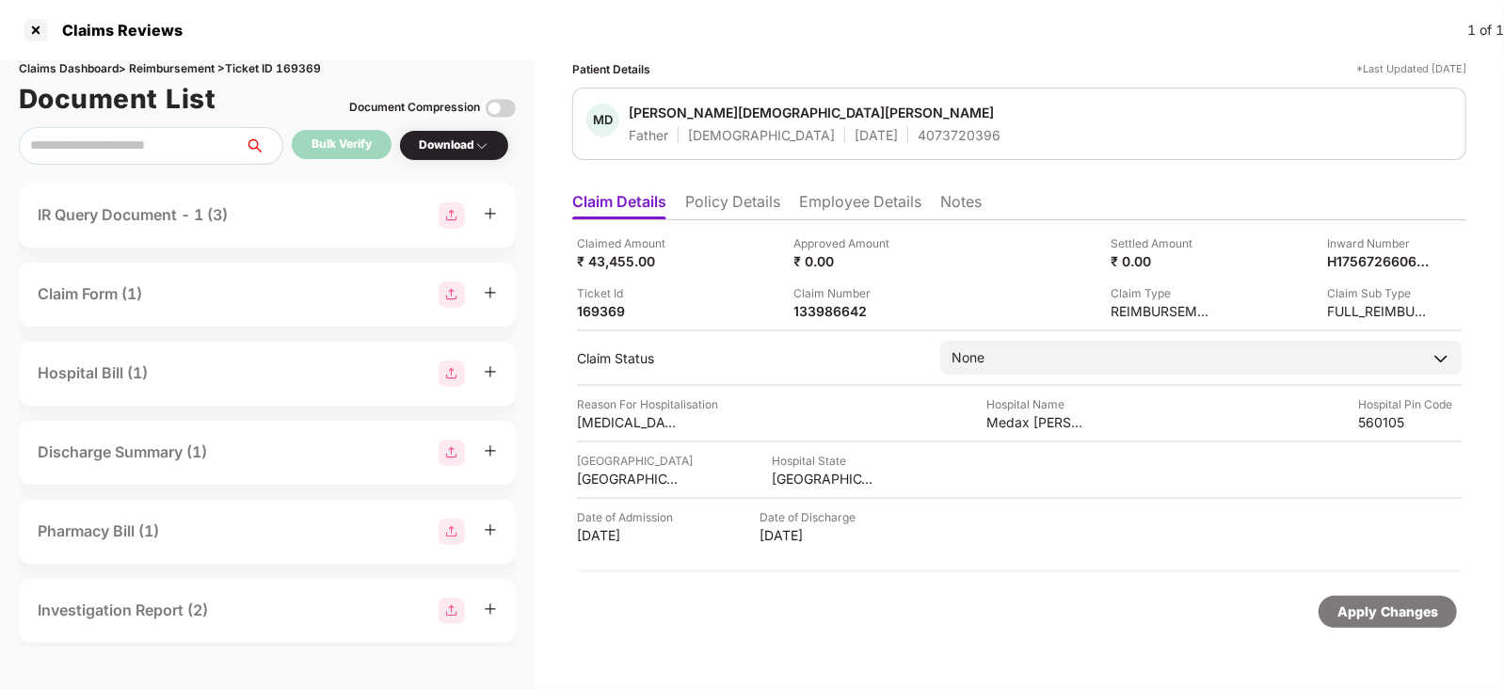
click at [253, 215] on div "IR Query Document - 1 (3)" at bounding box center [267, 215] width 459 height 26
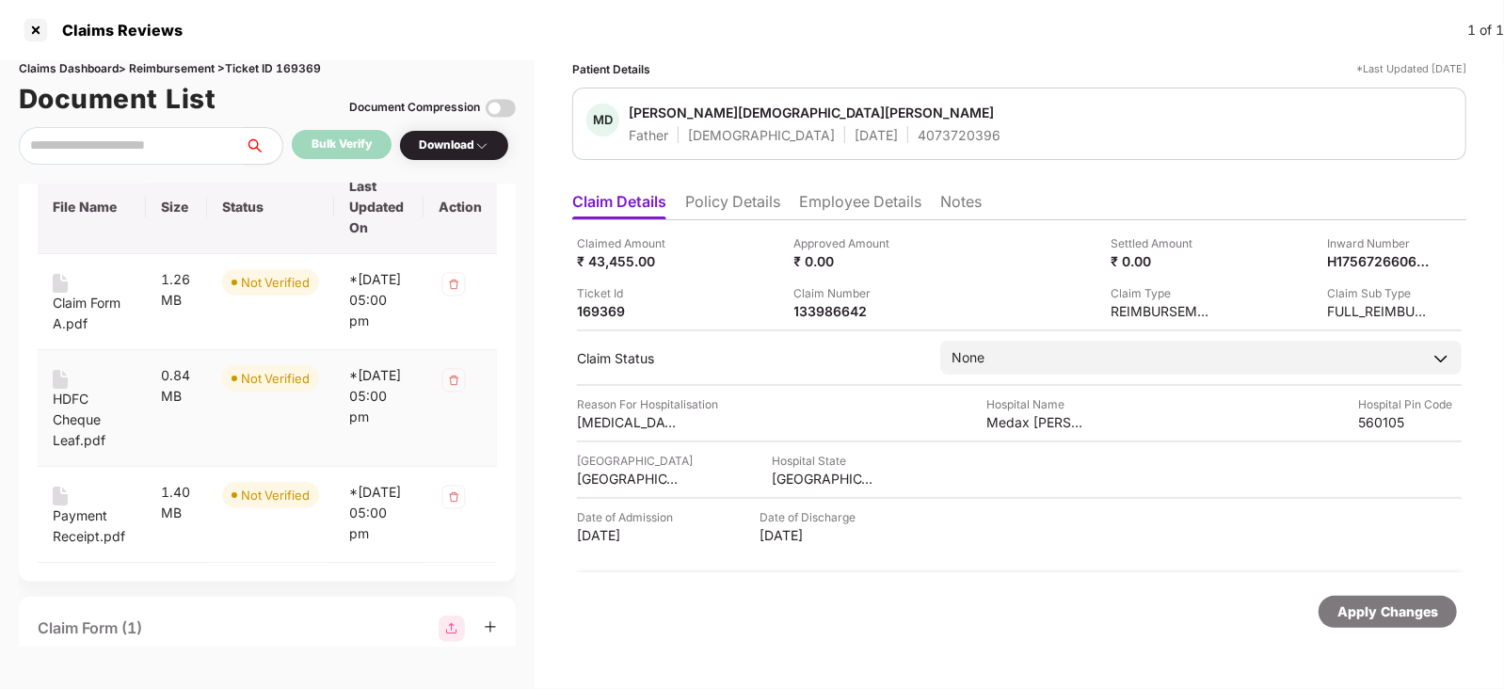
scroll to position [91, 0]
click at [94, 546] on div "Payment Receipt.pdf" at bounding box center [92, 525] width 78 height 41
click at [73, 425] on div "HDFC Cheque Leaf.pdf" at bounding box center [92, 419] width 78 height 62
click at [67, 298] on div "Claim Form A.pdf" at bounding box center [92, 312] width 78 height 41
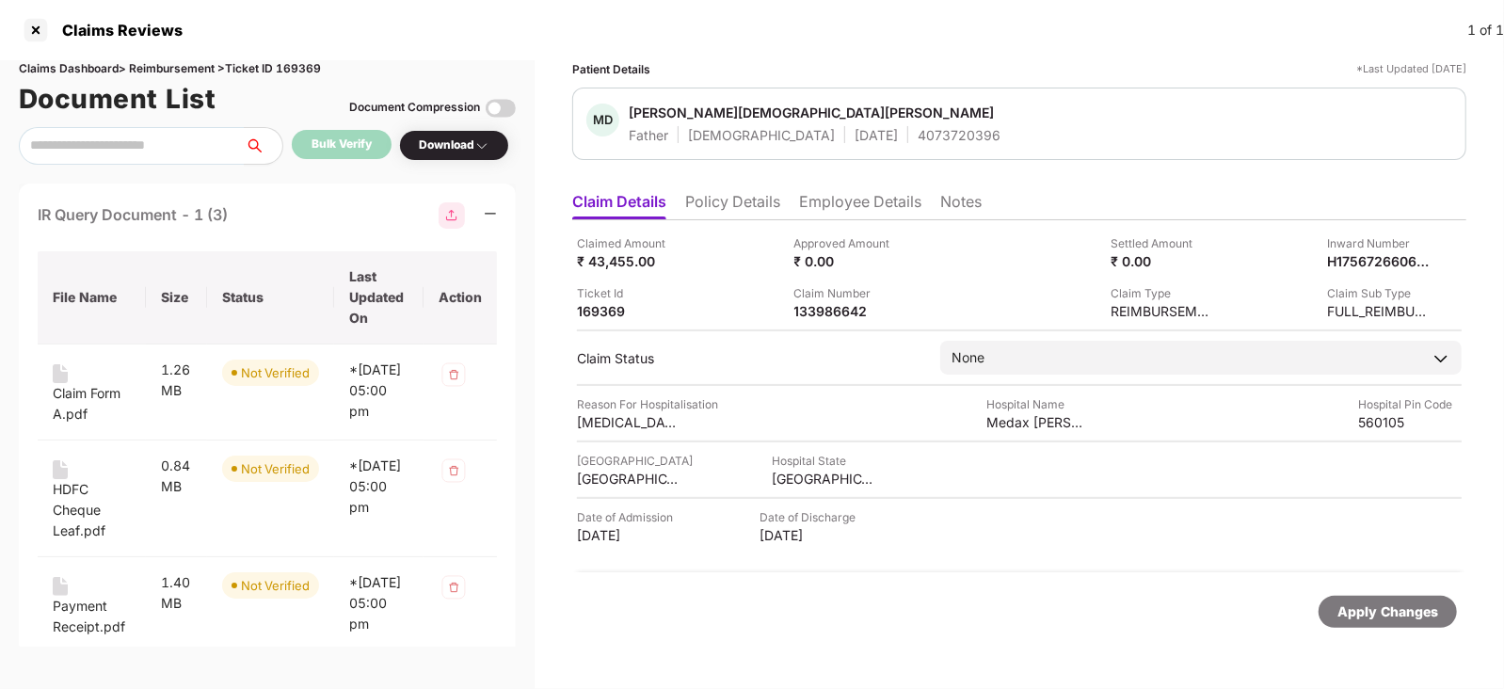
click at [214, 229] on div "IR Query Document - 1 (3) File Name Size Status Last Updated On Action Claim Fo…" at bounding box center [267, 428] width 497 height 489
click at [226, 223] on div "IR Query Document - 1 (3)" at bounding box center [133, 215] width 190 height 24
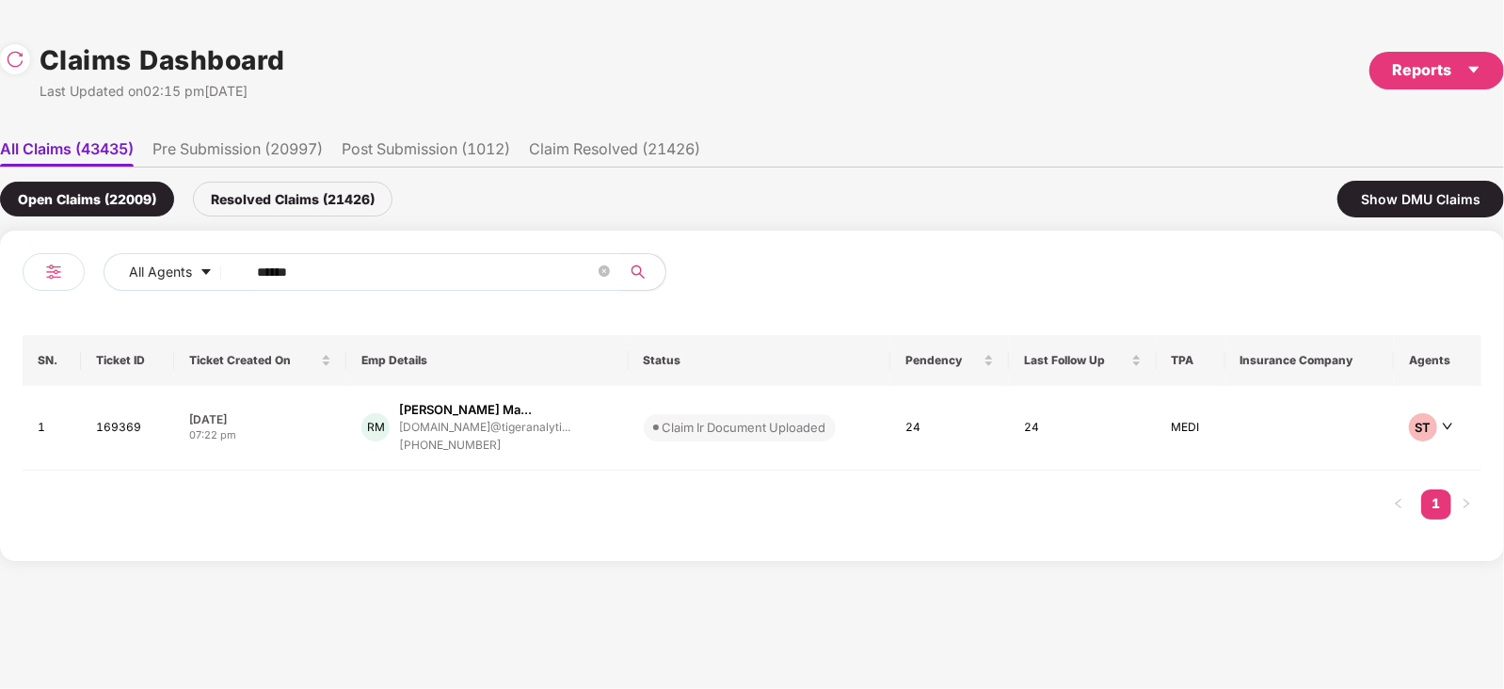
click at [381, 264] on input "******" at bounding box center [426, 272] width 338 height 28
click at [676, 426] on div "Claim Ir Document Uploaded" at bounding box center [745, 427] width 164 height 19
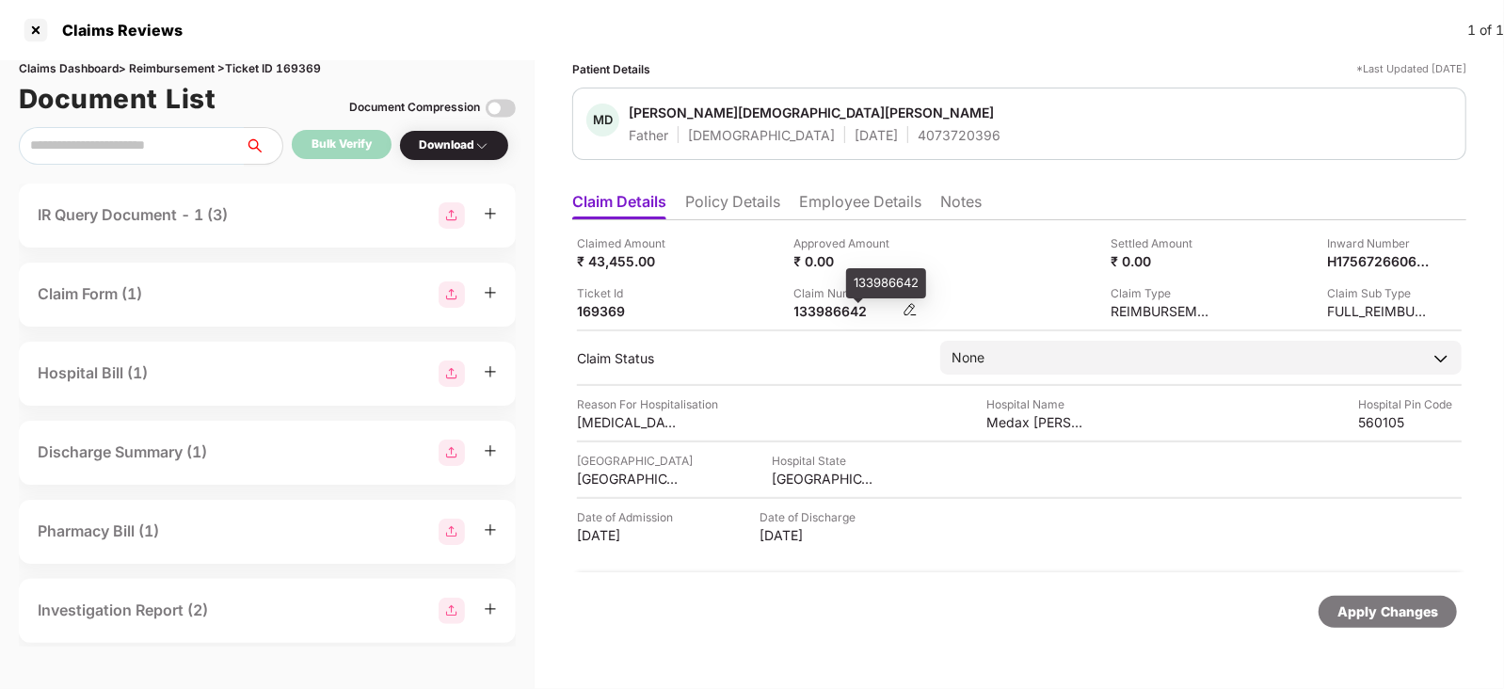
click at [828, 313] on div "133986642" at bounding box center [846, 311] width 104 height 18
copy div "133986642"
click at [828, 313] on div "133986642" at bounding box center [846, 311] width 104 height 18
click at [264, 219] on div "IR Query Document - 1 (3)" at bounding box center [267, 215] width 459 height 26
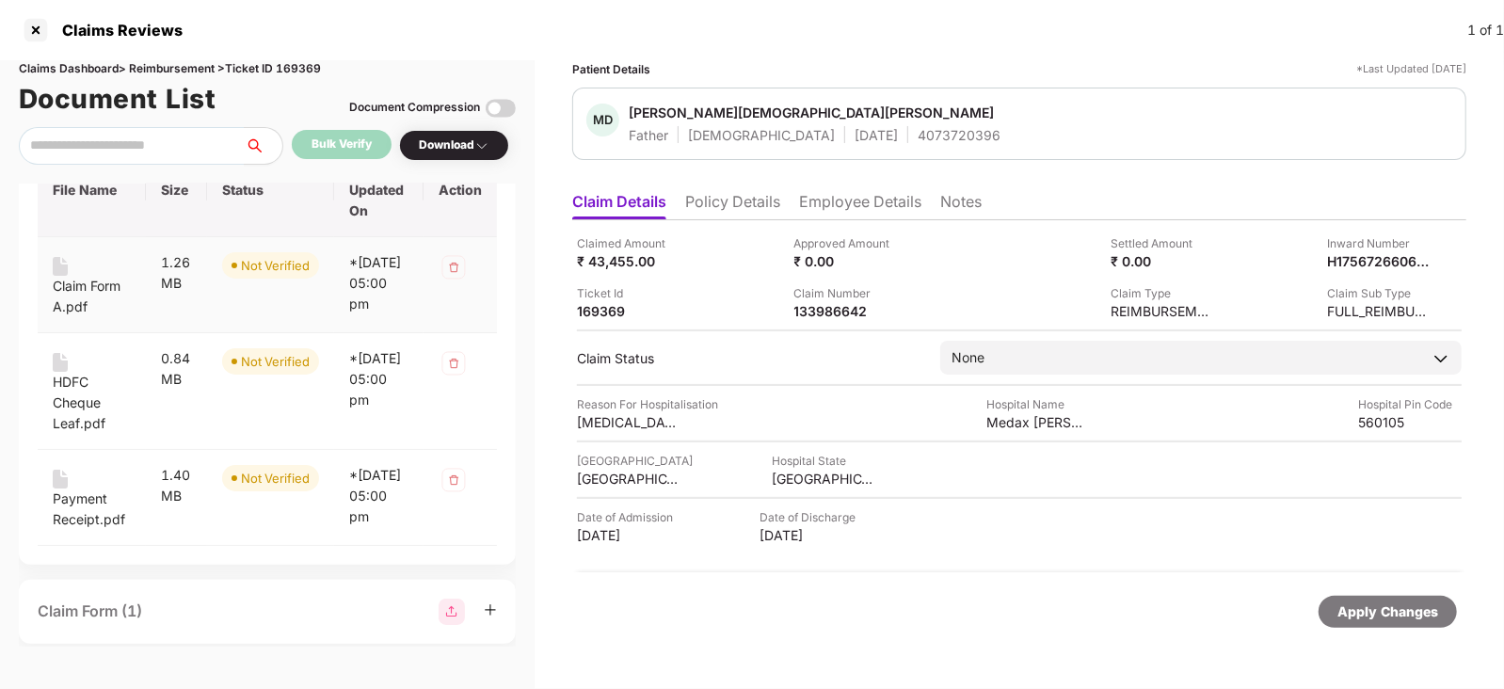
scroll to position [103, 0]
click at [81, 298] on div "Claim Form A.pdf" at bounding box center [92, 301] width 78 height 41
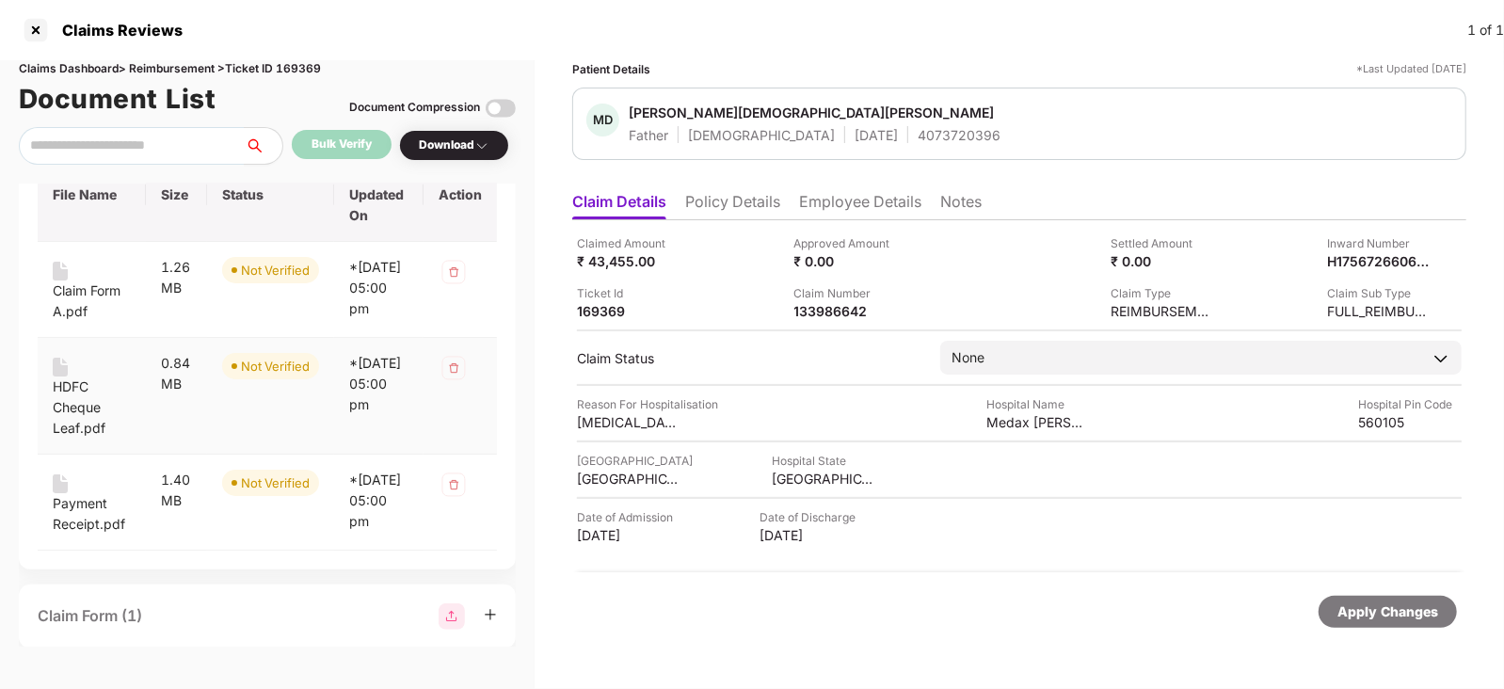
click at [85, 425] on div "HDFC Cheque Leaf.pdf" at bounding box center [92, 408] width 78 height 62
click at [75, 535] on div "Payment Receipt.pdf" at bounding box center [92, 513] width 78 height 41
click at [308, 204] on th "Status" at bounding box center [270, 195] width 127 height 93
click at [277, 201] on th "Status" at bounding box center [270, 195] width 127 height 93
click at [316, 213] on th "Status" at bounding box center [270, 195] width 127 height 93
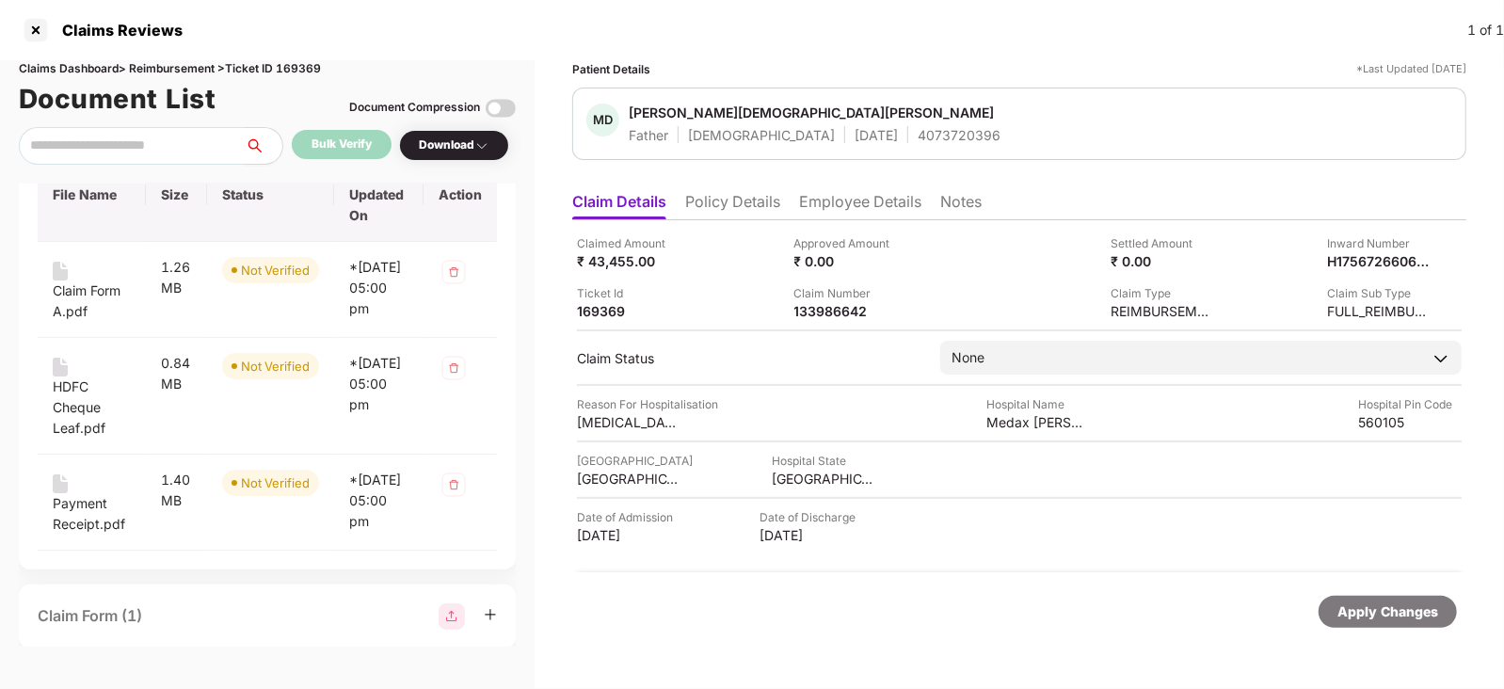
click at [358, 215] on th "Last Updated On" at bounding box center [378, 195] width 89 height 93
click at [218, 195] on th "Status" at bounding box center [270, 195] width 127 height 93
click at [259, 202] on th "Status" at bounding box center [270, 195] width 127 height 93
click at [233, 228] on th "Status" at bounding box center [270, 195] width 127 height 93
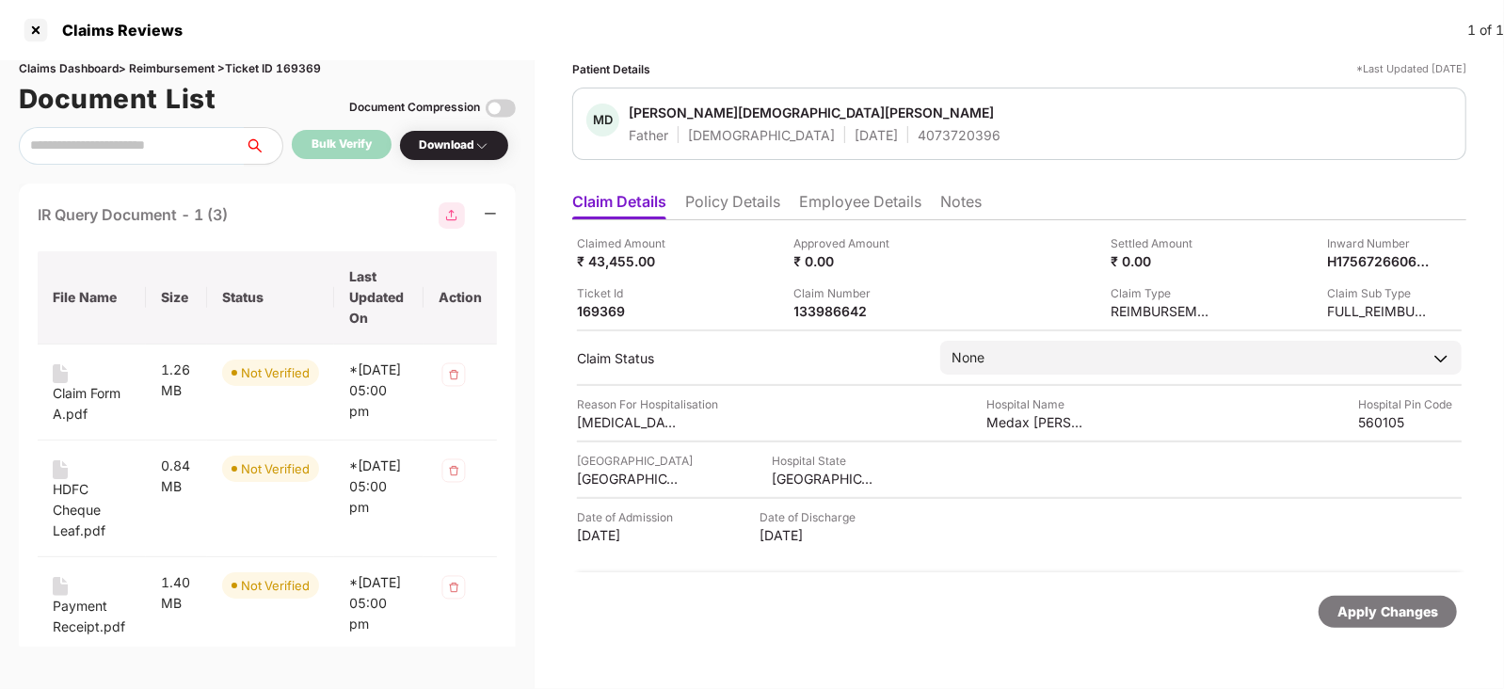
click at [313, 279] on th "Status" at bounding box center [270, 297] width 127 height 93
click at [297, 285] on th "Status" at bounding box center [270, 297] width 127 height 93
click at [293, 202] on div "IR Query Document - 1 (3)" at bounding box center [267, 215] width 459 height 26
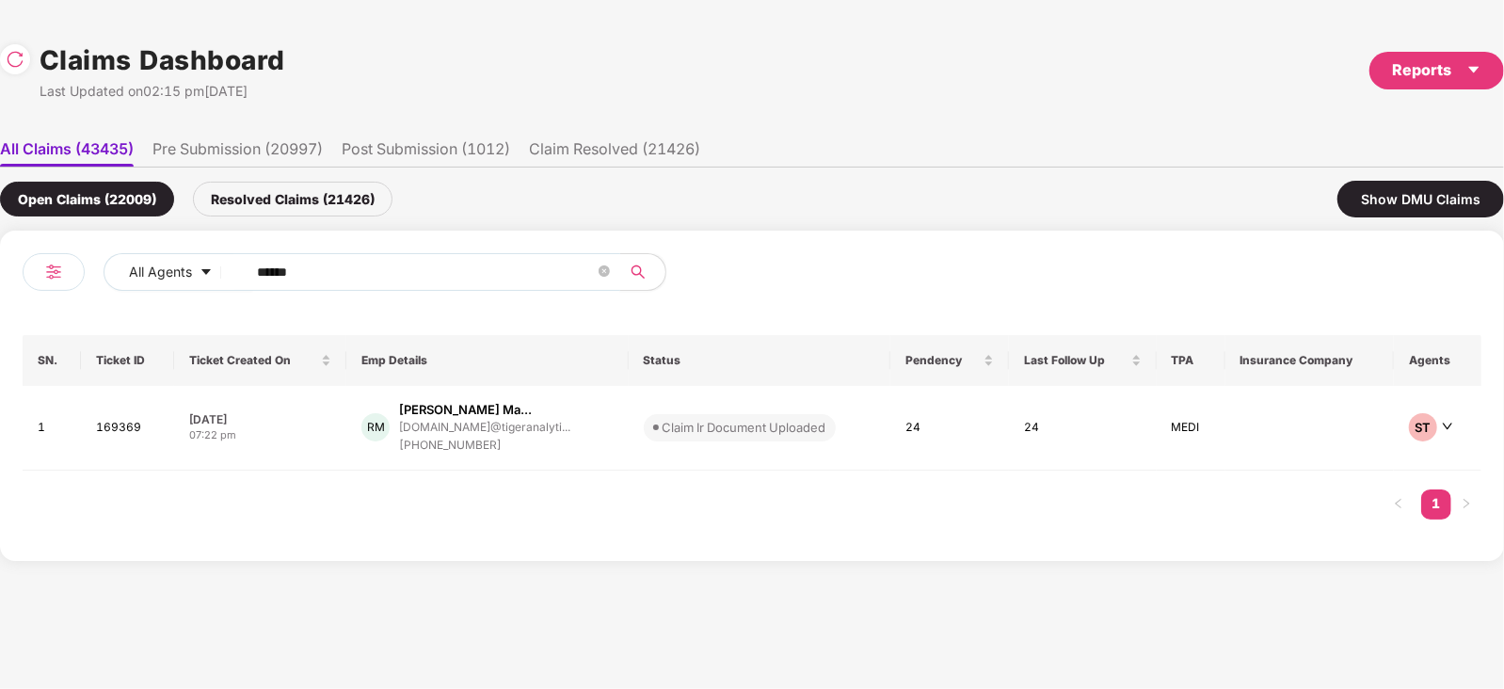
click at [420, 282] on input "******" at bounding box center [426, 272] width 338 height 28
paste input "text"
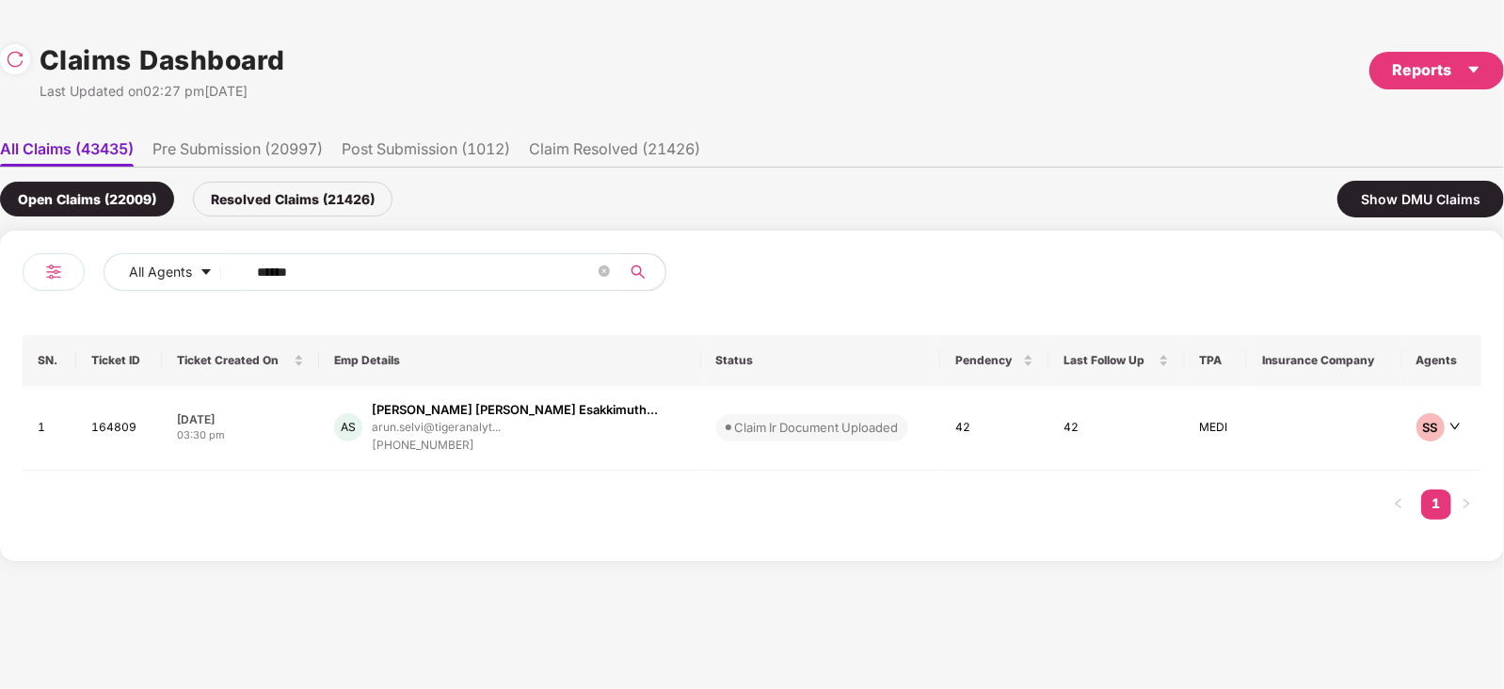
type input "******"
click at [589, 437] on div "AS [PERSON_NAME] [PERSON_NAME] Esakkimuth... arun.selvi@tigeranalyt... [PHONE_N…" at bounding box center [510, 428] width 352 height 54
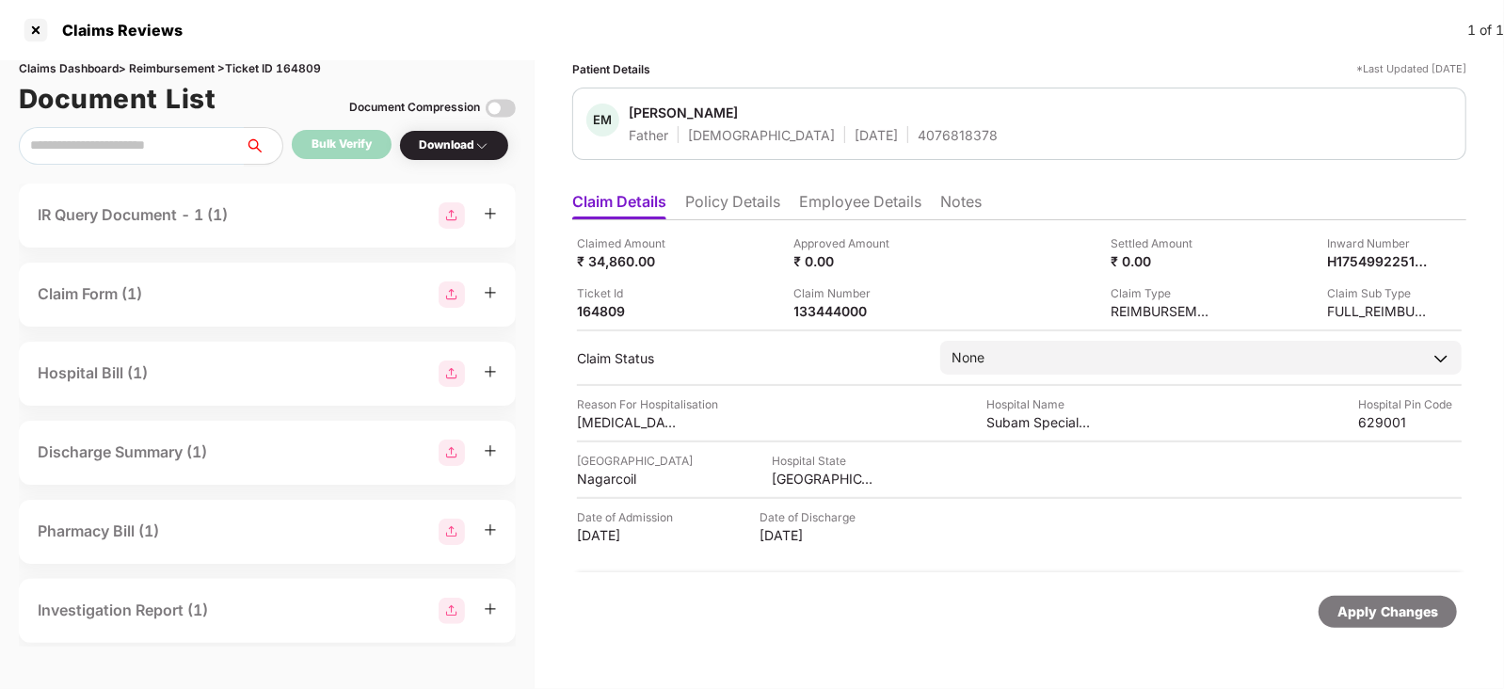
click at [249, 231] on div "IR Query Document - 1 (1)" at bounding box center [267, 216] width 497 height 64
click at [244, 216] on div "IR Query Document - 1 (1)" at bounding box center [267, 215] width 459 height 26
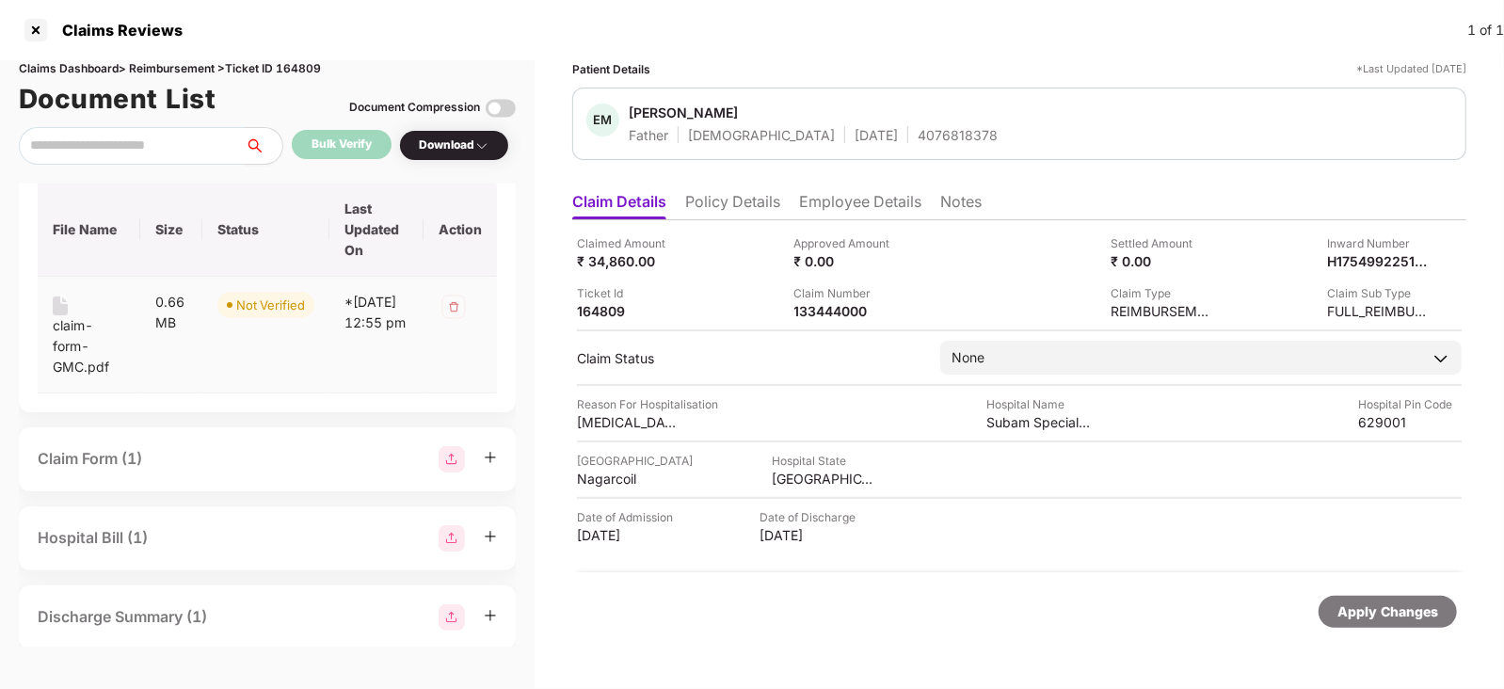
scroll to position [25, 0]
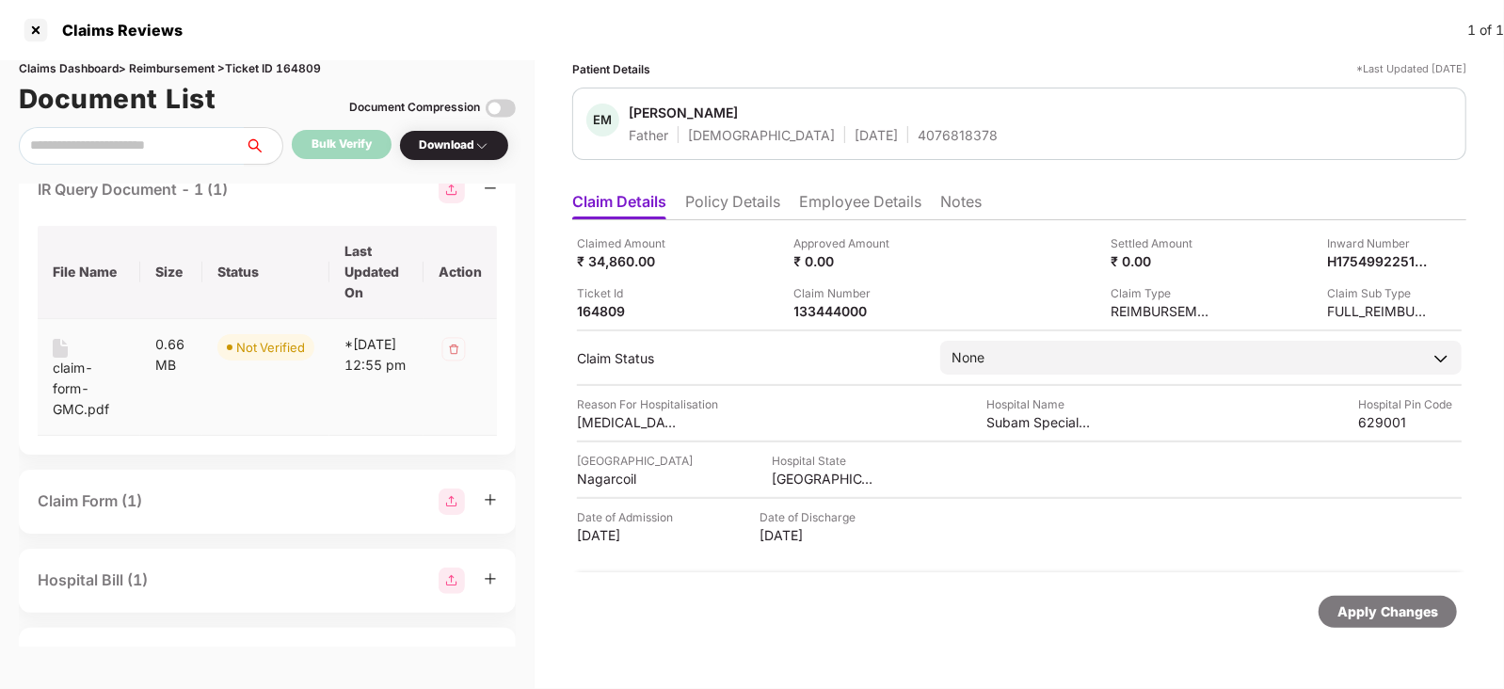
click at [84, 388] on div "claim-form-GMC.pdf" at bounding box center [89, 389] width 72 height 62
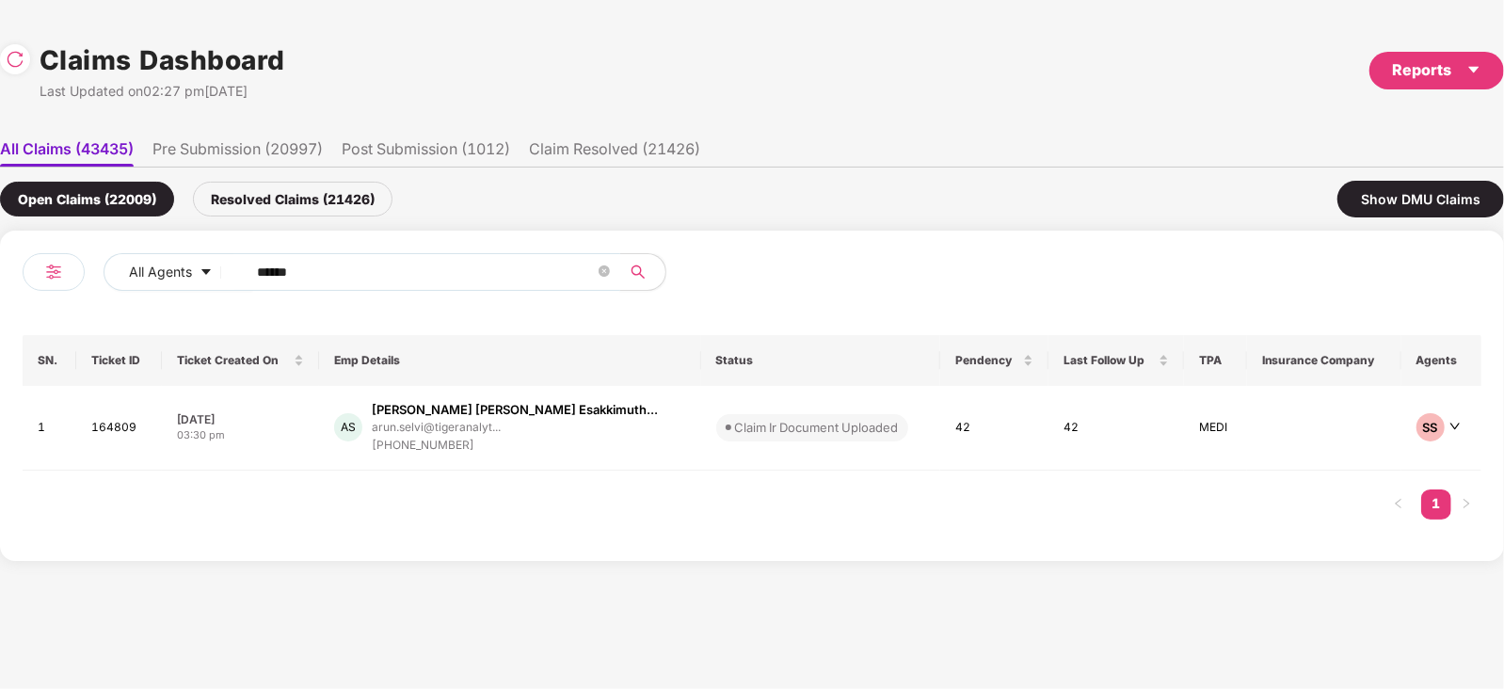
click at [394, 268] on input "******" at bounding box center [426, 272] width 338 height 28
paste input "text"
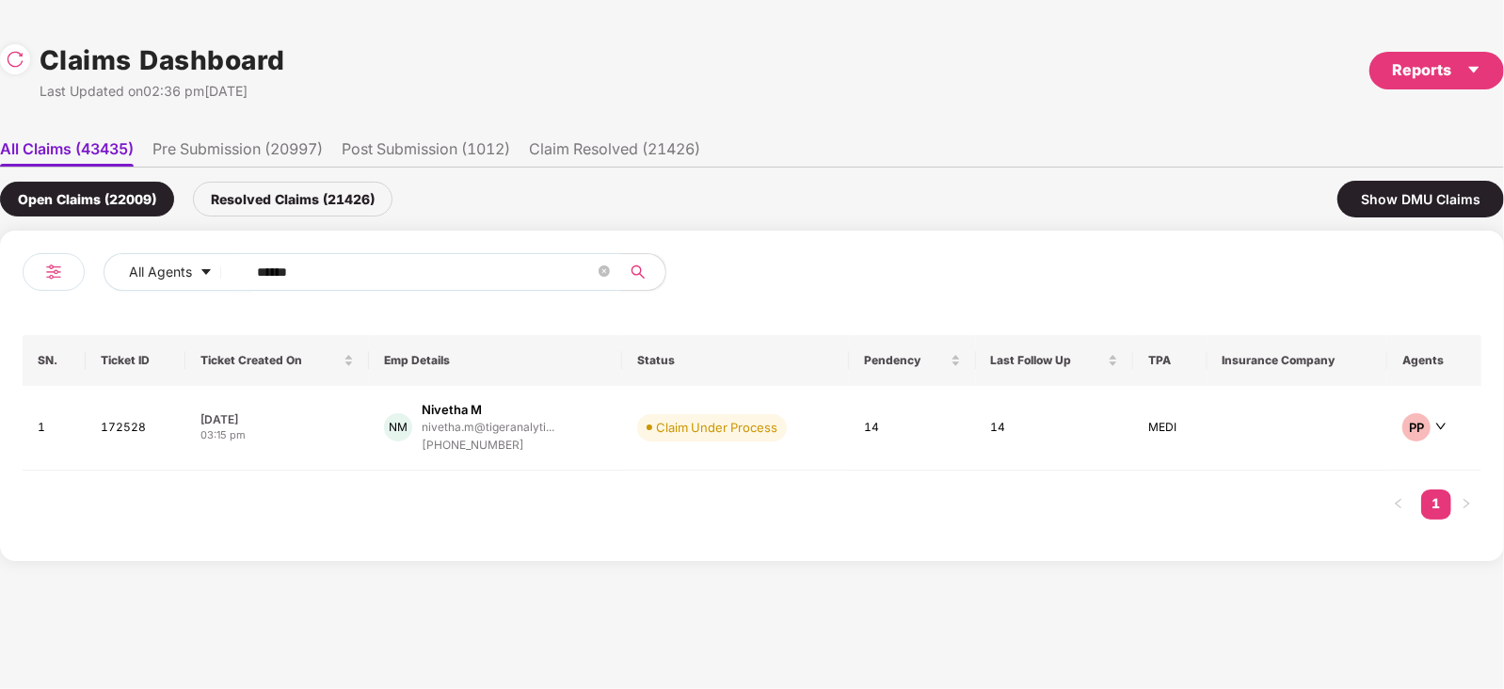
type input "******"
click at [663, 454] on td "Claim Under Process" at bounding box center [735, 428] width 227 height 85
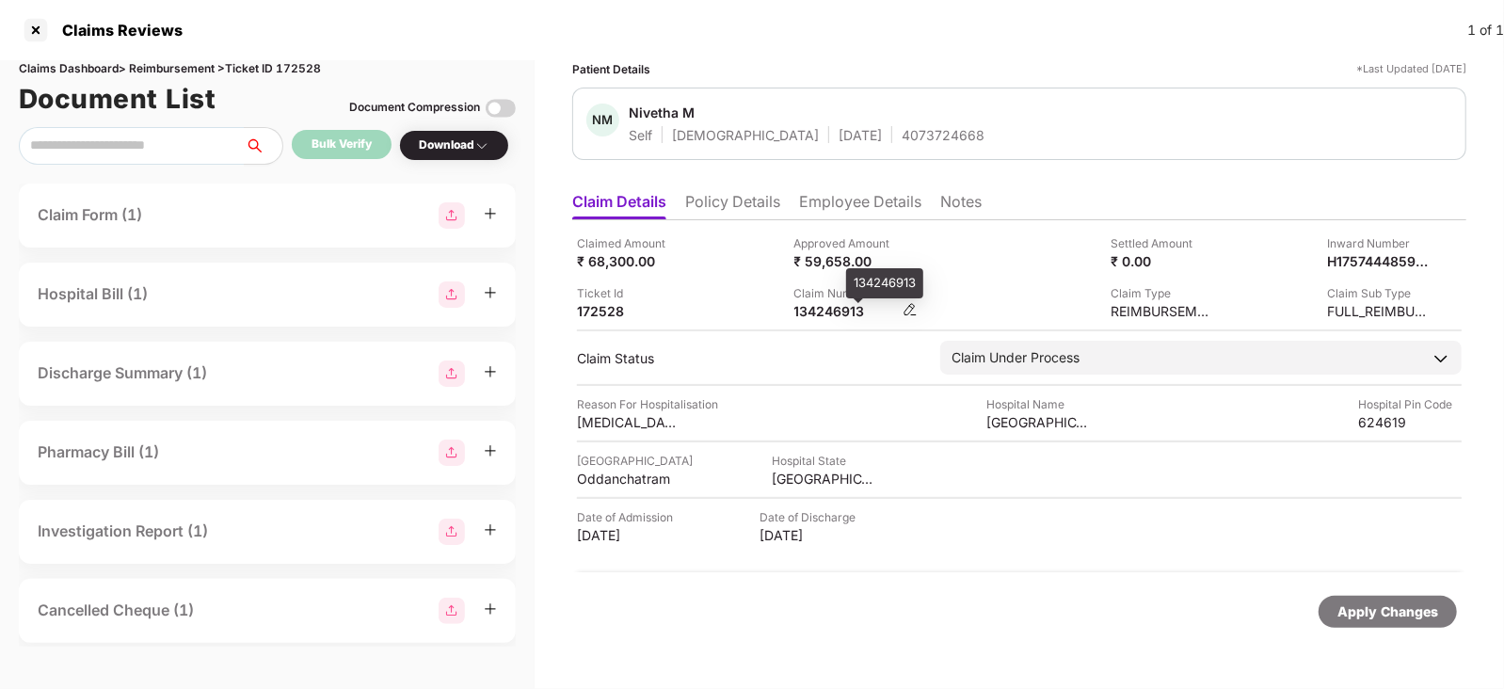
click at [817, 308] on div "134246913" at bounding box center [846, 311] width 104 height 18
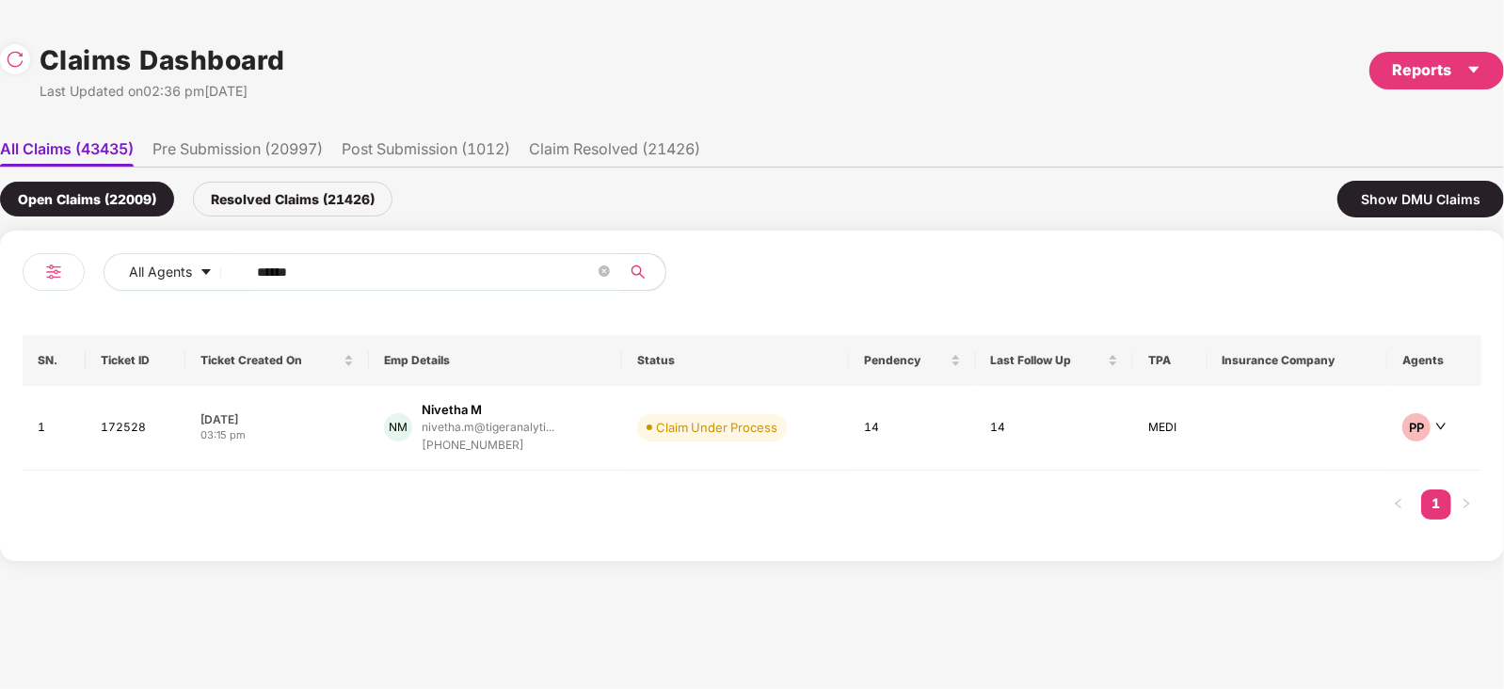
click at [428, 268] on input "******" at bounding box center [426, 272] width 338 height 28
paste input "text"
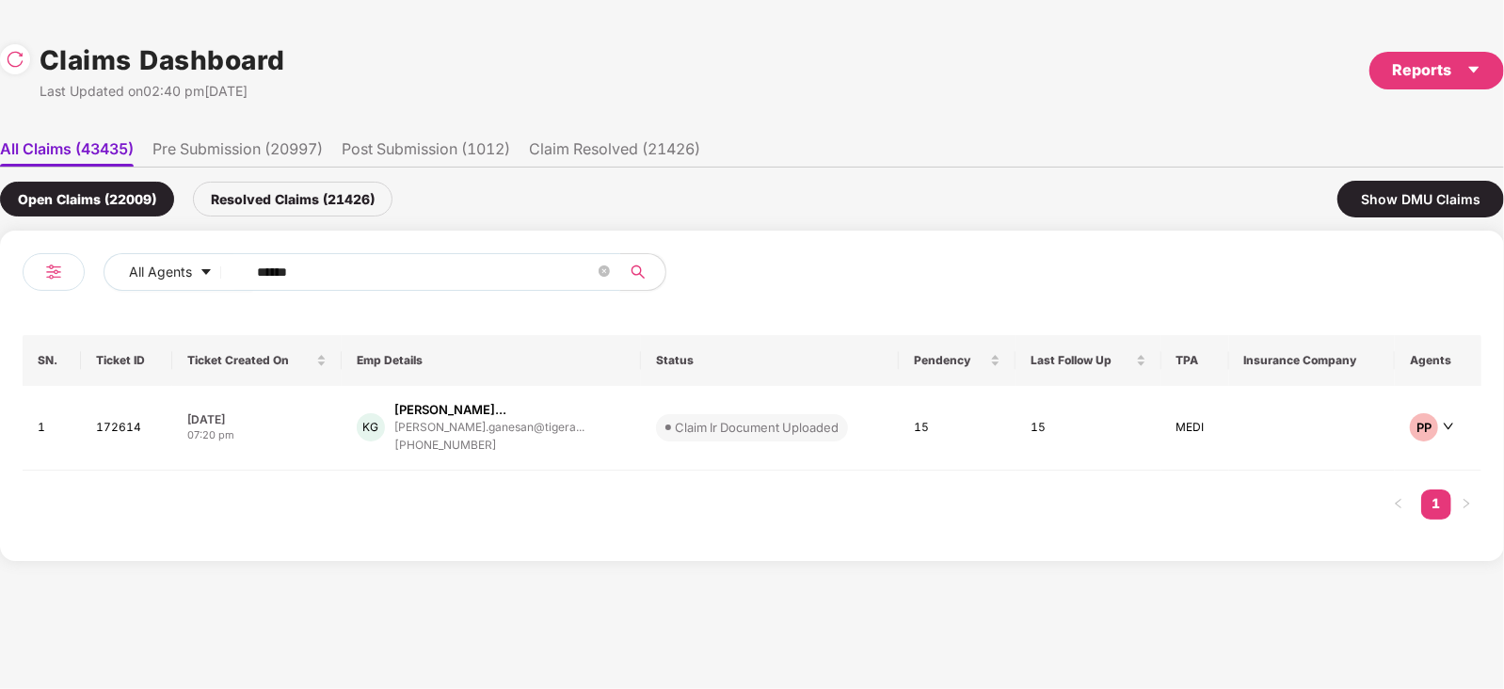
type input "******"
click at [556, 423] on div "KG [PERSON_NAME]... [PERSON_NAME].ganesan@tigera... [PHONE_NUMBER]" at bounding box center [491, 428] width 269 height 54
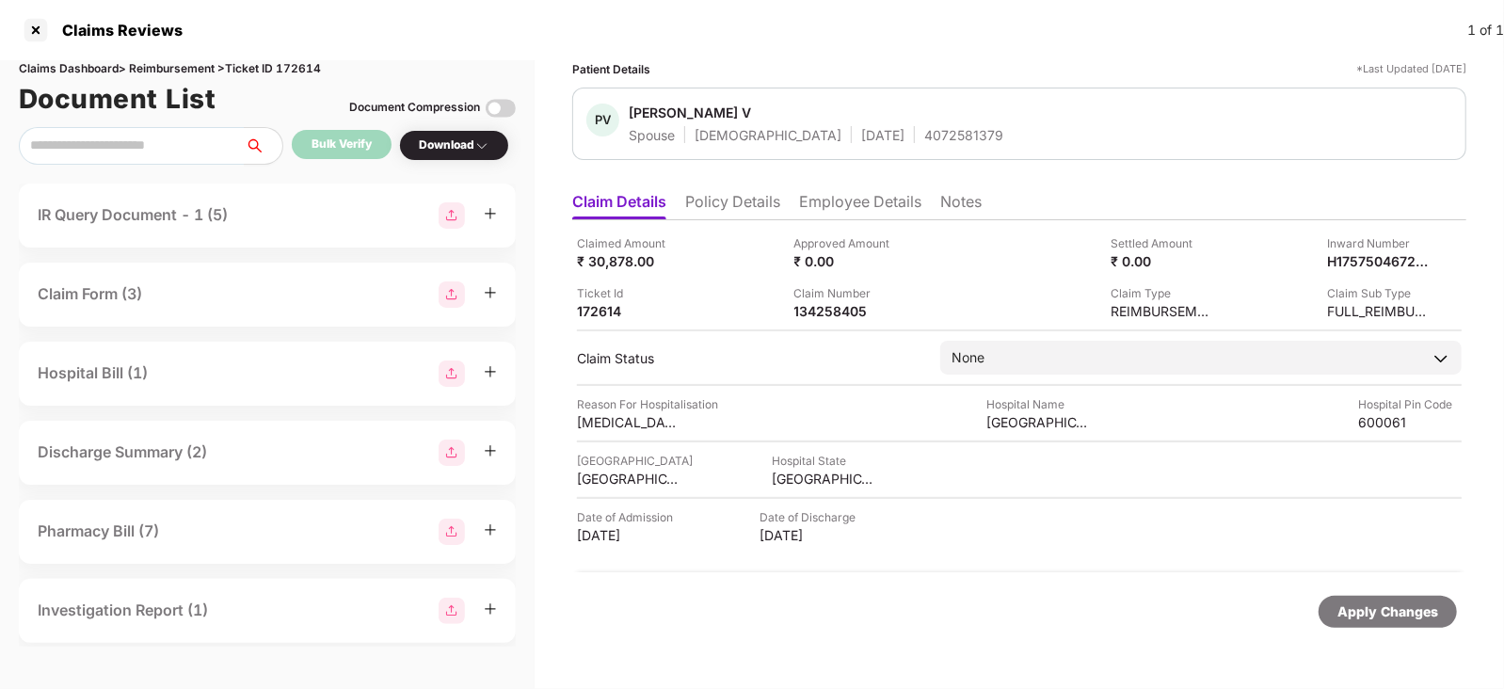
click at [281, 218] on div "IR Query Document - 1 (5)" at bounding box center [267, 215] width 459 height 26
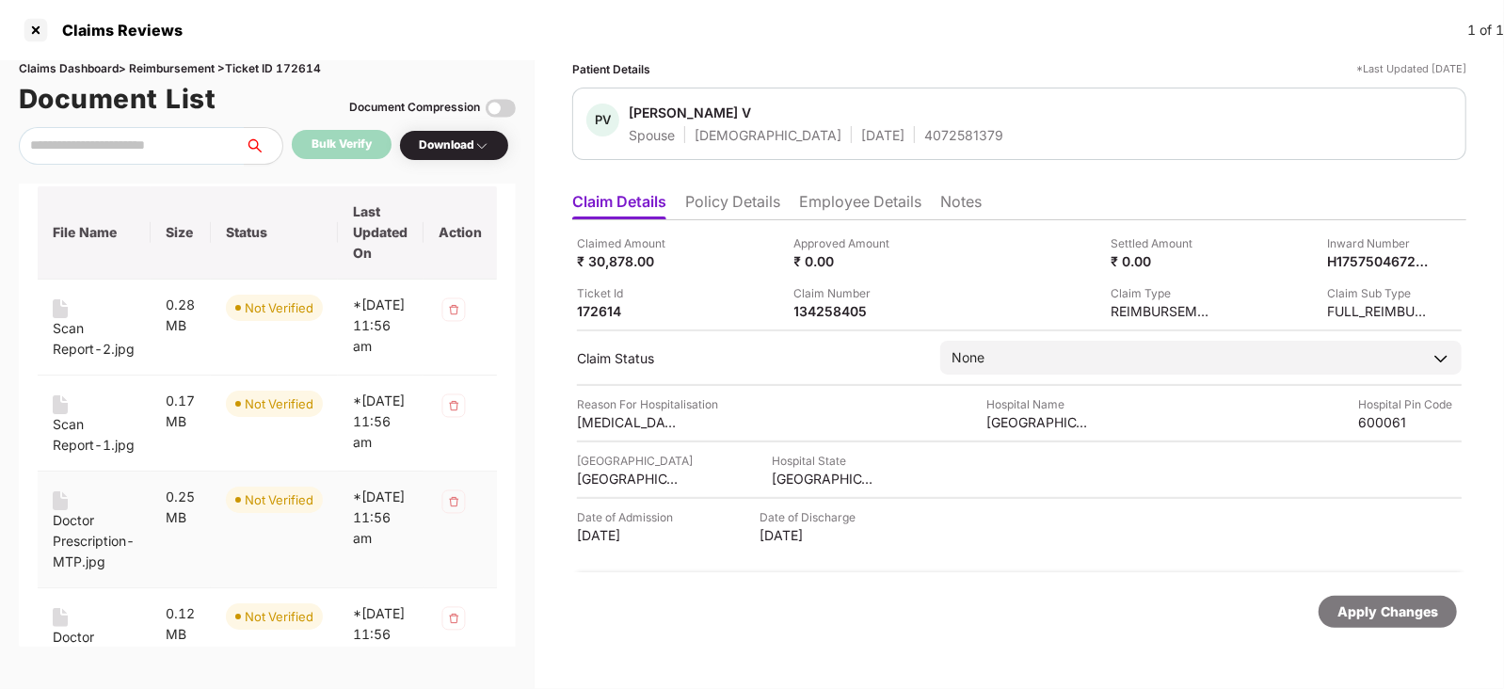
scroll to position [140, 0]
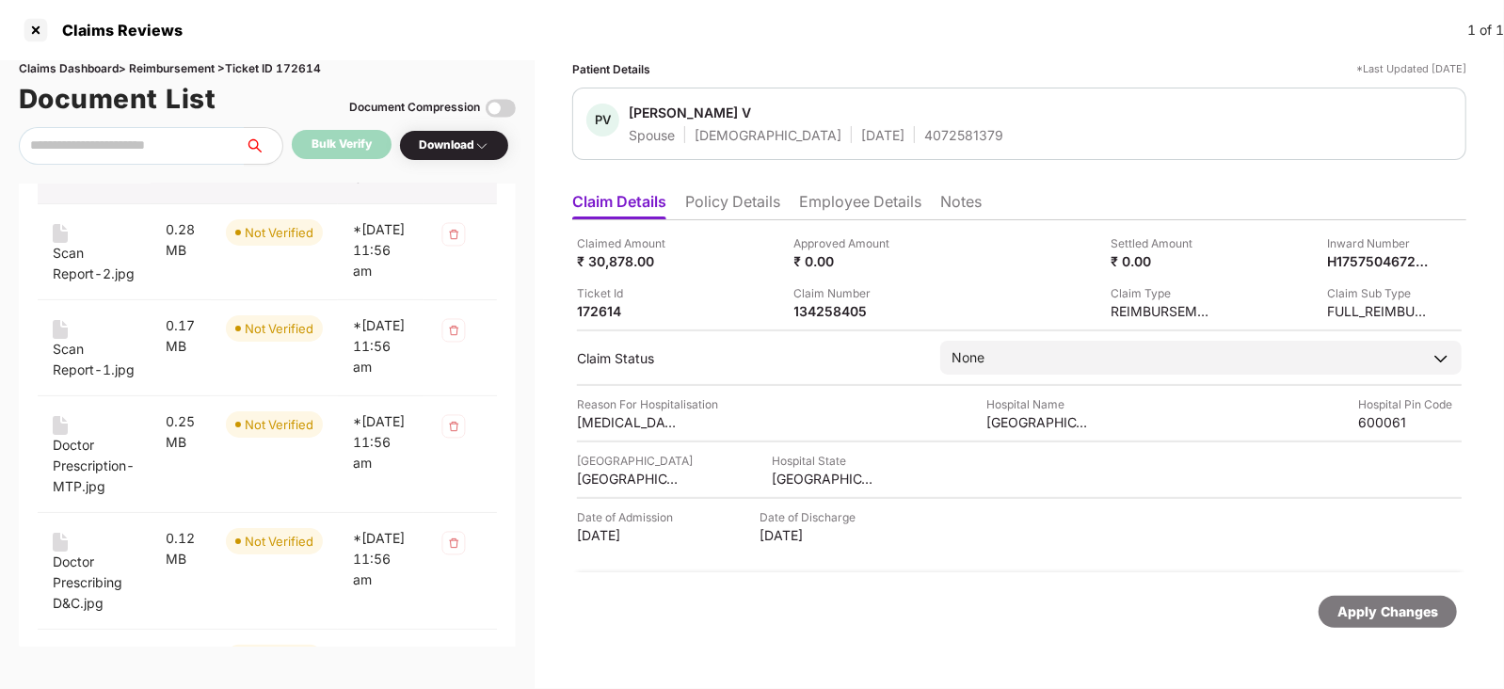
click at [297, 65] on div "Claims Dashboard > Reimbursement > Ticket ID 172614" at bounding box center [267, 69] width 497 height 18
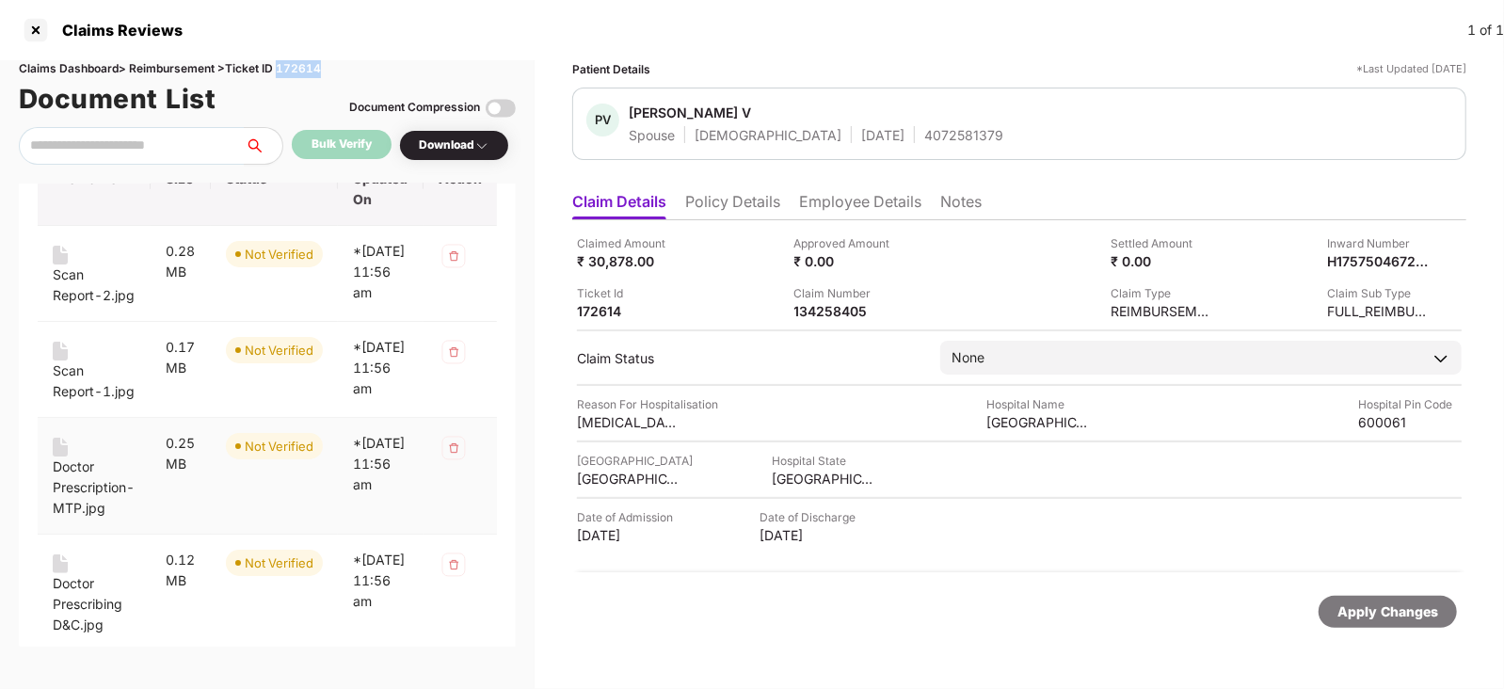
scroll to position [107, 0]
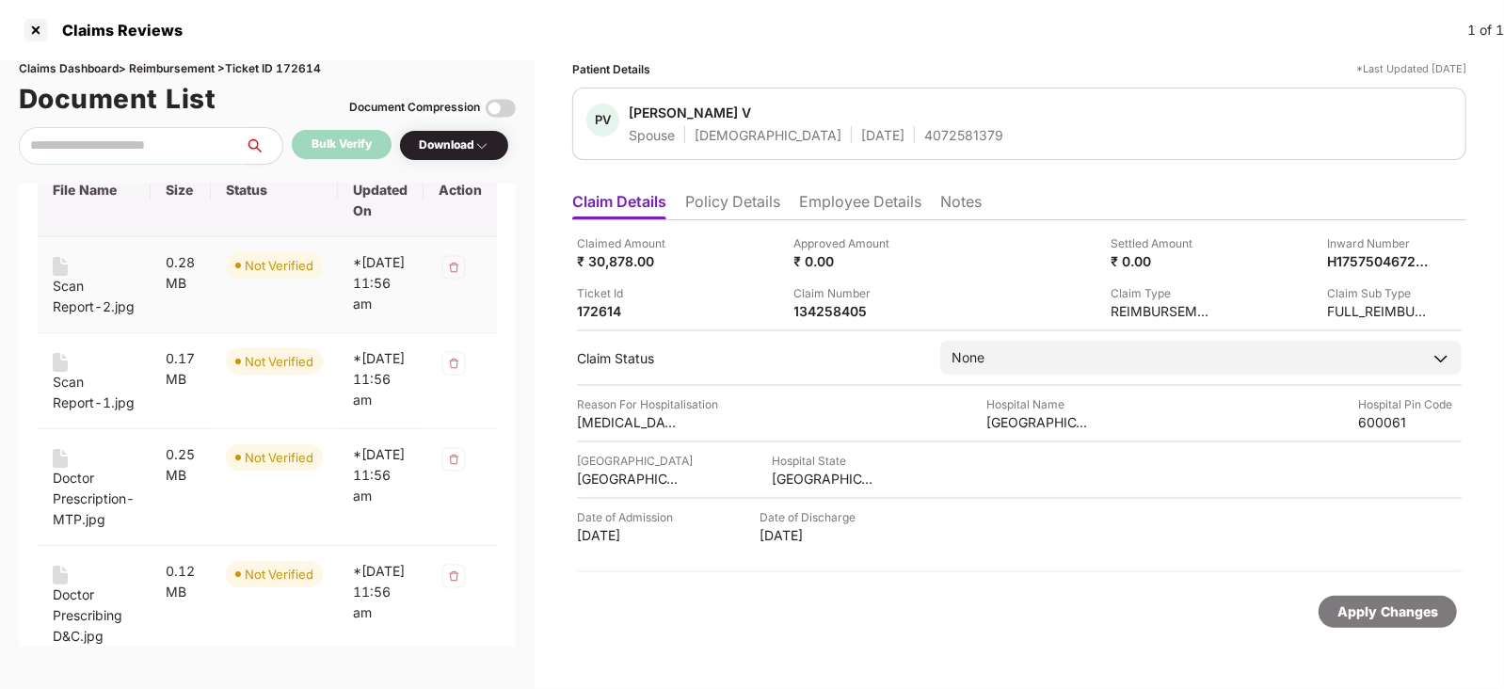
click at [65, 281] on div "Scan Report-2.jpg" at bounding box center [94, 296] width 83 height 41
click at [86, 413] on div "Scan Report-1.jpg" at bounding box center [94, 392] width 83 height 41
click at [87, 529] on div "Doctor Prescription-MTP.jpg" at bounding box center [94, 499] width 83 height 62
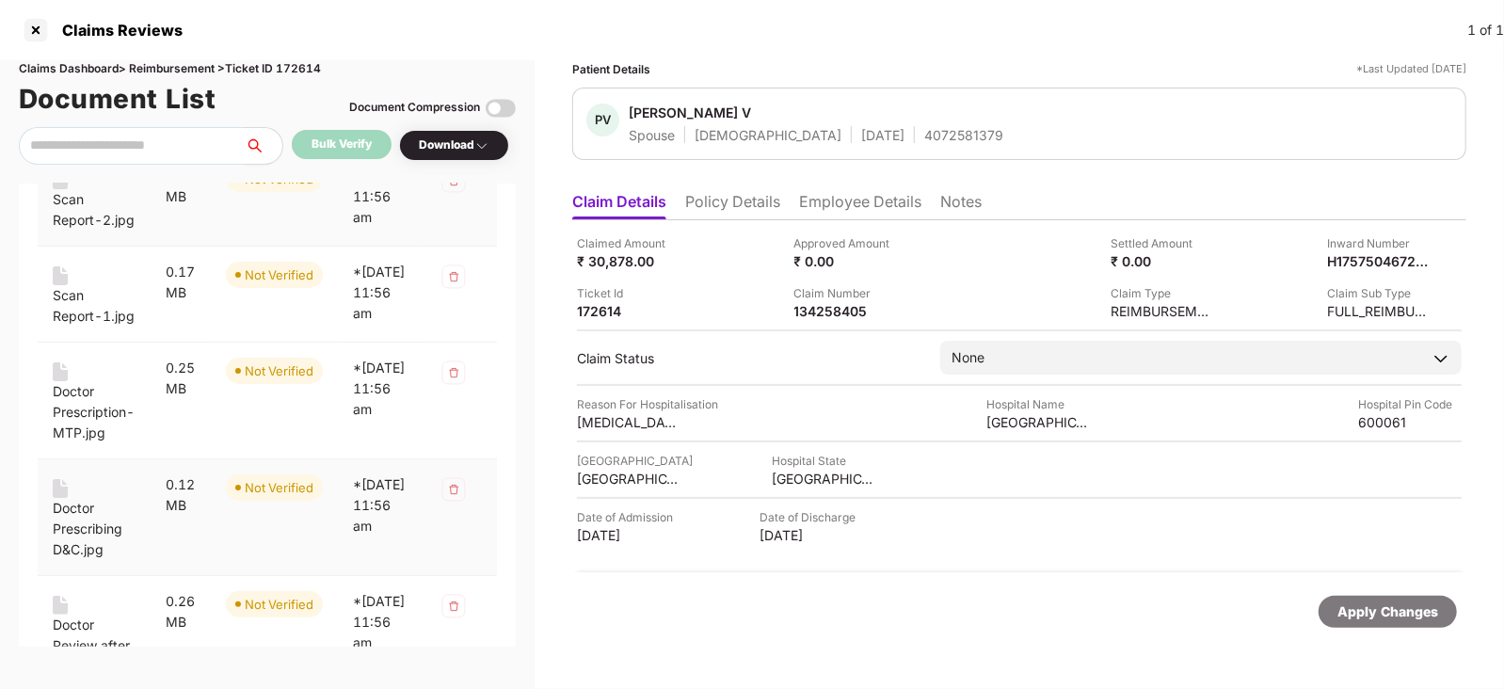
scroll to position [211, 0]
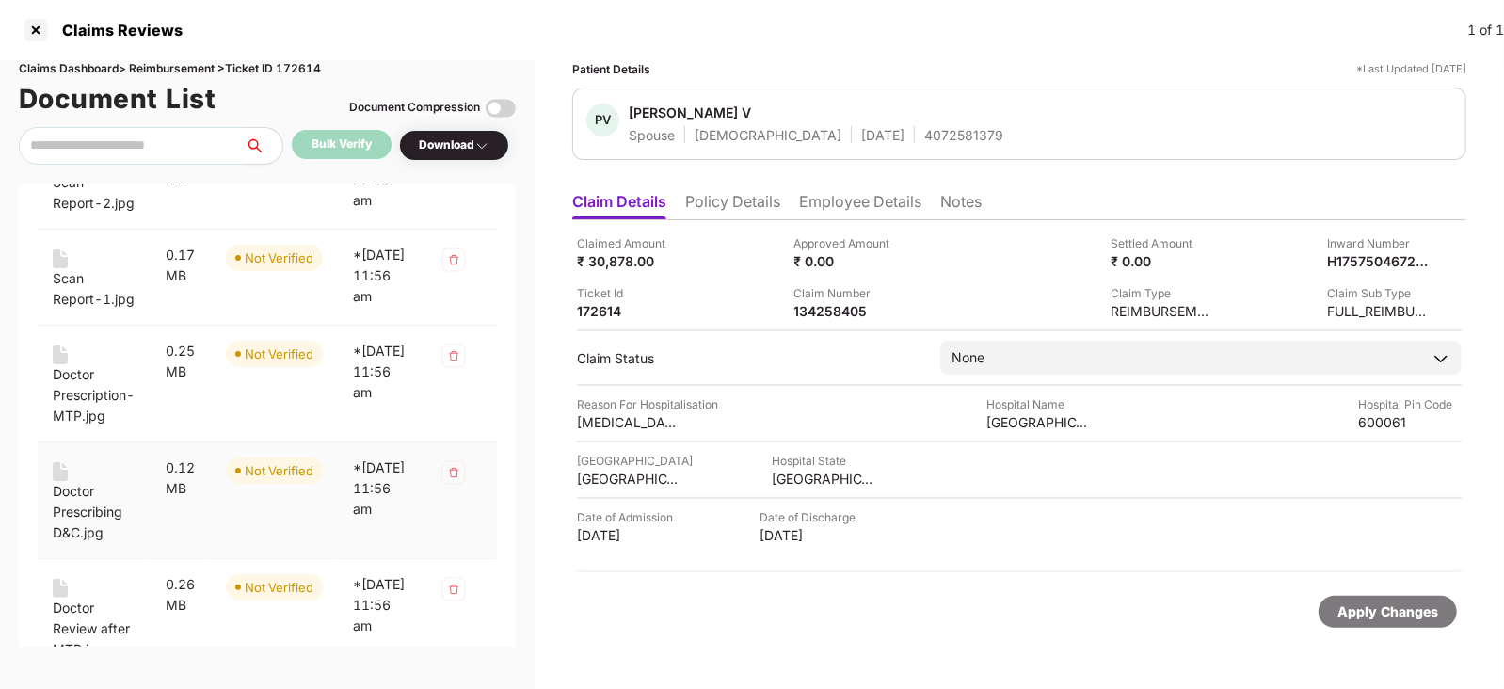
click at [84, 543] on div "Doctor Prescribing D&C.jpg" at bounding box center [94, 512] width 83 height 62
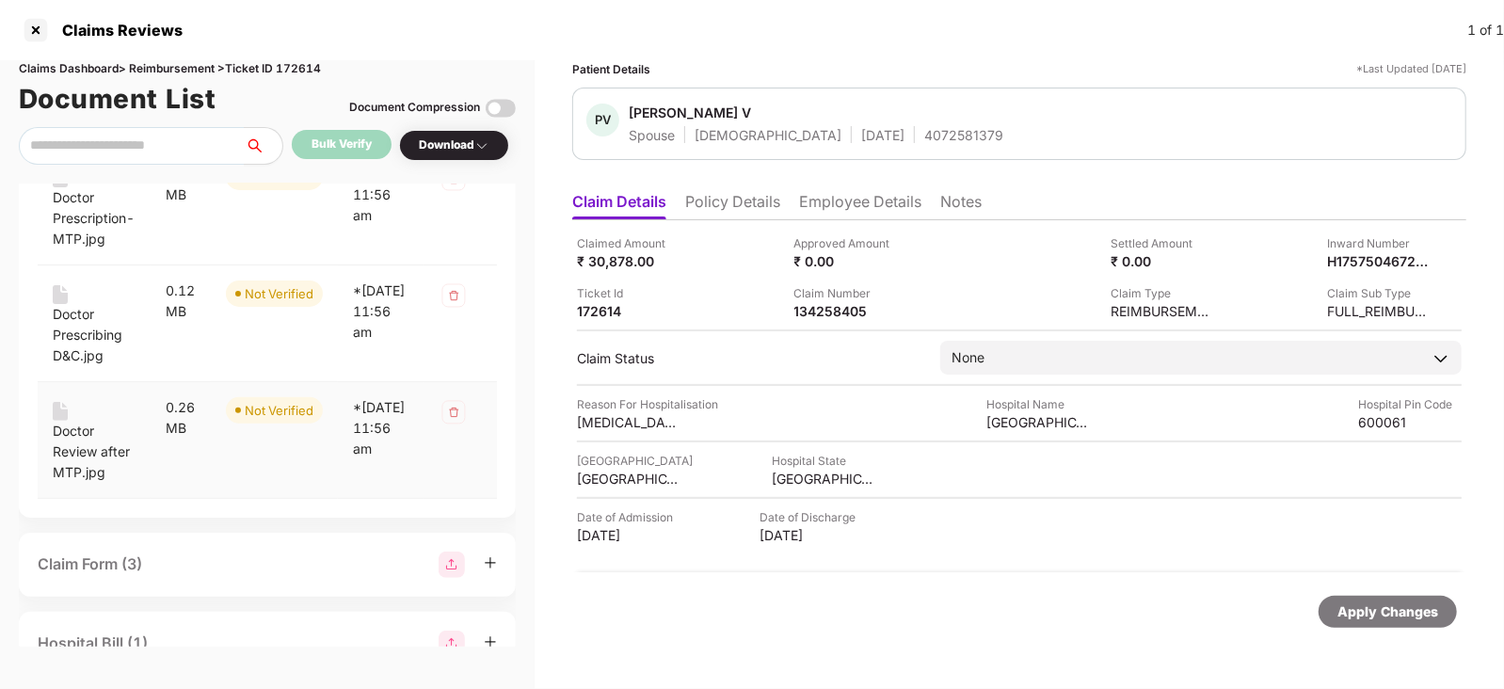
scroll to position [390, 0]
click at [72, 473] on div "Doctor Review after MTP.jpg" at bounding box center [94, 450] width 83 height 62
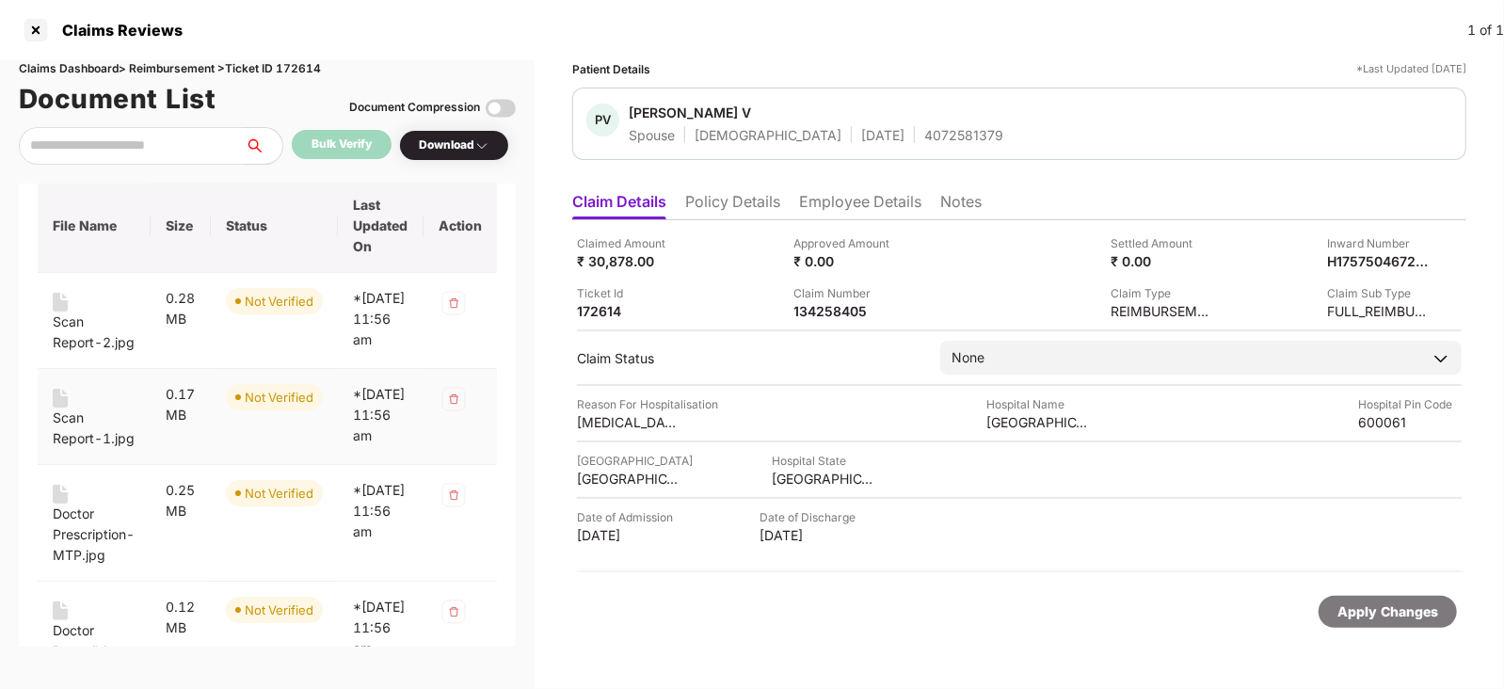
scroll to position [0, 0]
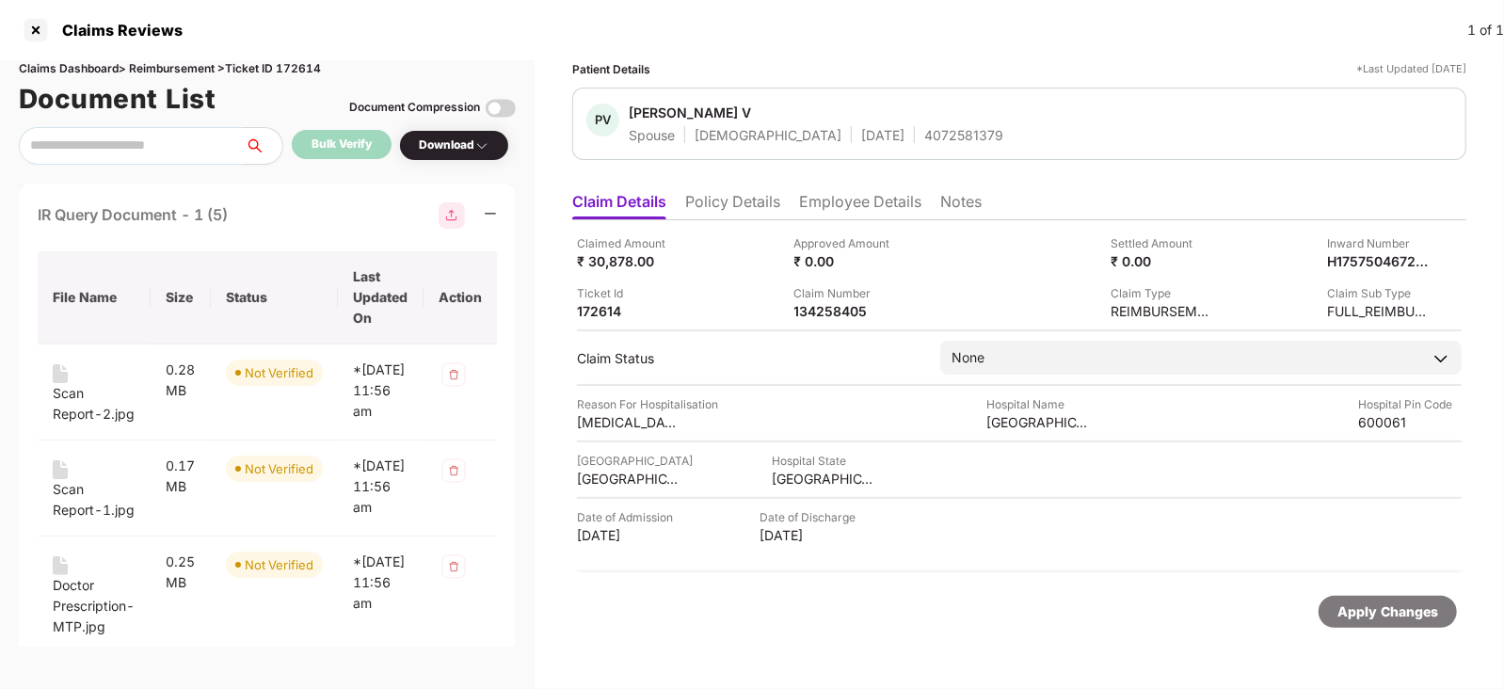
click at [285, 204] on div "IR Query Document - 1 (5)" at bounding box center [267, 215] width 459 height 26
